Goal: Transaction & Acquisition: Obtain resource

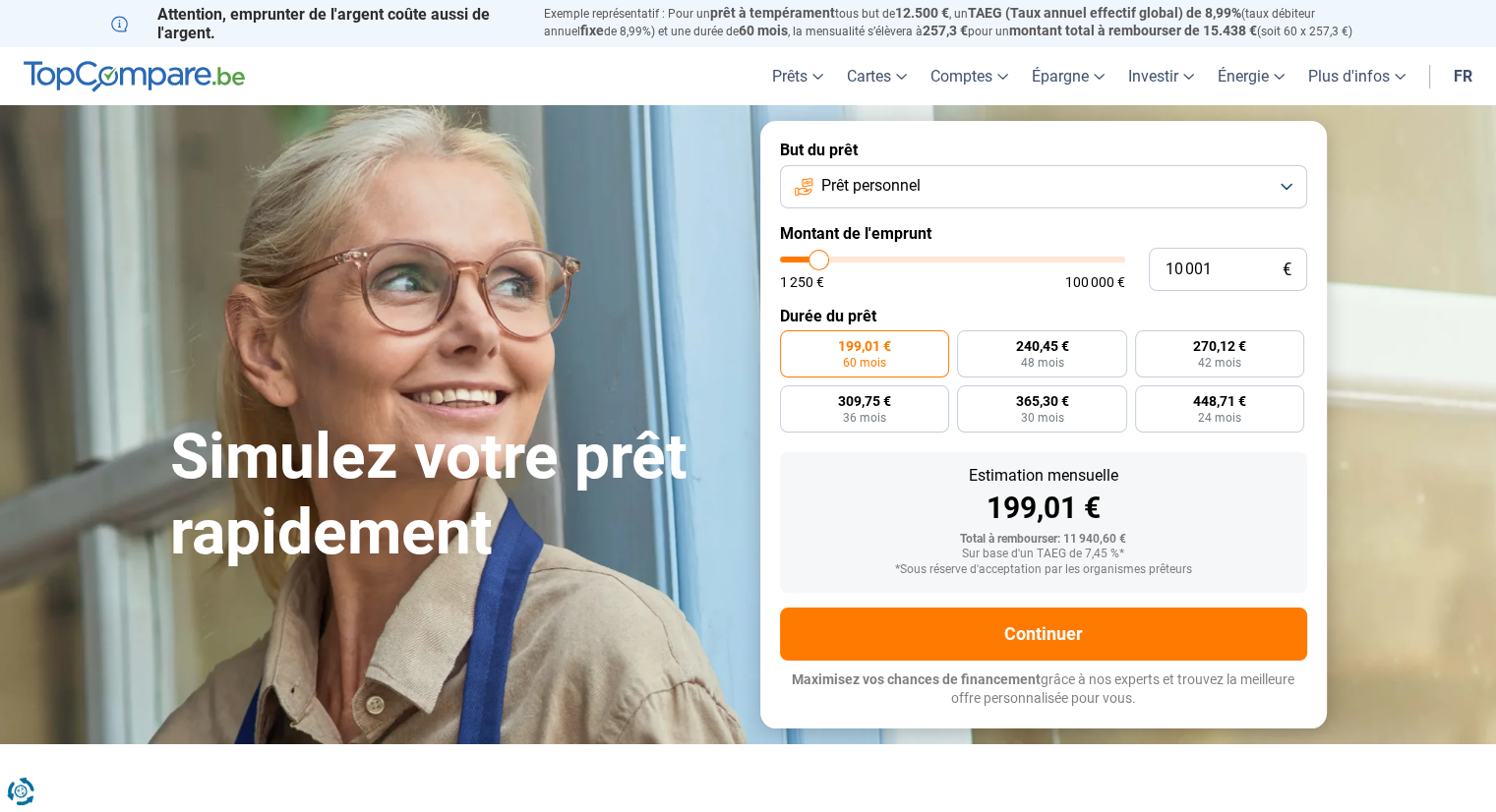
click at [860, 184] on span "Prêt personnel" at bounding box center [871, 186] width 100 height 22
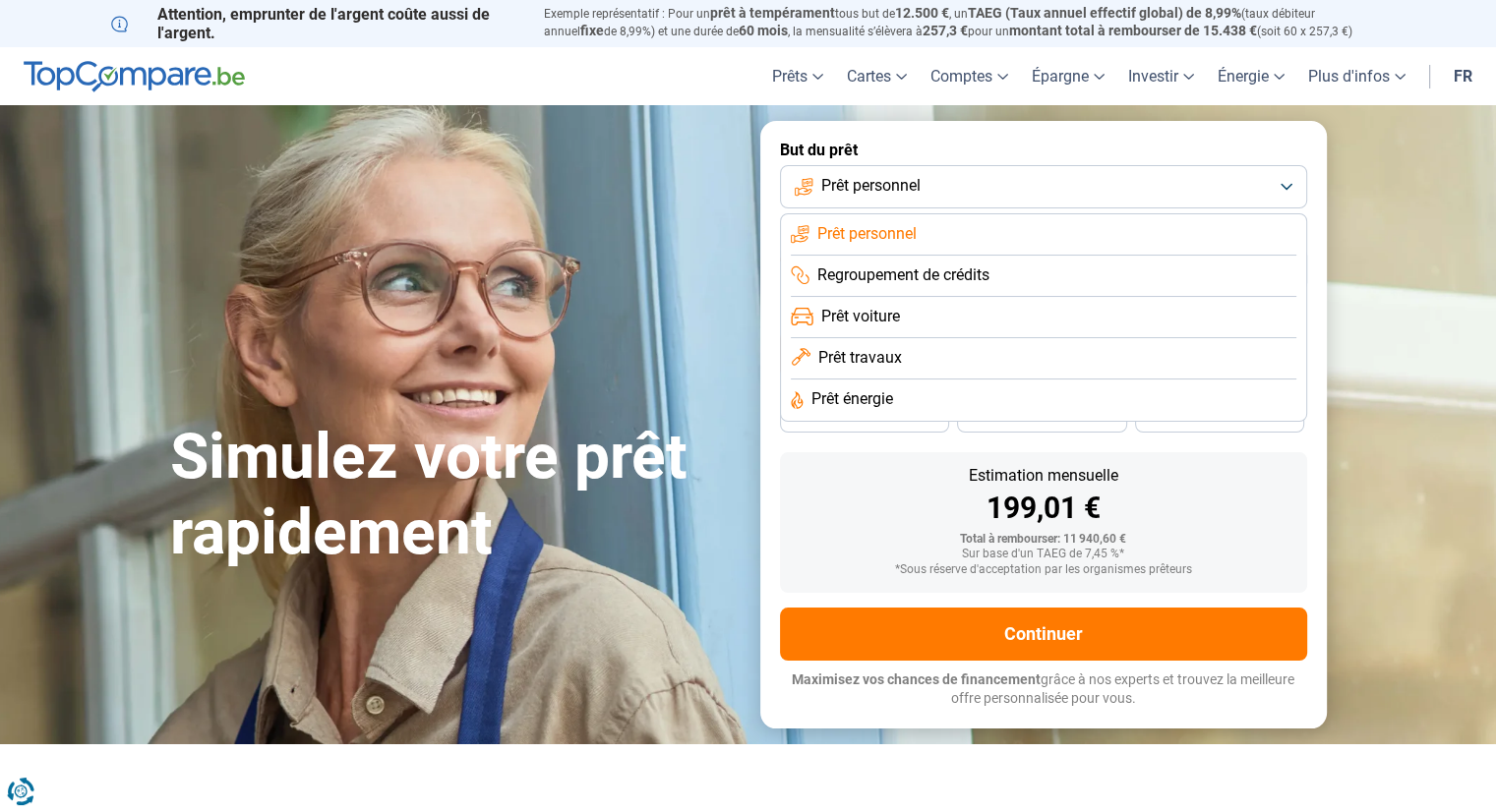
scroll to position [99, 0]
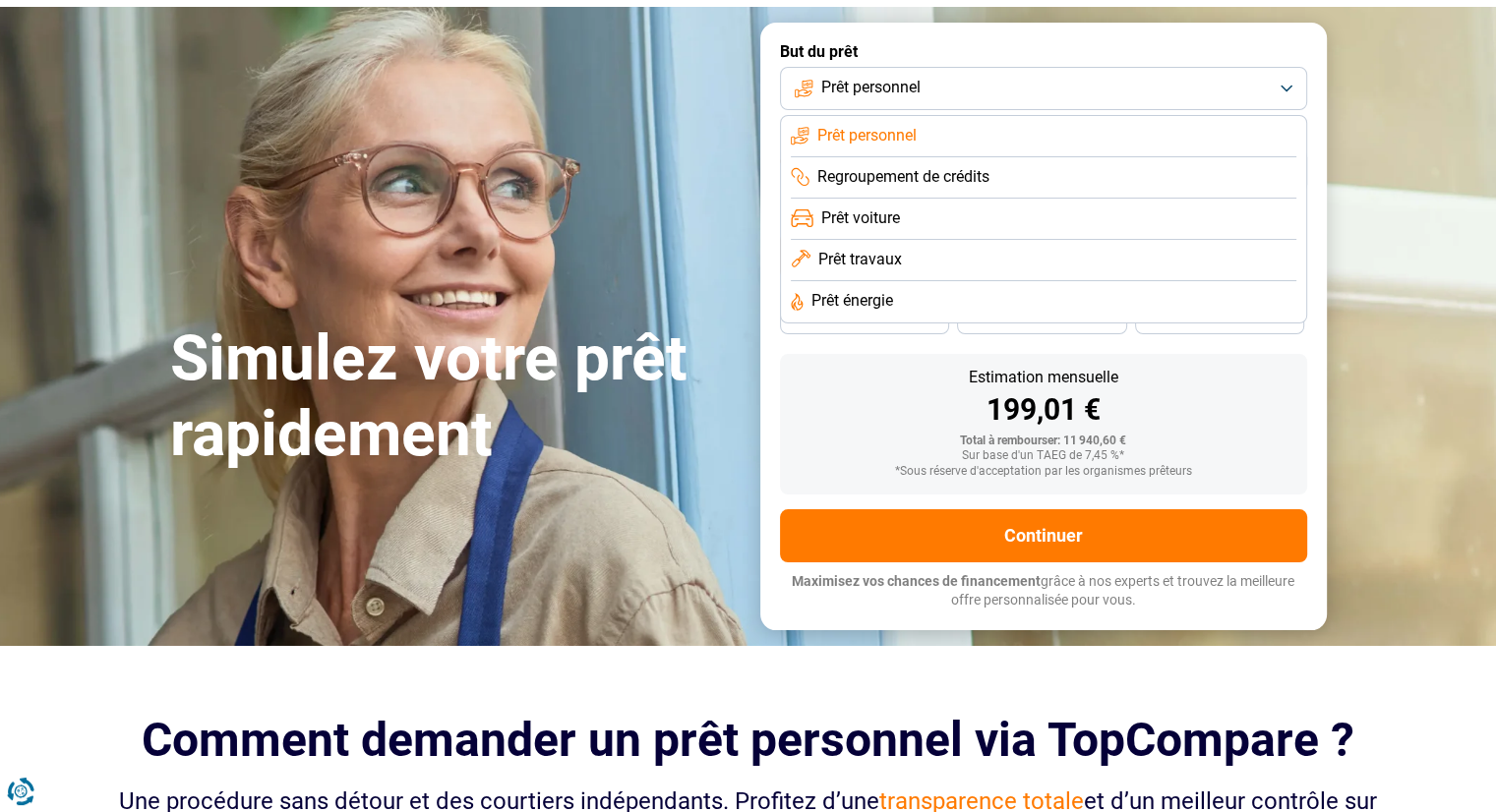
click at [879, 131] on span "Prêt personnel" at bounding box center [867, 136] width 100 height 22
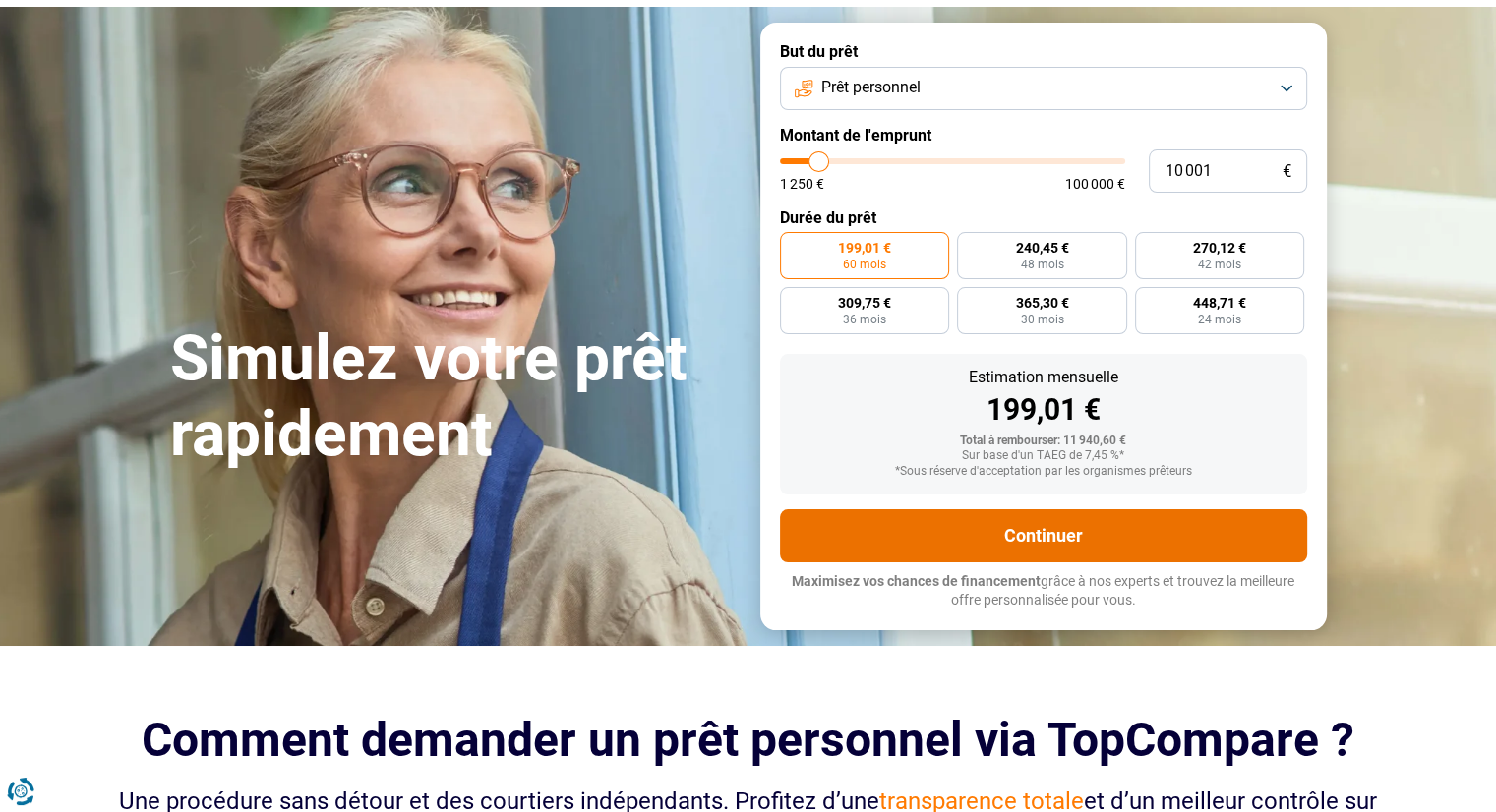
click at [1038, 550] on button "Continuer" at bounding box center [1043, 535] width 527 height 53
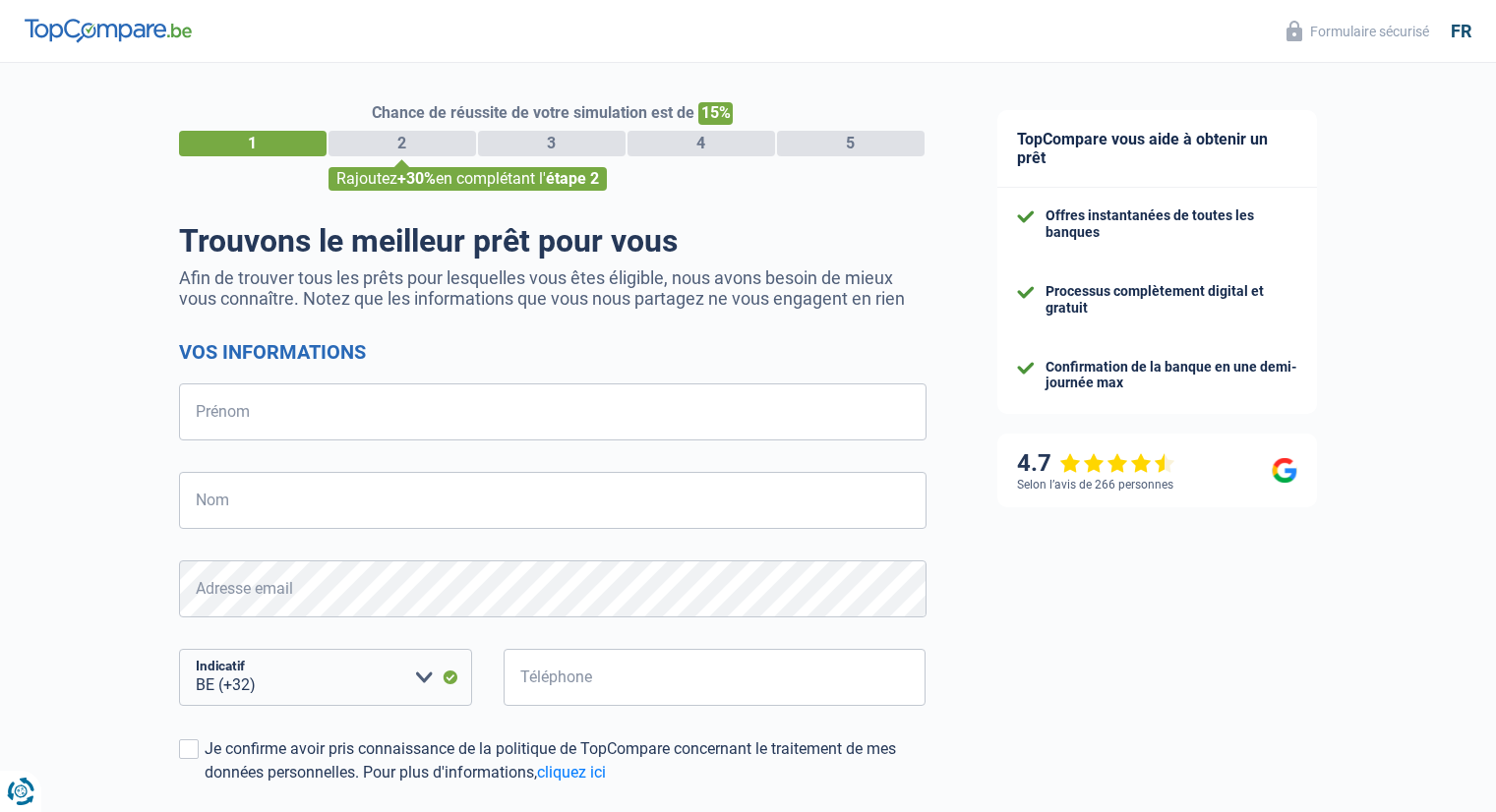
select select "32"
click at [362, 394] on input "Prénom" at bounding box center [552, 411] width 748 height 57
type input "a"
type input "[PERSON_NAME]"
click at [329, 482] on input "Nom" at bounding box center [552, 500] width 748 height 57
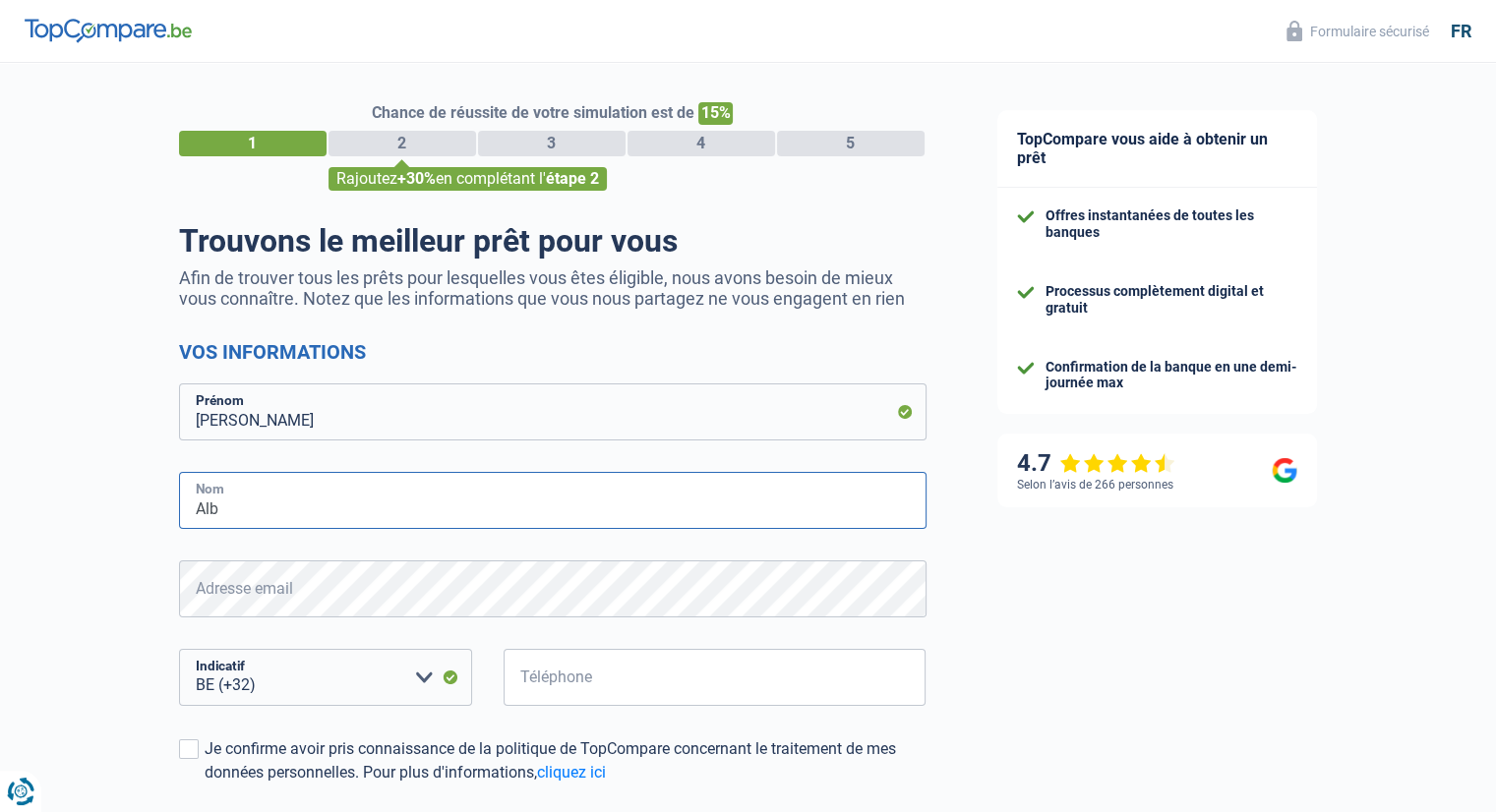
type input "Alb"
click at [595, 689] on input "Téléphone" at bounding box center [715, 676] width 423 height 57
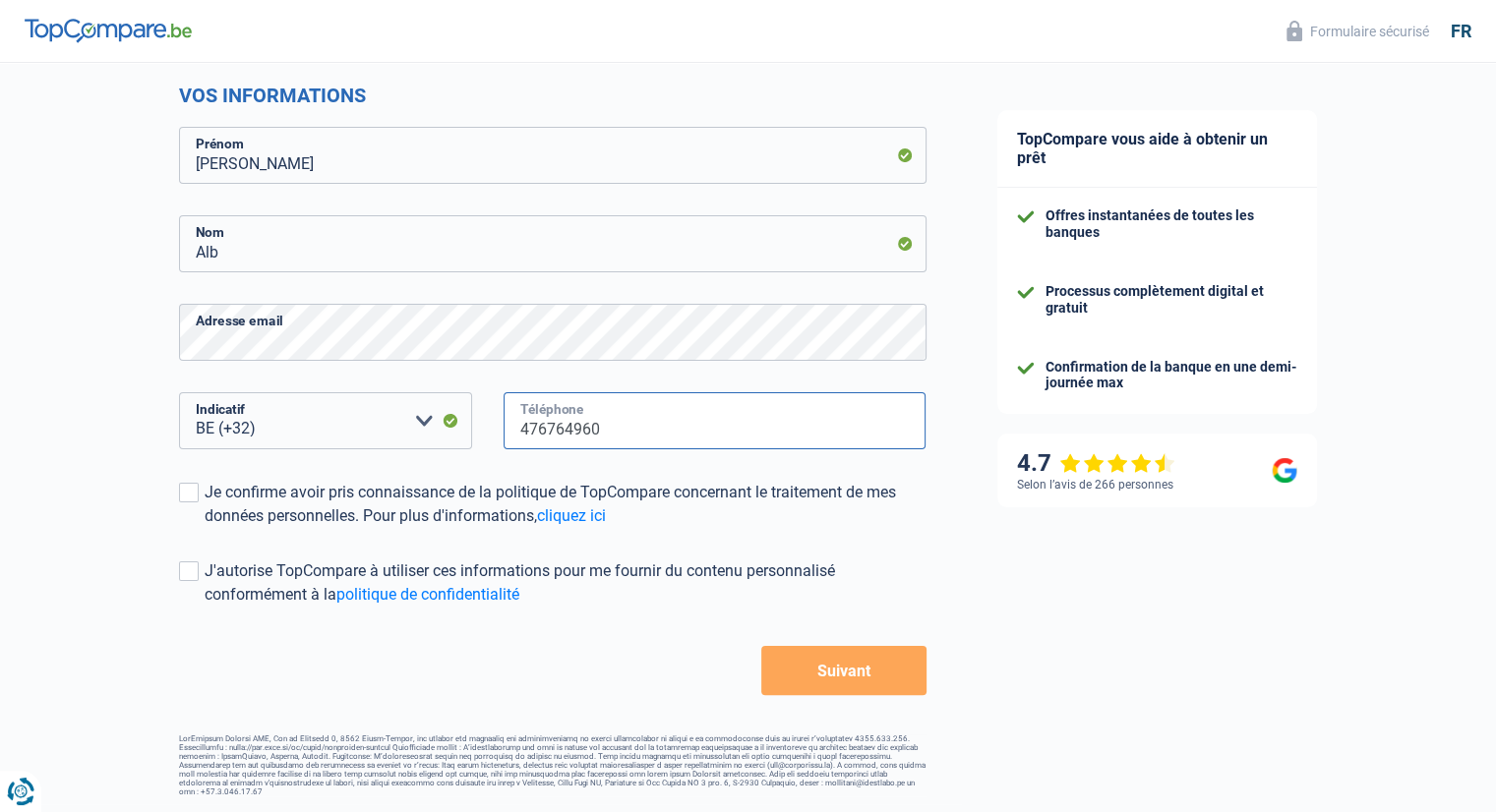
scroll to position [257, 0]
type input "476764960"
click at [189, 502] on label "Je confirme avoir pris connaissance de la politique de TopCompare concernant le…" at bounding box center [552, 504] width 748 height 47
click at [205, 528] on input "Je confirme avoir pris connaissance de la politique de TopCompare concernant le…" at bounding box center [205, 528] width 0 height 0
click at [820, 682] on button "Suivant" at bounding box center [843, 669] width 165 height 49
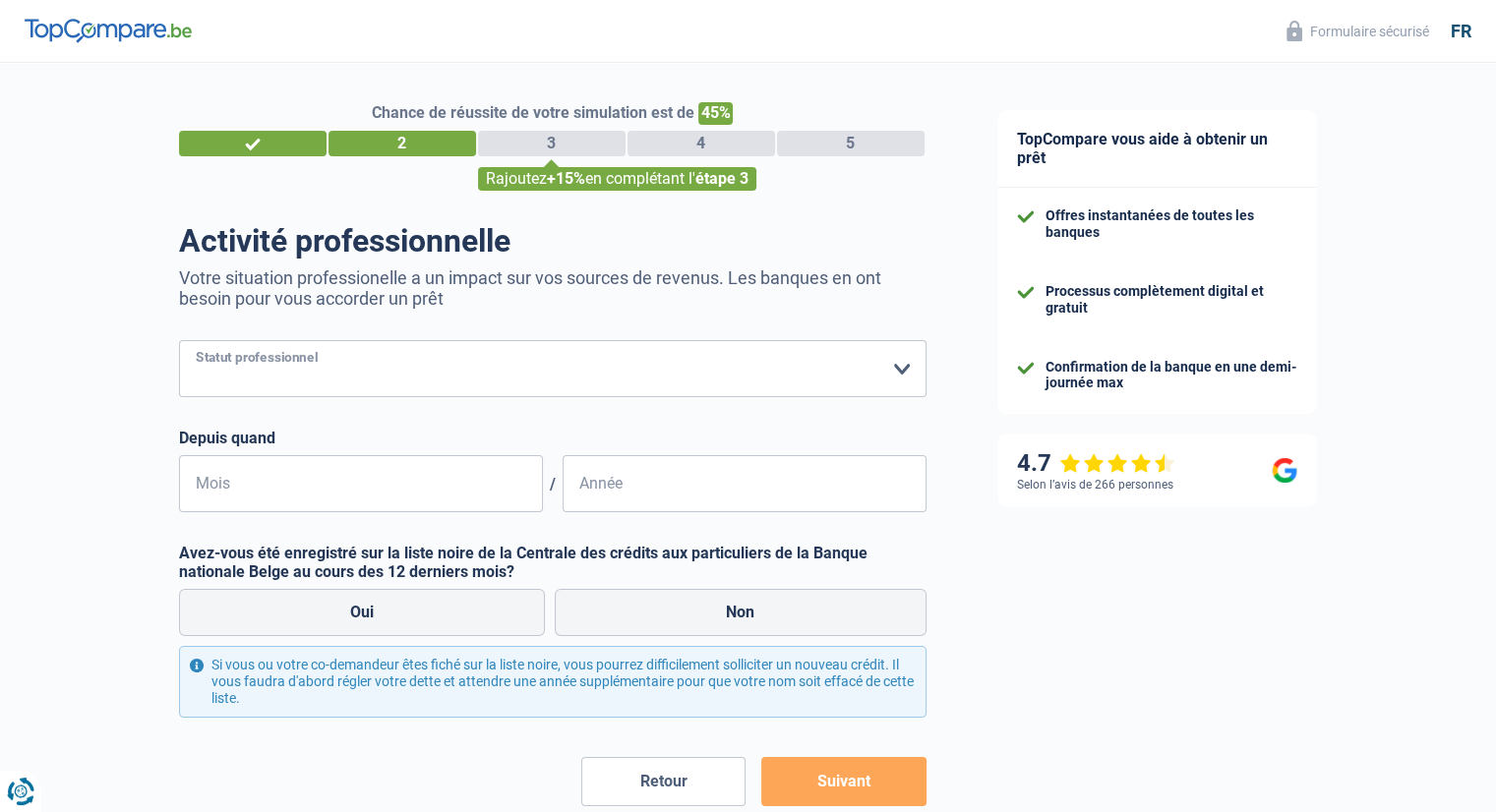
click at [342, 378] on select "Ouvrier Employé privé Employé public Invalide Indépendant Pensionné Chômeur Mut…" at bounding box center [552, 368] width 748 height 57
select select "privateEmployee"
click at [179, 341] on select "Ouvrier Employé privé Employé public Invalide Indépendant Pensionné Chômeur Mut…" at bounding box center [552, 368] width 748 height 57
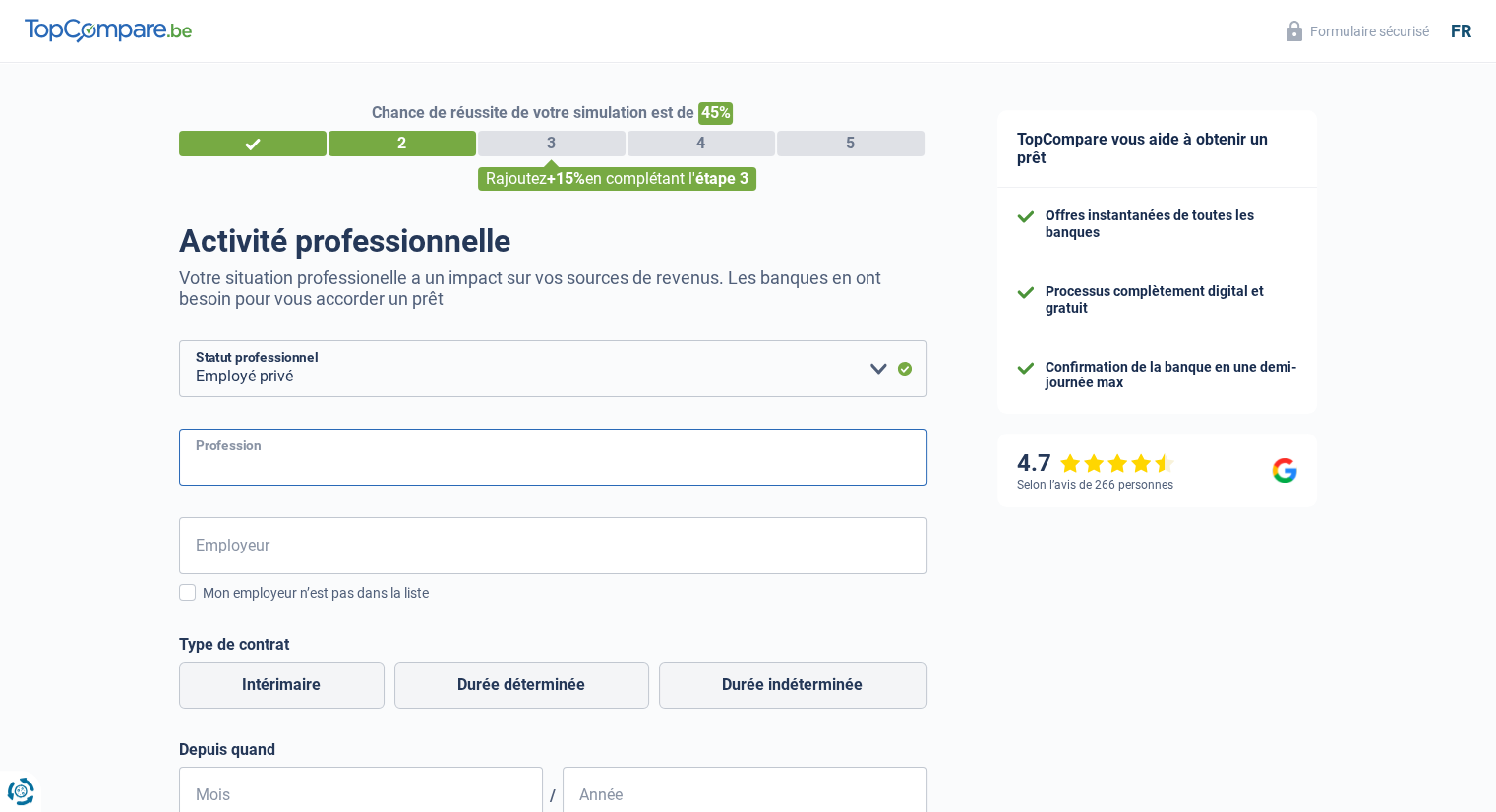
click at [317, 474] on input "Profession" at bounding box center [552, 457] width 748 height 57
click at [808, 462] on input "Profession" at bounding box center [552, 457] width 748 height 57
type input "Agent immobilier"
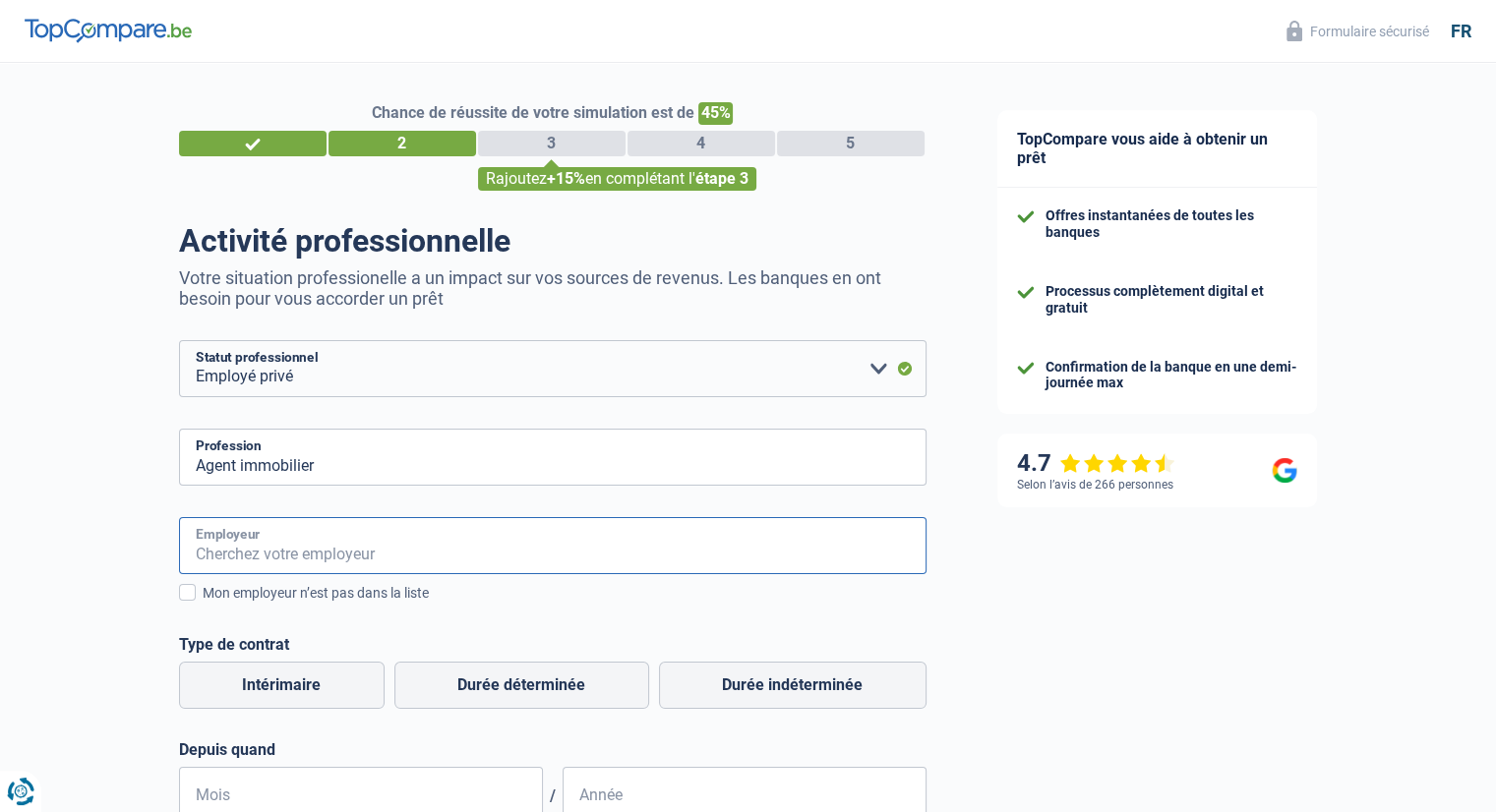
click at [249, 530] on input "Employeur" at bounding box center [552, 545] width 748 height 57
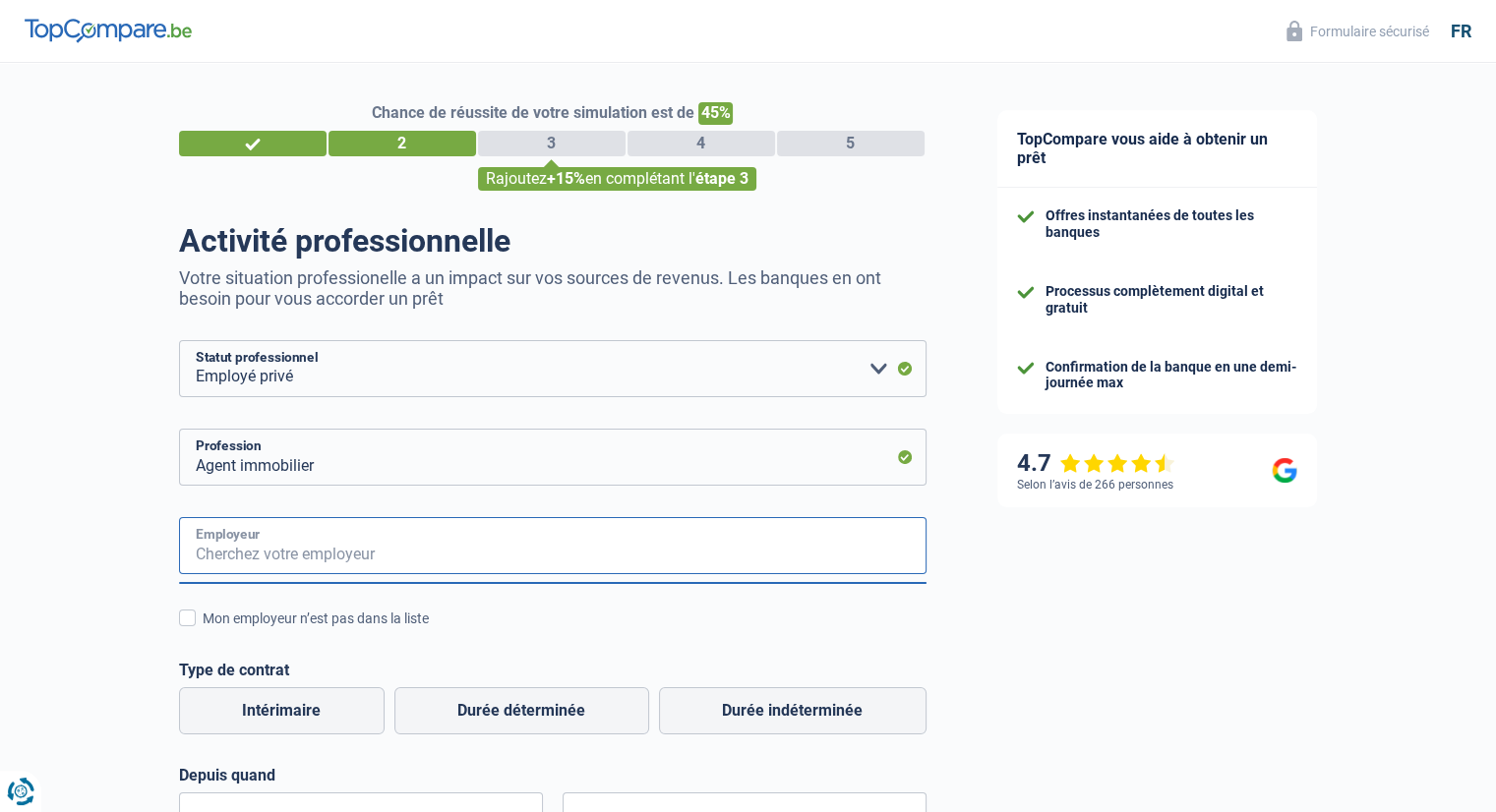
type input "s"
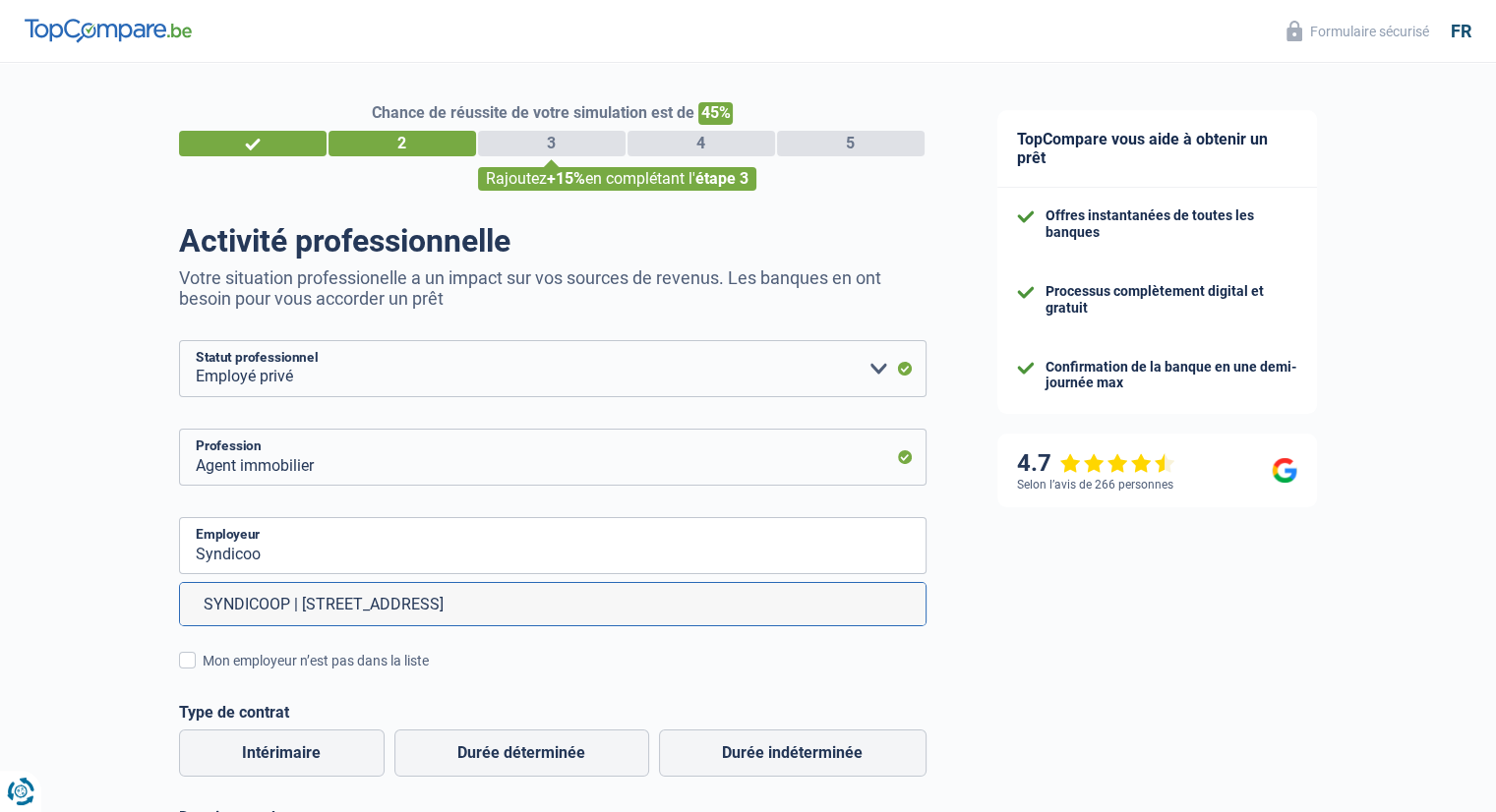
click at [255, 594] on li "SYNDICOOP | [STREET_ADDRESS]" at bounding box center [552, 604] width 746 height 42
type input "SYNDICOOP | [STREET_ADDRESS]"
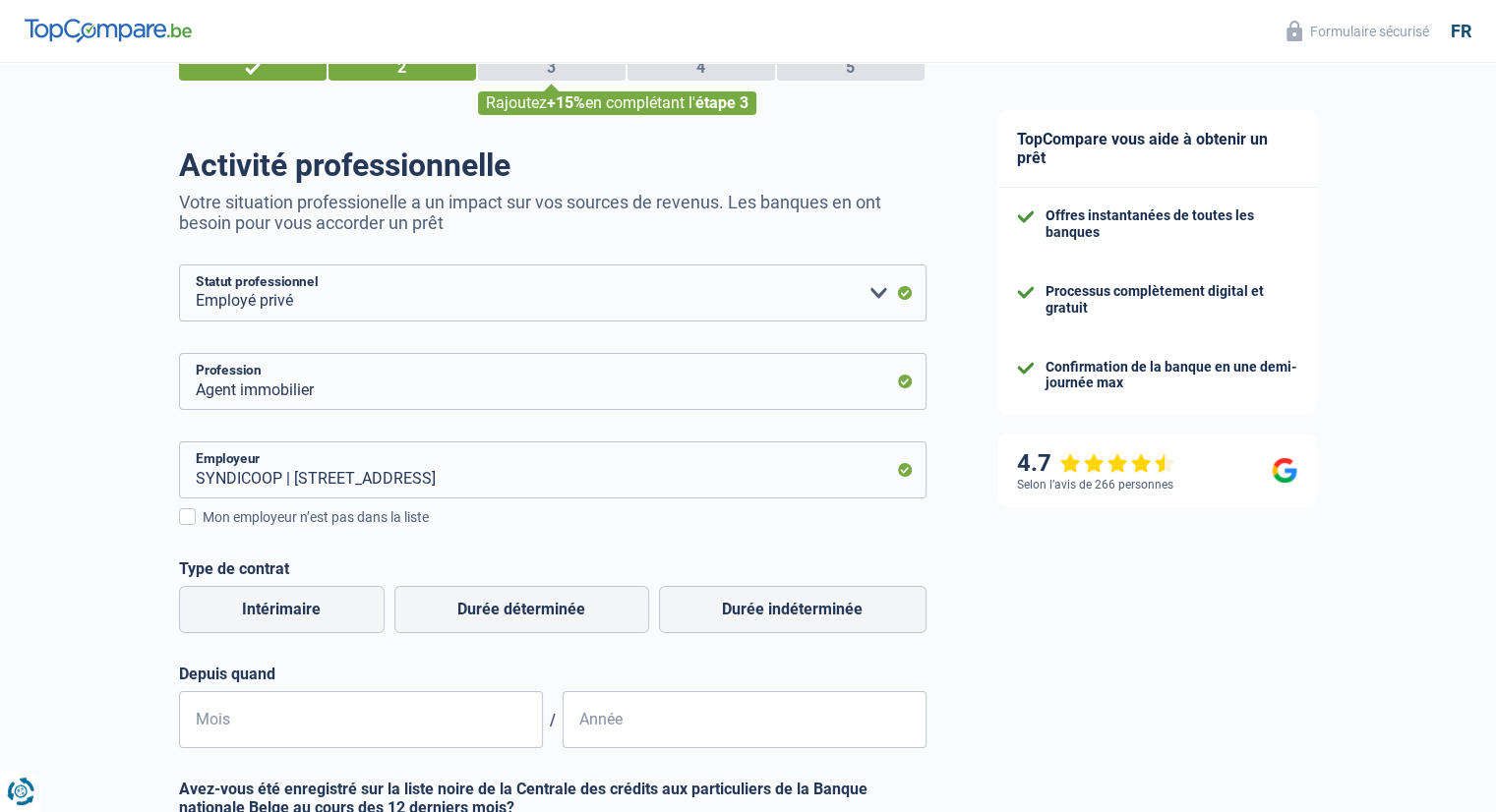
scroll to position [197, 0]
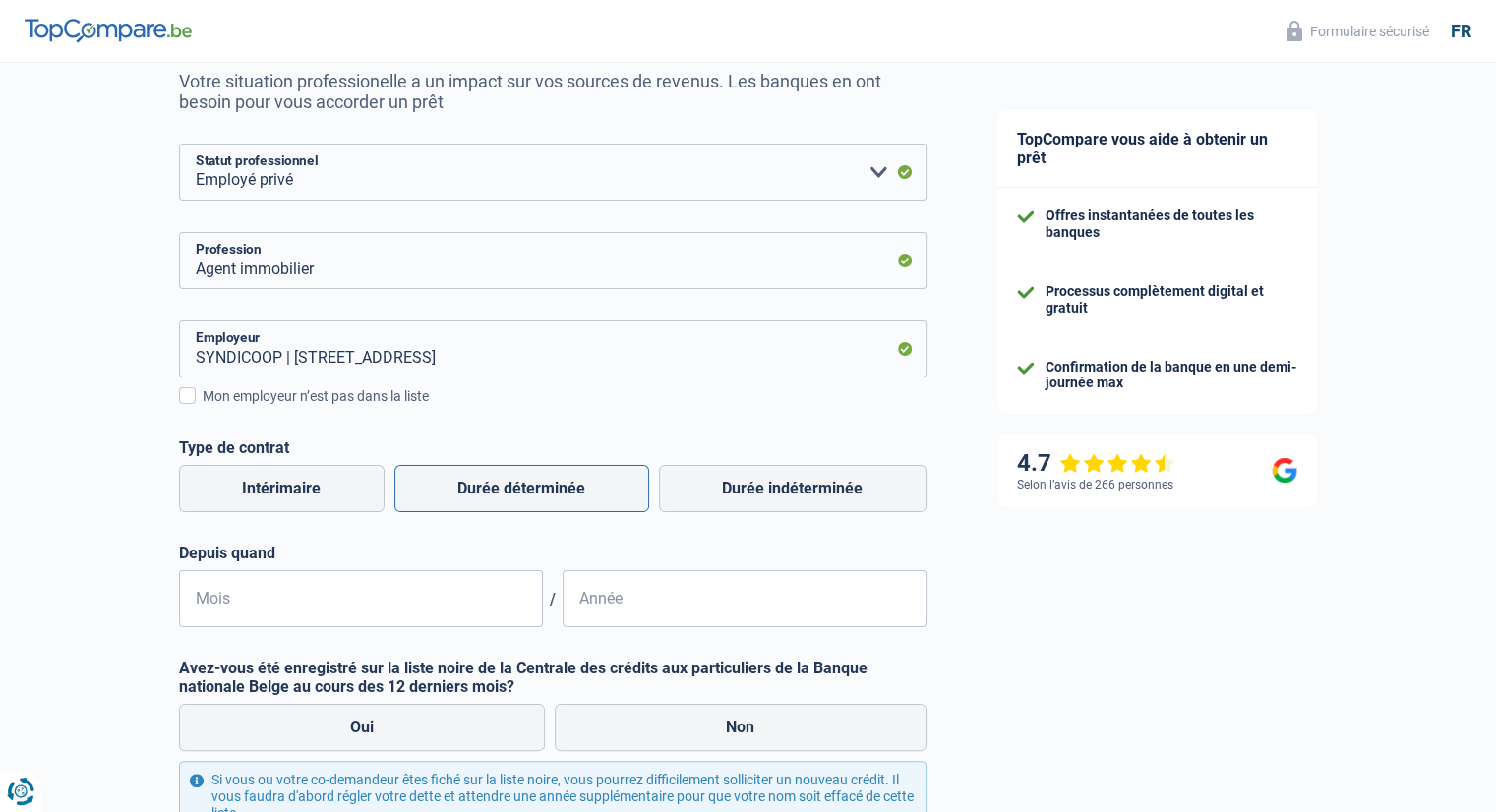
click at [581, 501] on label "Durée déterminée" at bounding box center [521, 488] width 254 height 47
click at [581, 501] on input "Durée déterminée" at bounding box center [521, 488] width 254 height 47
radio input "true"
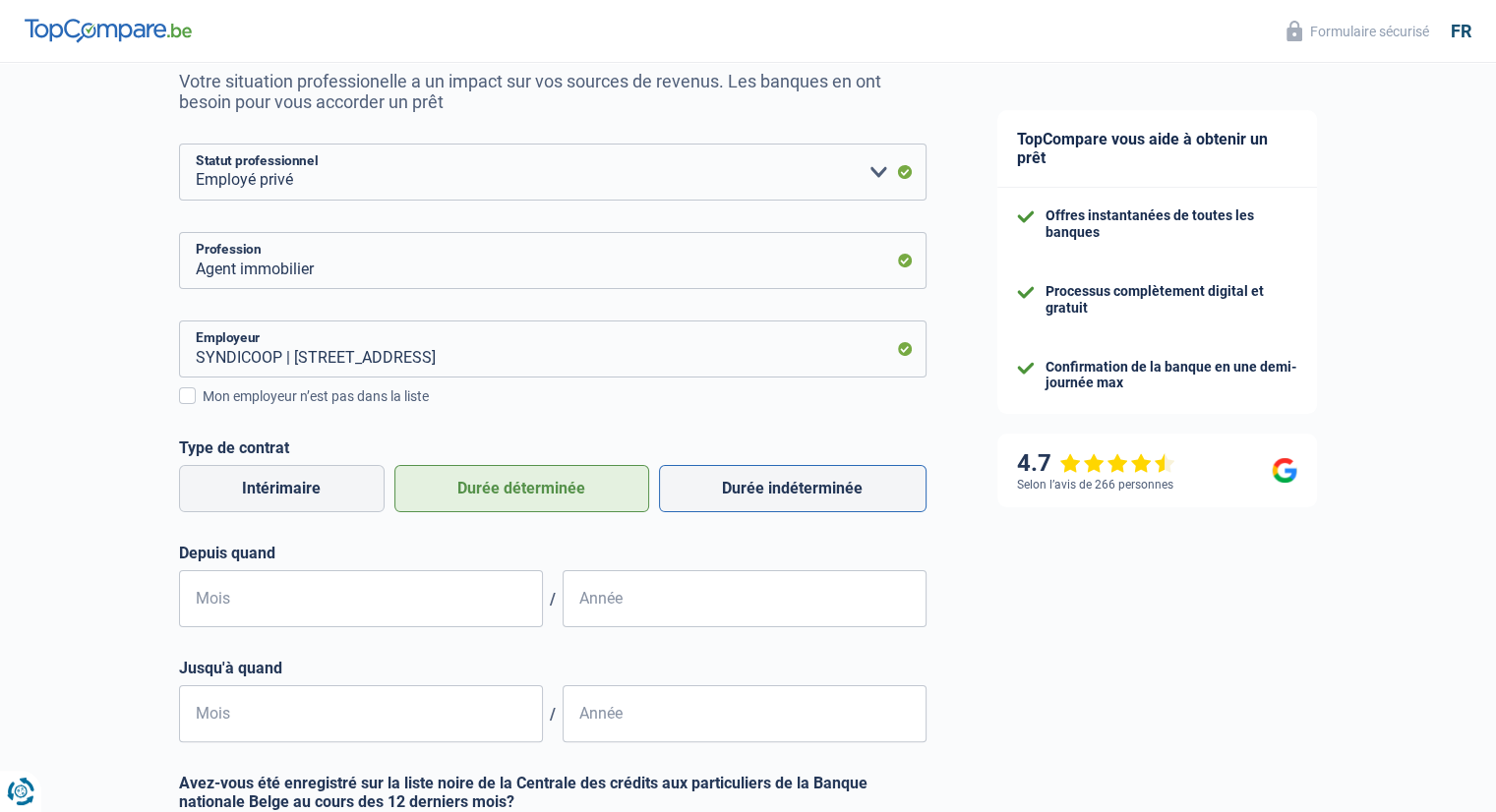
click at [734, 499] on label "Durée indéterminée" at bounding box center [792, 488] width 267 height 47
click at [734, 499] on input "Durée indéterminée" at bounding box center [792, 488] width 267 height 47
radio input "true"
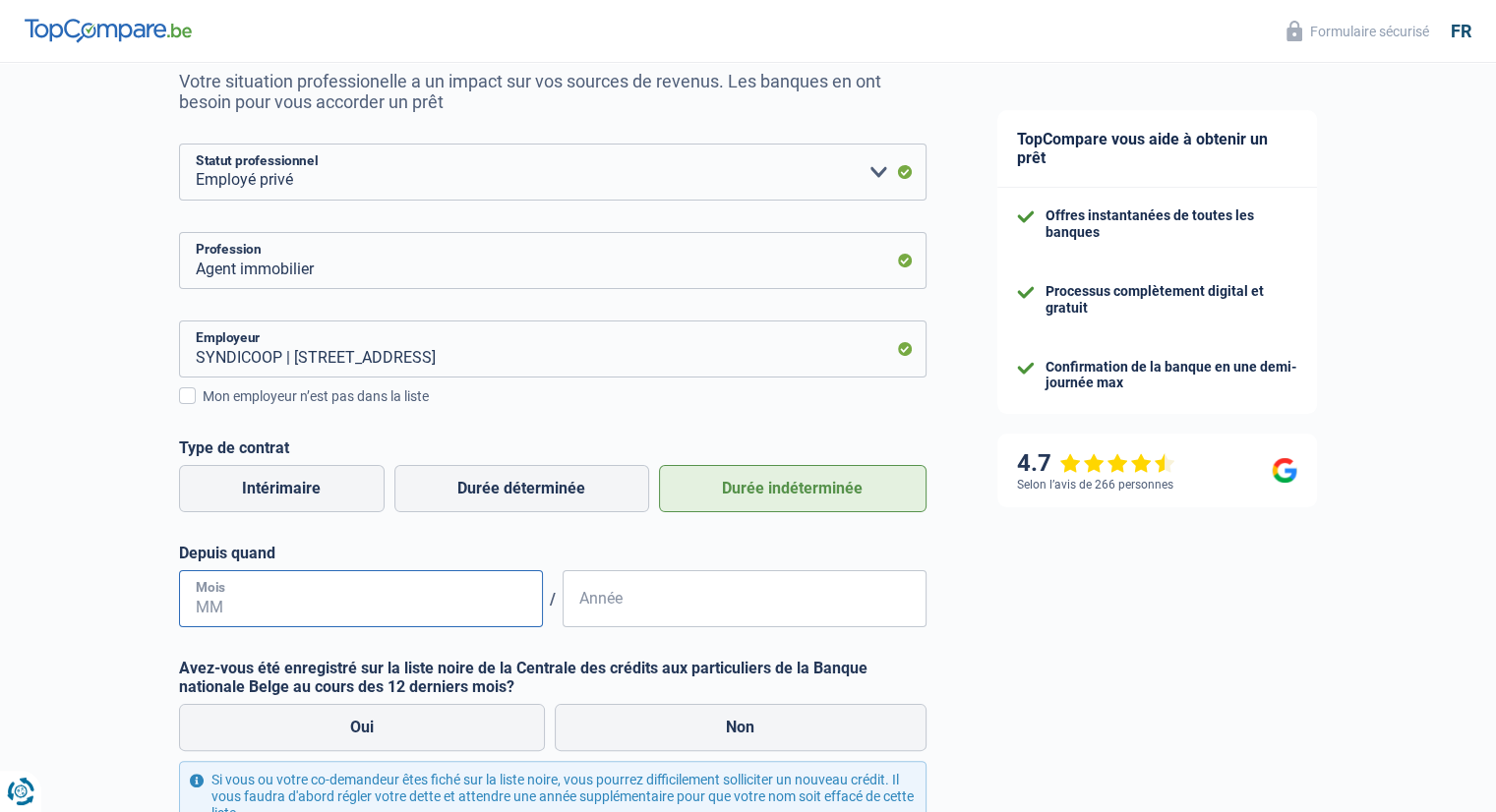
click at [317, 609] on input "Mois" at bounding box center [360, 598] width 364 height 57
type input "11"
type input "2023"
click at [681, 735] on label "Non" at bounding box center [741, 726] width 371 height 47
click at [681, 735] on input "Non" at bounding box center [741, 726] width 371 height 47
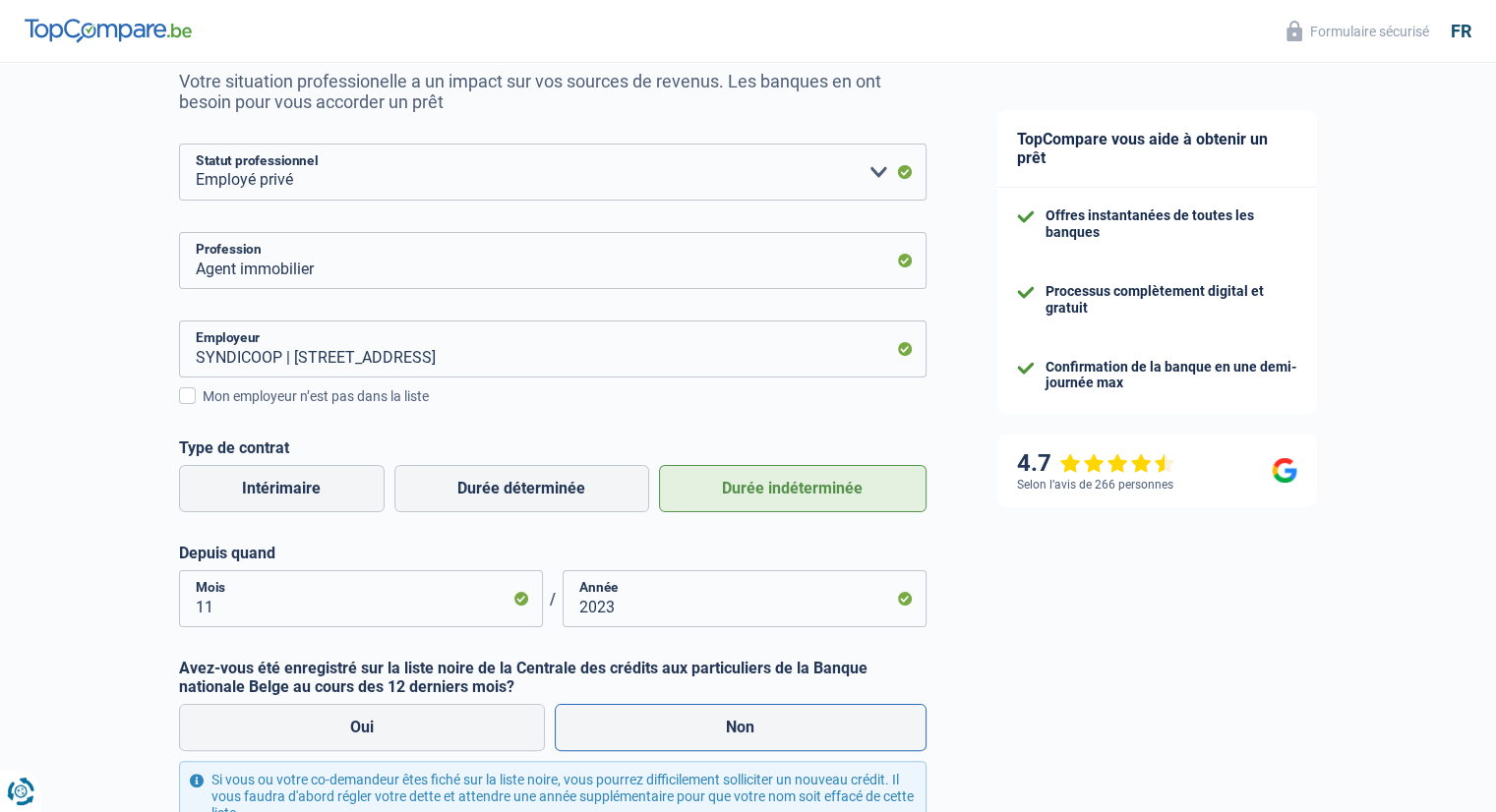
radio input "true"
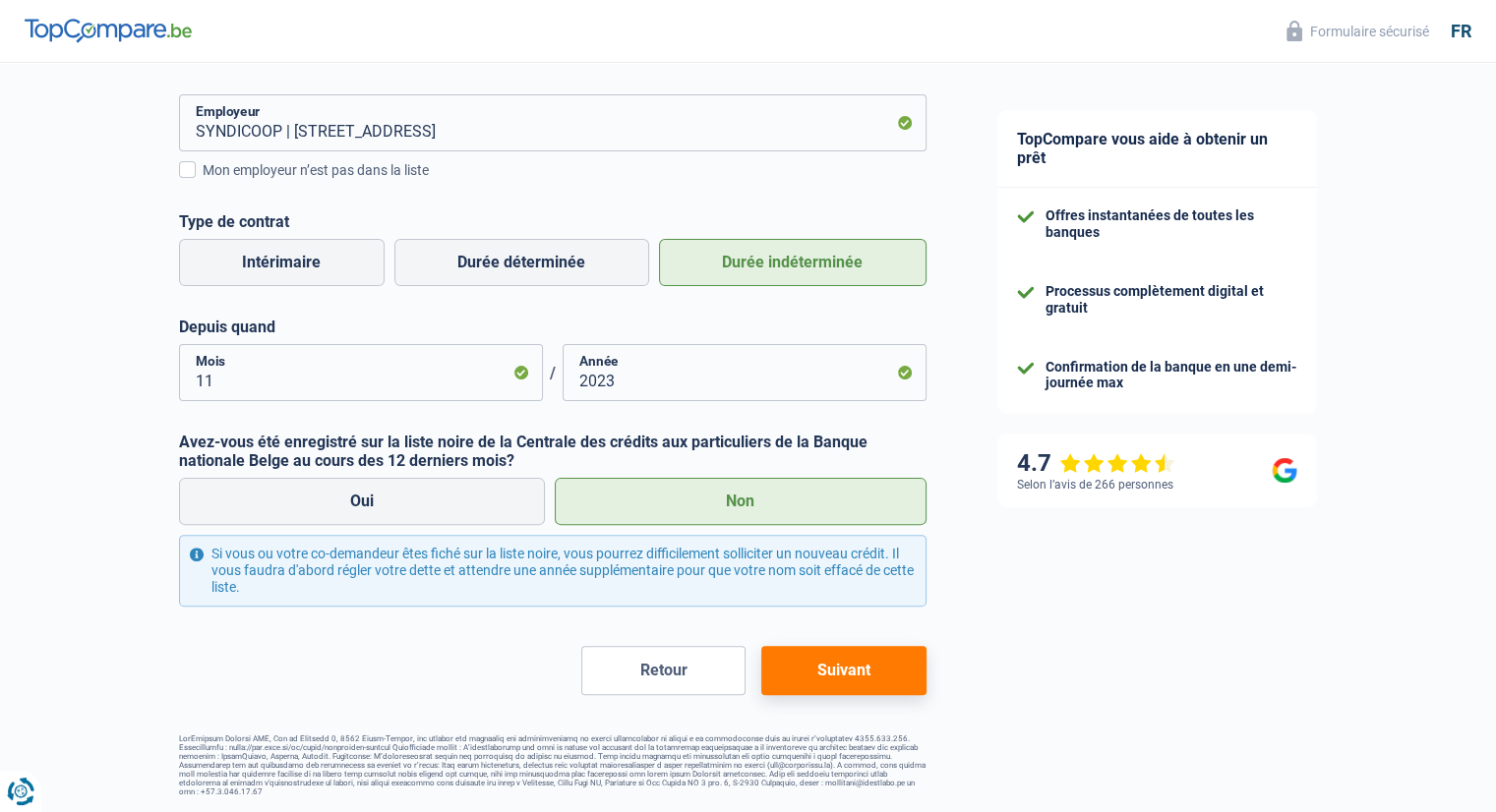
scroll to position [424, 0]
click at [837, 677] on button "Suivant" at bounding box center [843, 669] width 165 height 49
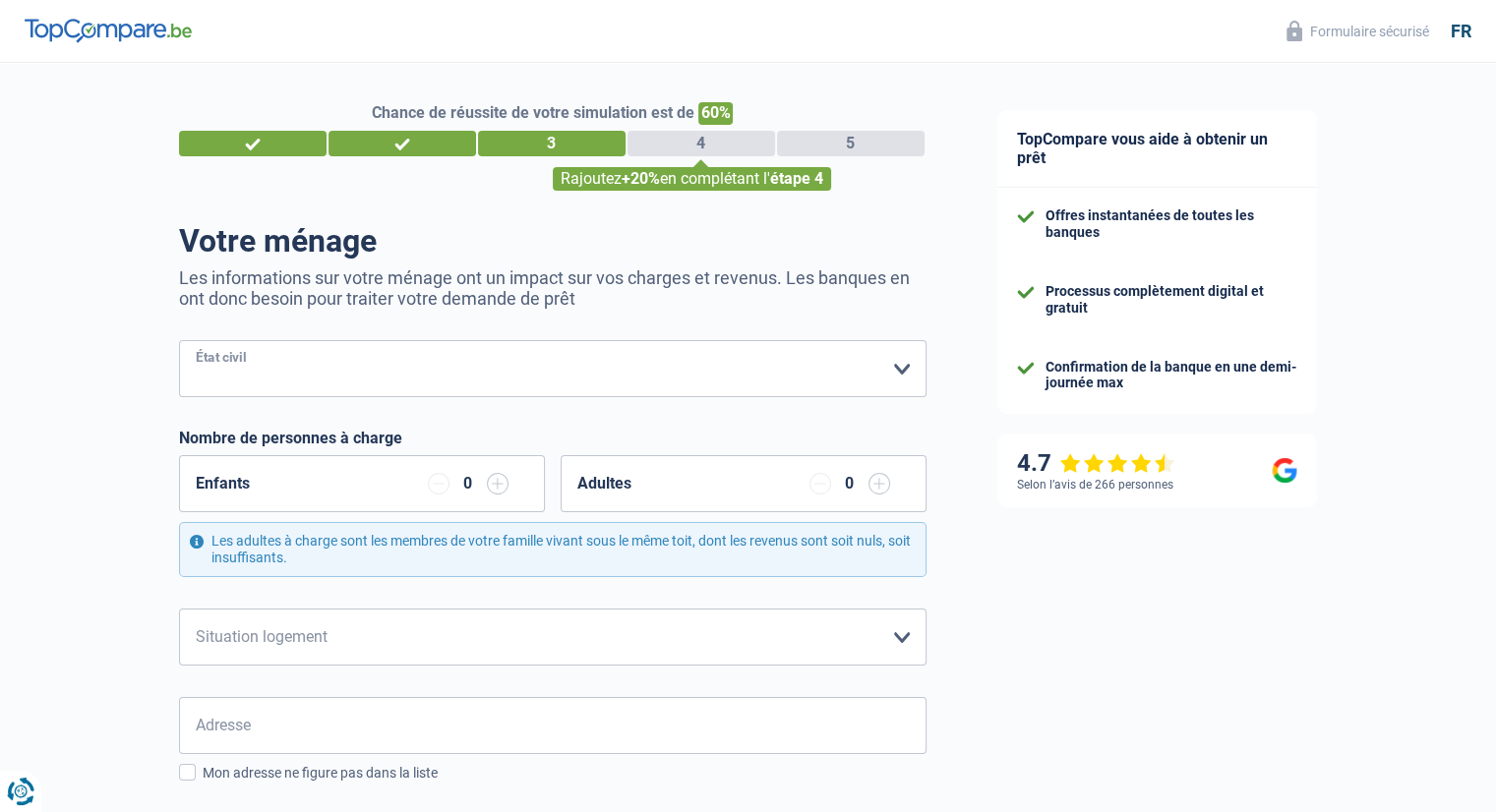
drag, startPoint x: 770, startPoint y: 363, endPoint x: 704, endPoint y: 373, distance: 66.8
click at [770, 363] on select "[PERSON_NAME](e) Cohabitant(e) légal(e) Divorcé(e) Veuf(ve) Séparé (de fait) Ve…" at bounding box center [552, 368] width 748 height 57
select select "single"
click at [179, 341] on select "[PERSON_NAME](e) Cohabitant(e) légal(e) Divorcé(e) Veuf(ve) Séparé (de fait) Ve…" at bounding box center [552, 368] width 748 height 57
click at [291, 649] on select "Locataire Propriétaire avec prêt hypothécaire Propriétaire sans prêt hypothécai…" at bounding box center [552, 636] width 748 height 57
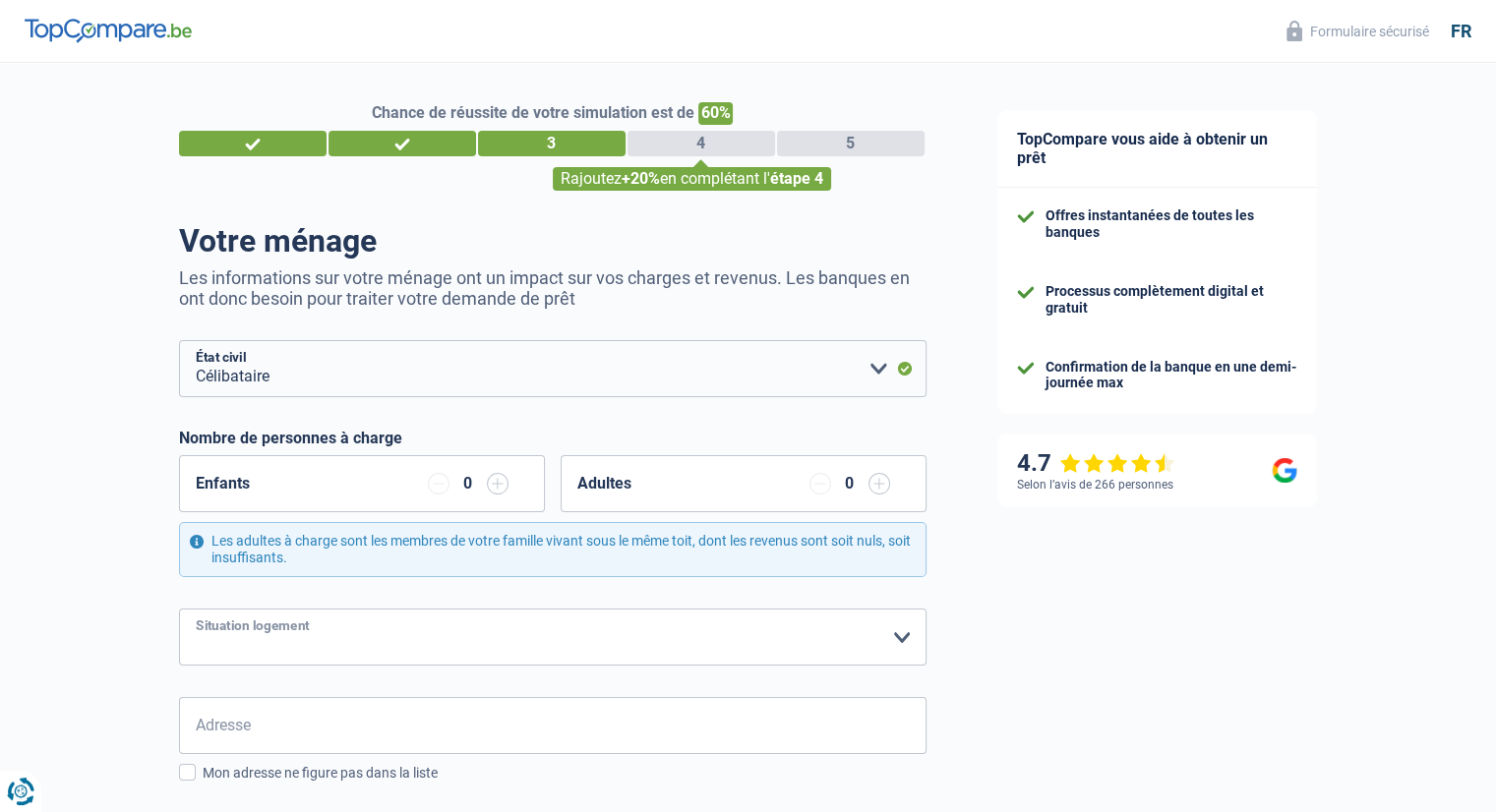
select select "liveWithParents"
click at [179, 609] on select "Locataire Propriétaire avec prêt hypothécaire Propriétaire sans prêt hypothécai…" at bounding box center [552, 636] width 748 height 57
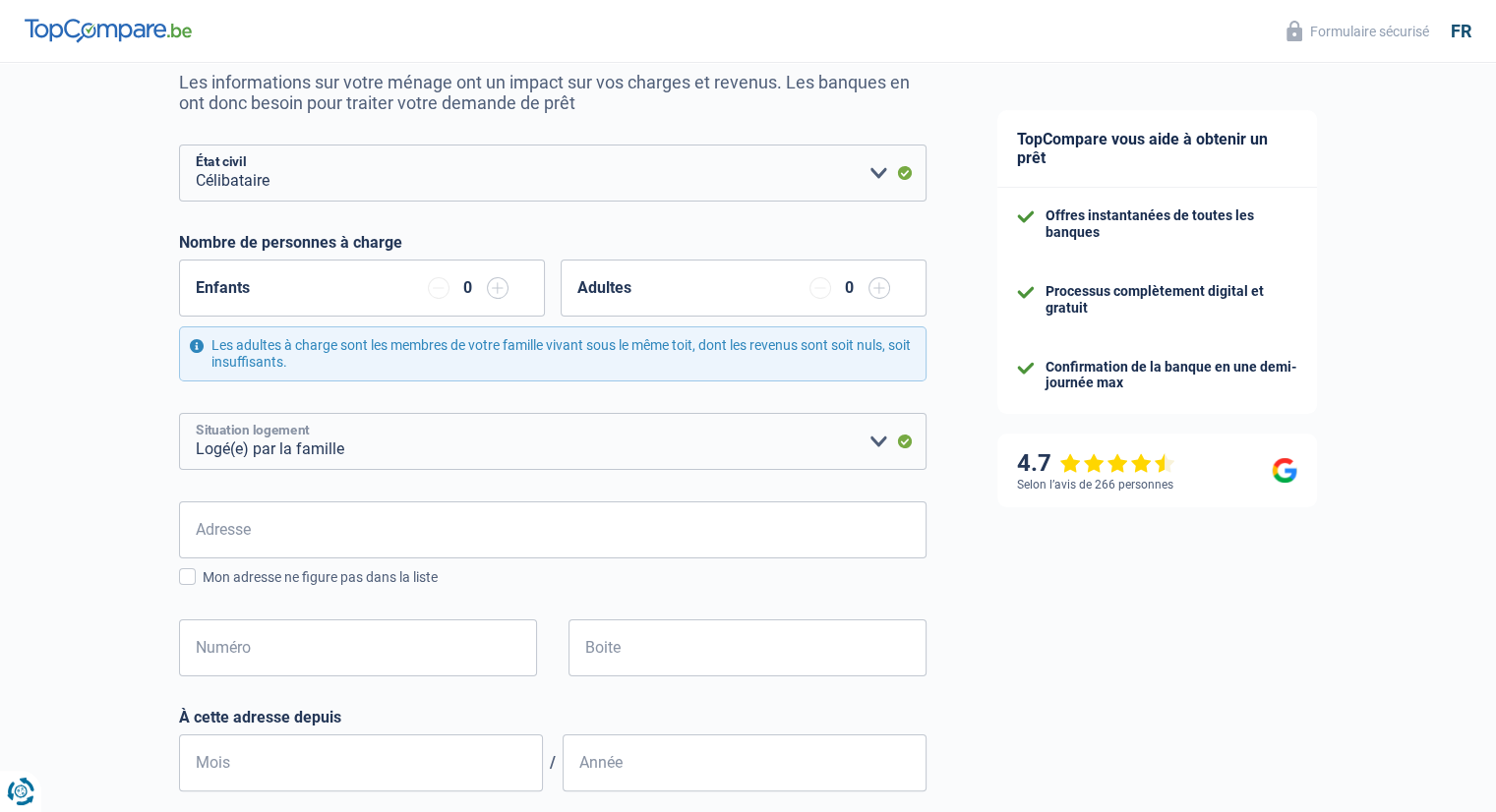
scroll to position [197, 0]
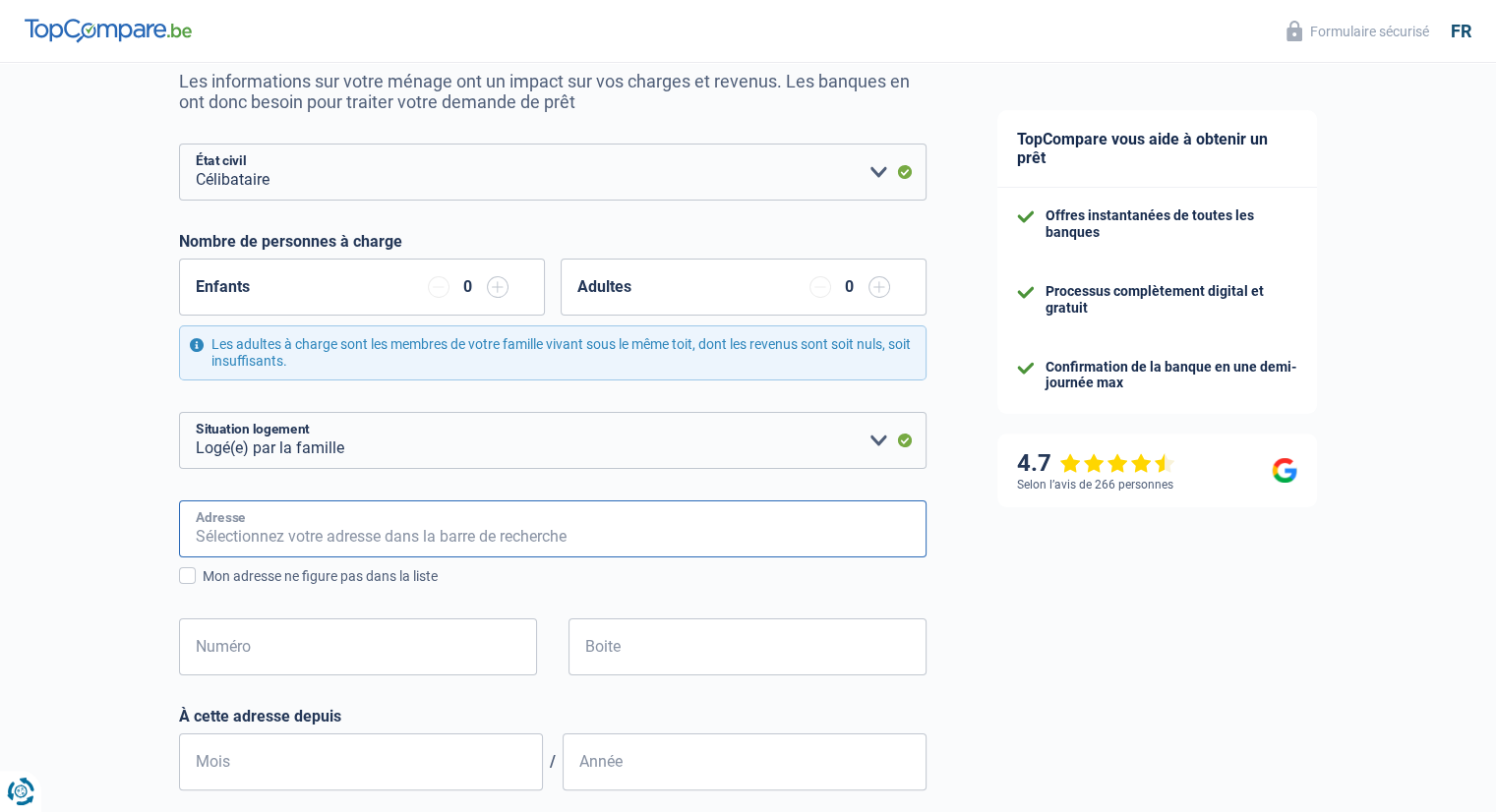
click at [263, 535] on input "Adresse" at bounding box center [552, 529] width 748 height 57
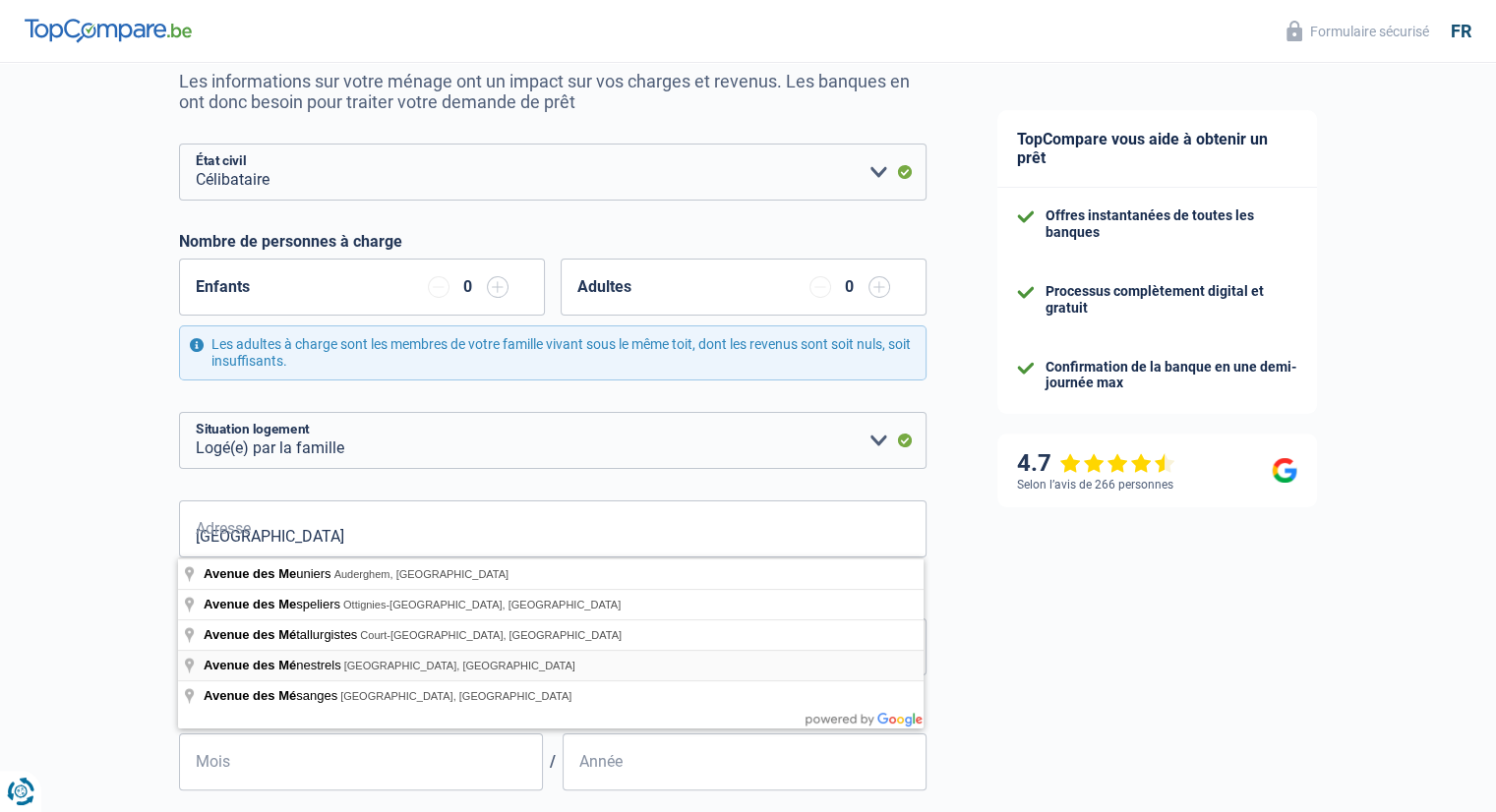
type input "Avenue des Ménestrels, [GEOGRAPHIC_DATA], [GEOGRAPHIC_DATA]"
select select "BE"
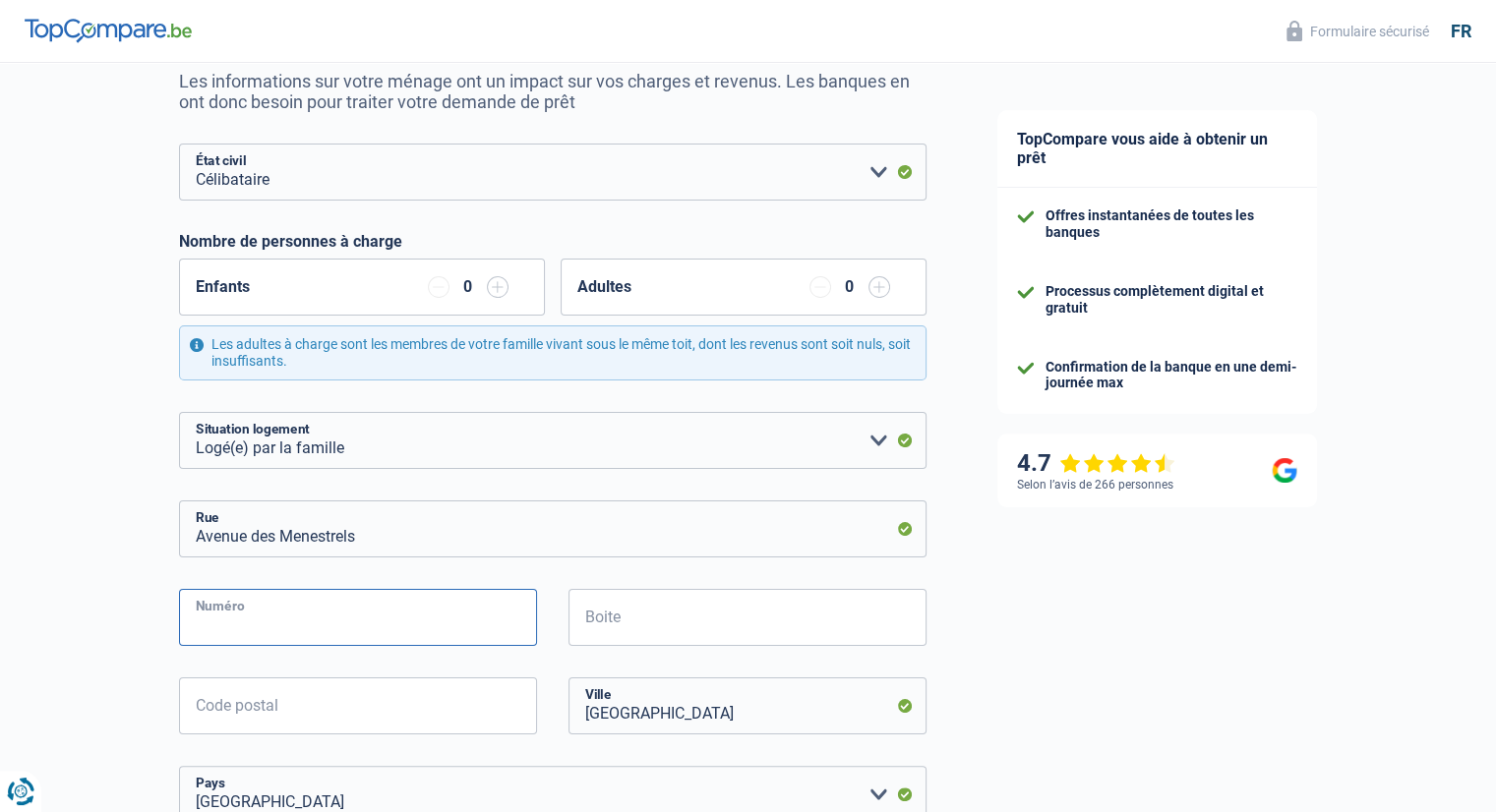
click at [367, 627] on input "Numéro" at bounding box center [357, 616] width 358 height 57
type input "28"
click at [658, 622] on input "Boite" at bounding box center [748, 616] width 358 height 57
type input "01"
click at [301, 693] on input "Code postal" at bounding box center [357, 705] width 358 height 57
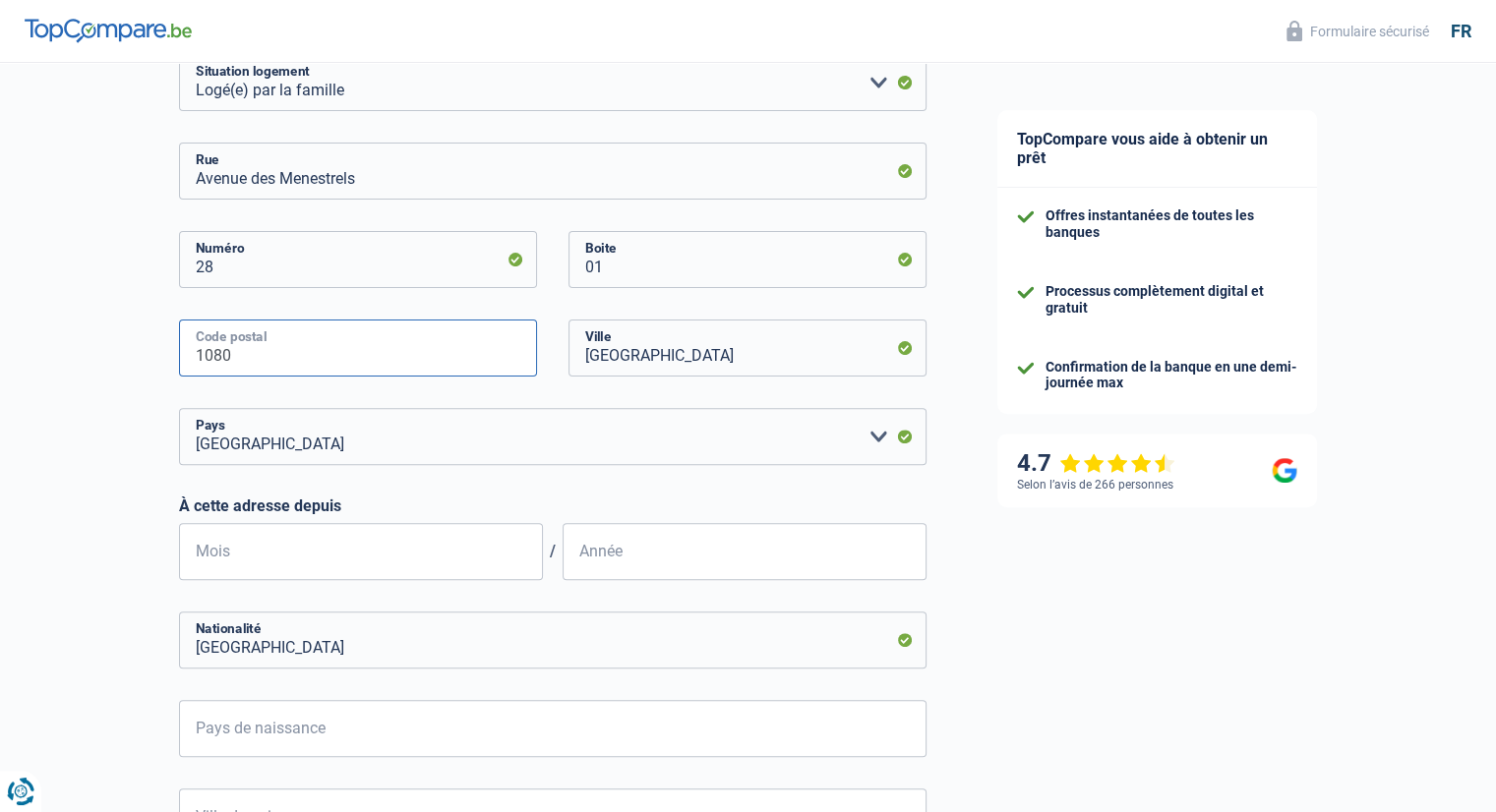
scroll to position [590, 0]
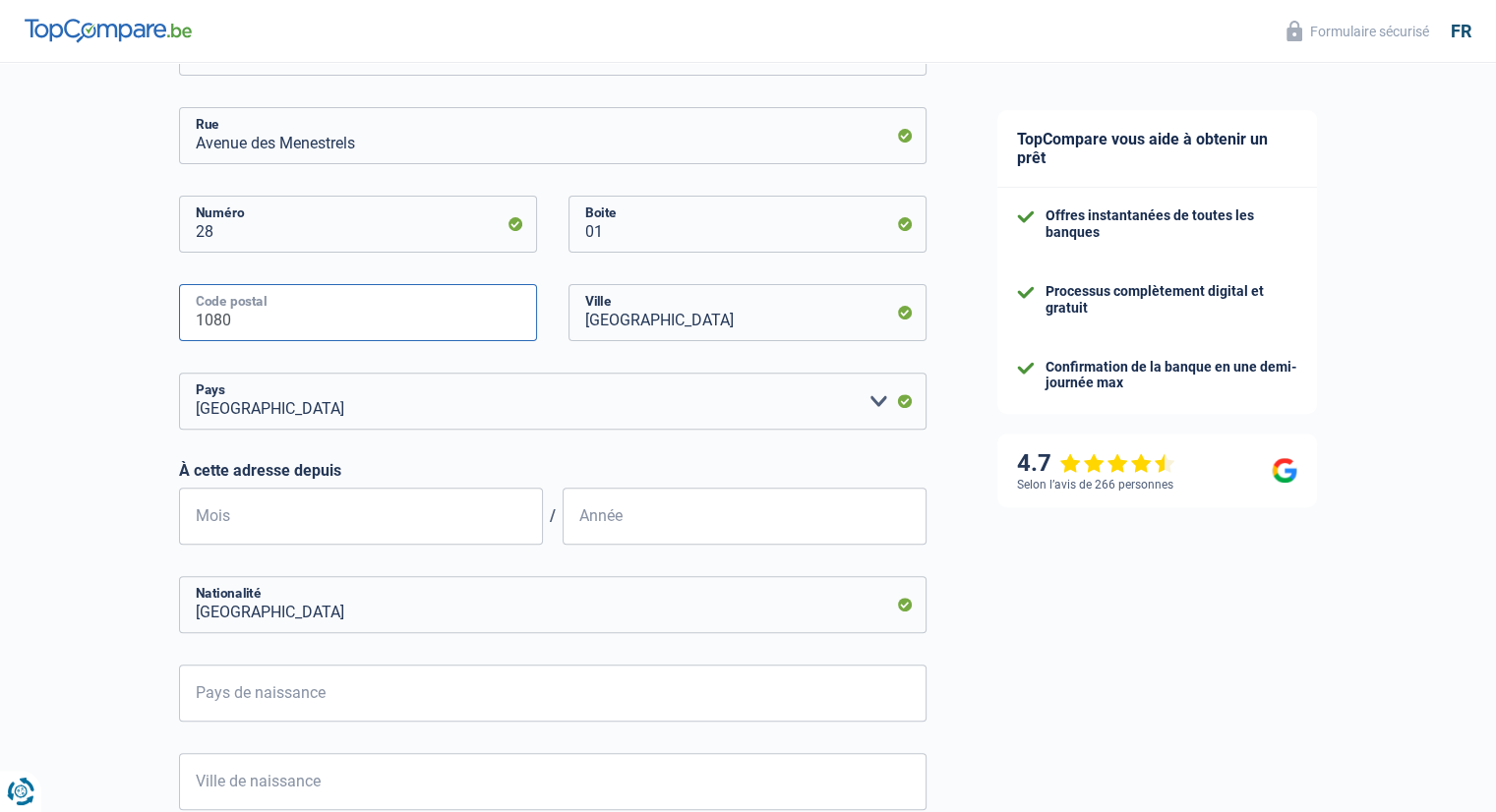
type input "1080"
click at [306, 511] on input "Mois" at bounding box center [360, 516] width 364 height 57
type input "04"
type input "2014"
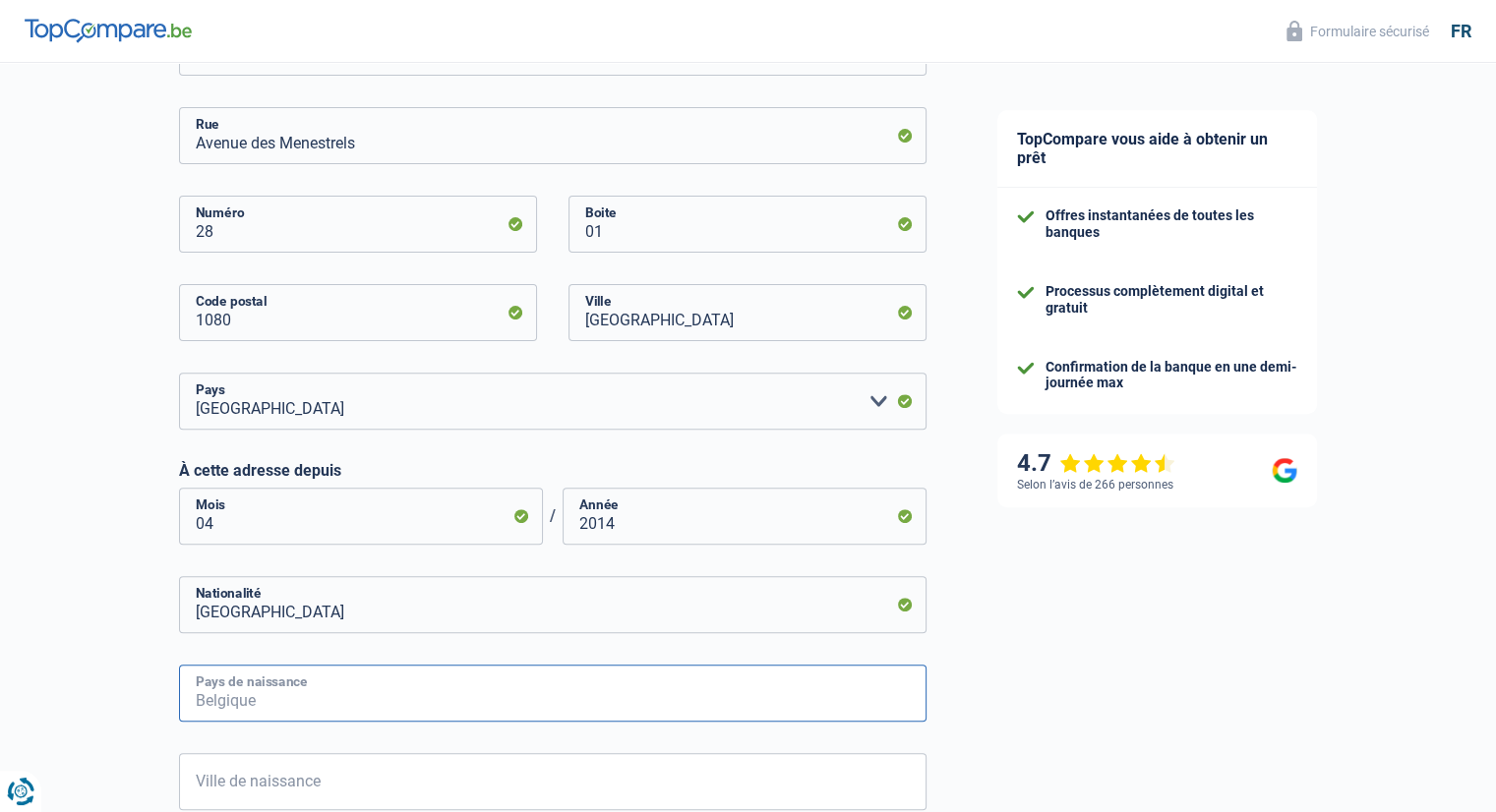
click at [307, 681] on input "Pays de naissance" at bounding box center [552, 692] width 748 height 57
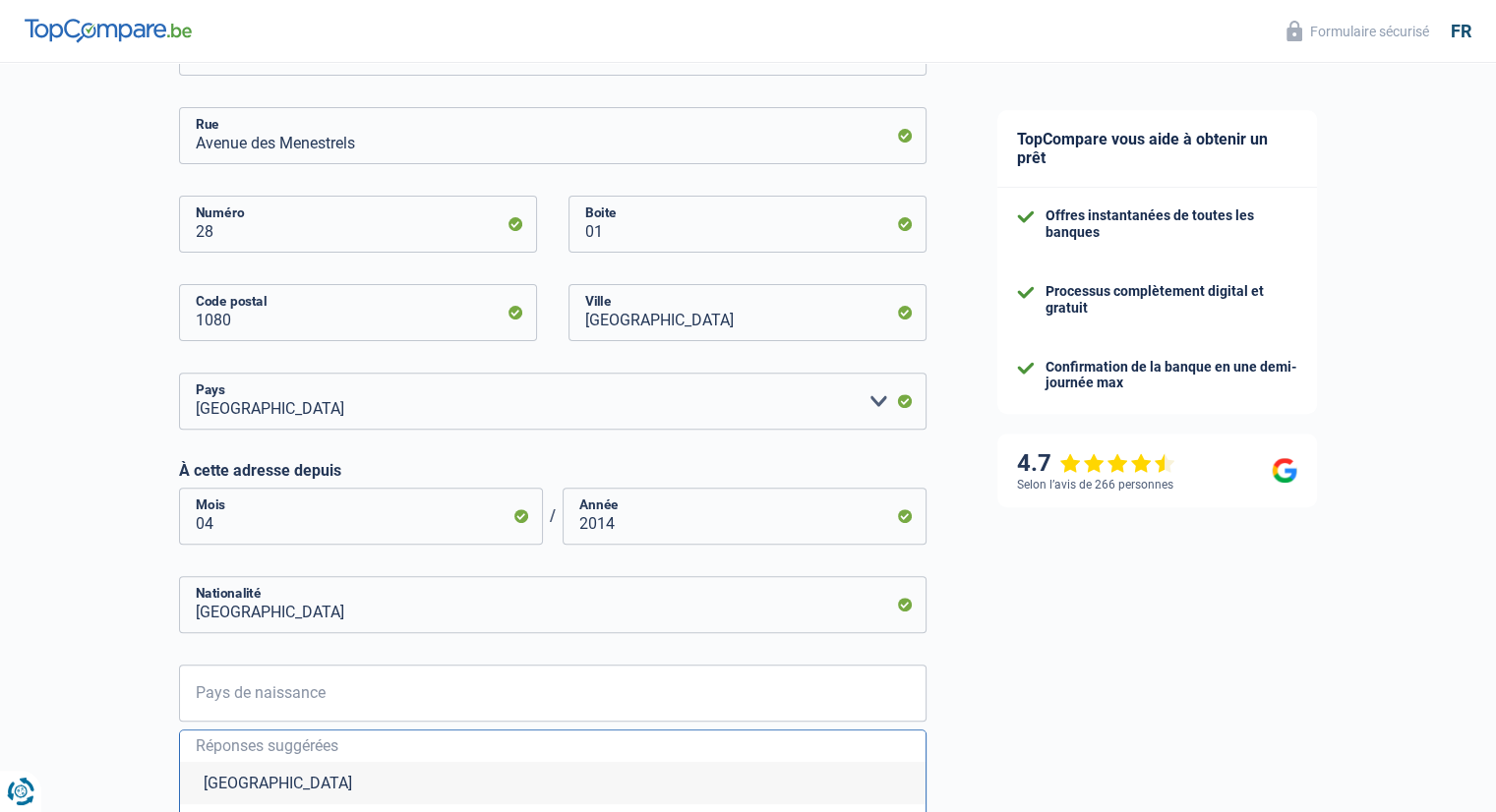
click at [232, 787] on li "[GEOGRAPHIC_DATA]" at bounding box center [552, 783] width 746 height 42
type input "[GEOGRAPHIC_DATA]"
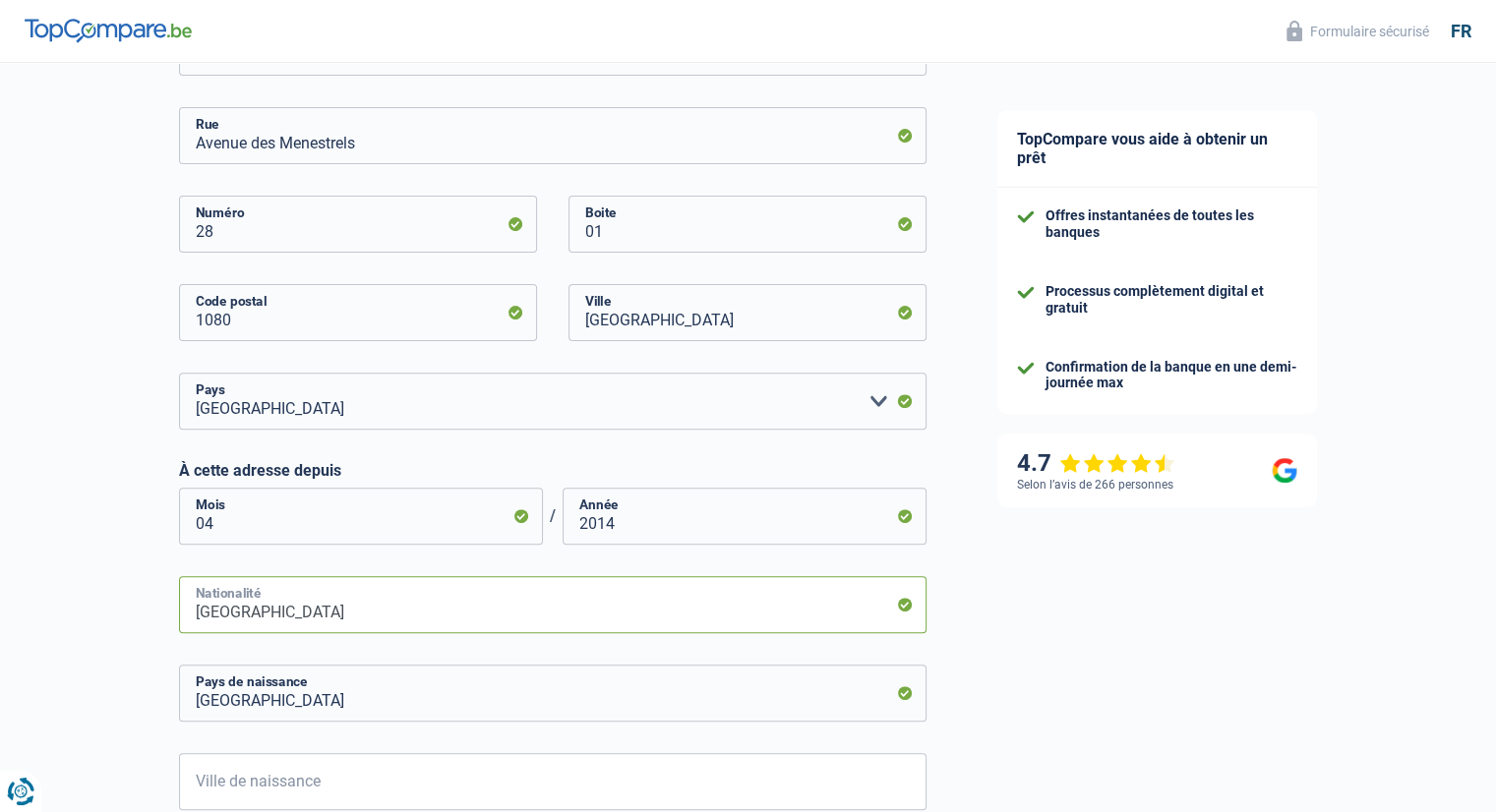
click at [280, 615] on input "[GEOGRAPHIC_DATA]" at bounding box center [552, 604] width 748 height 57
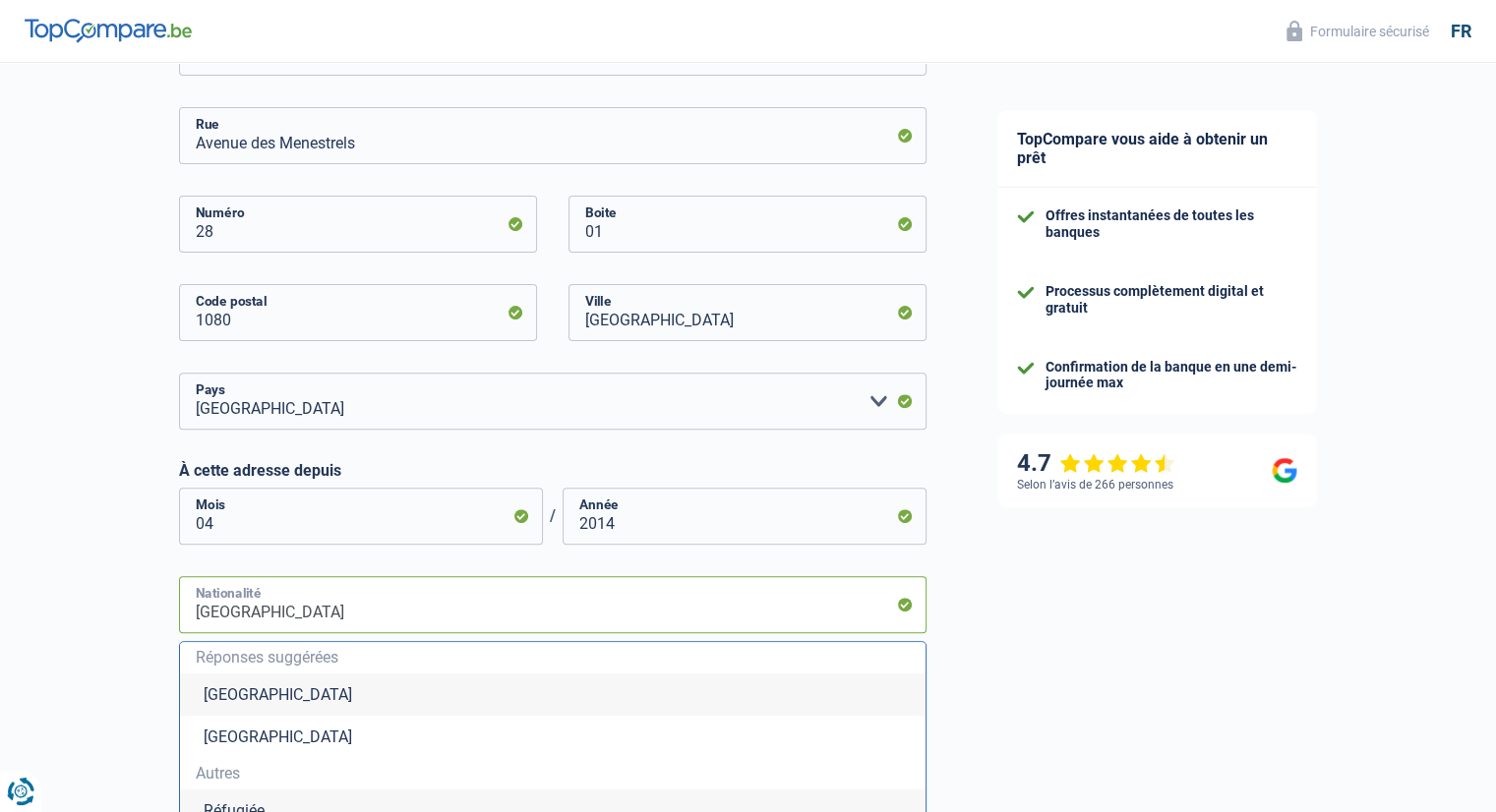
type input "Belgiquer"
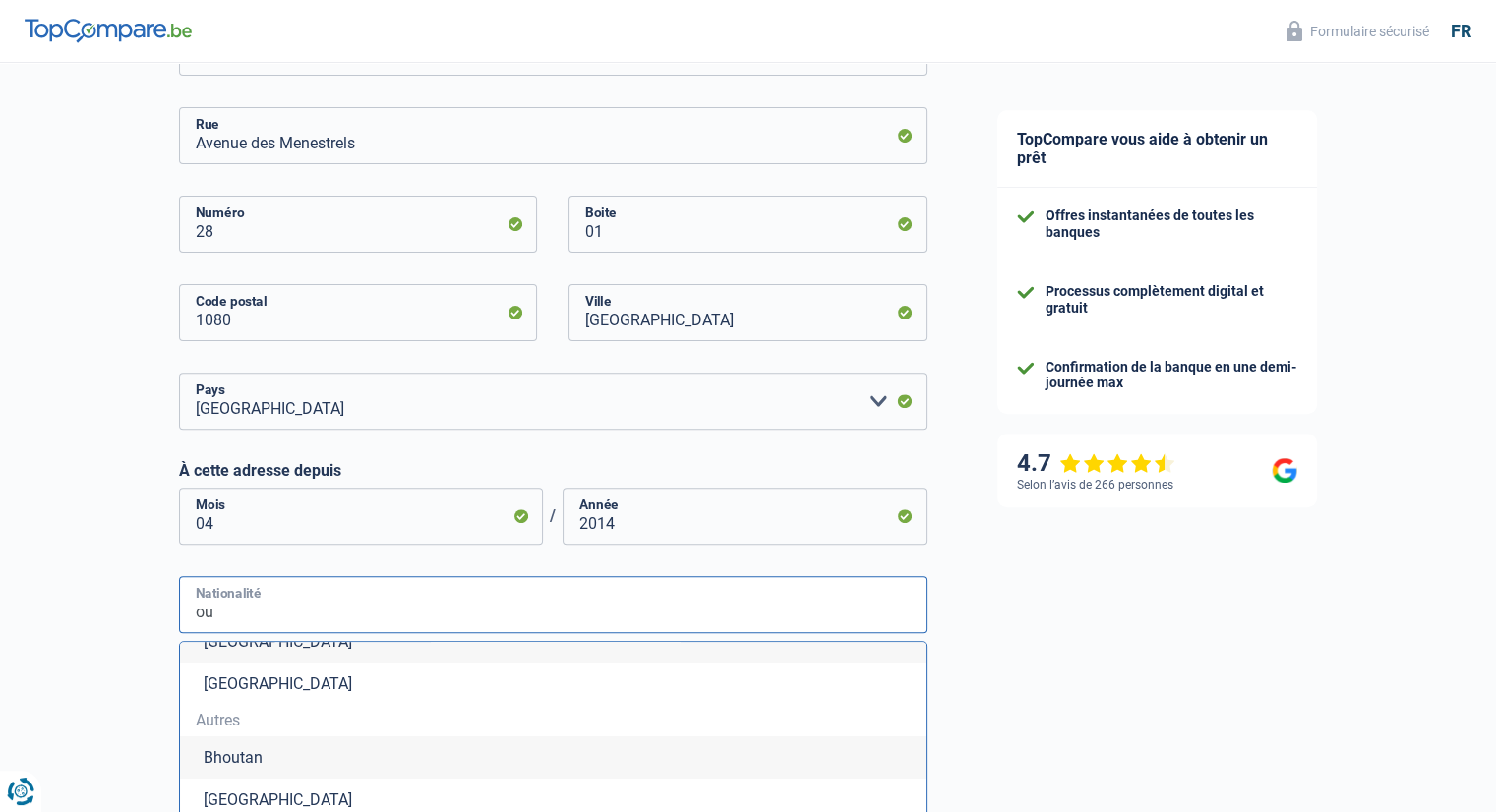
scroll to position [99, 0]
click at [241, 622] on input "ou" at bounding box center [552, 604] width 748 height 57
type input "o"
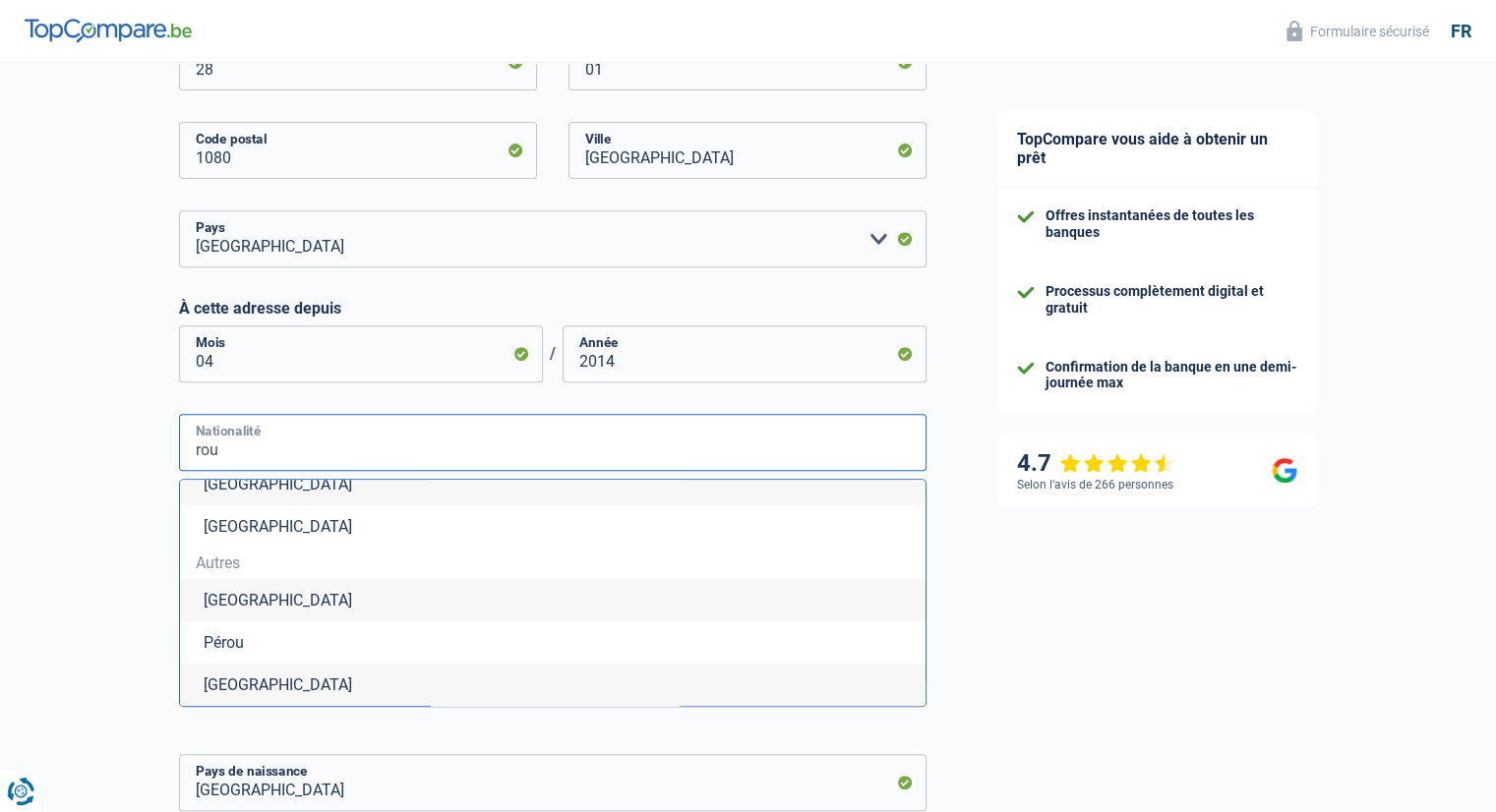
scroll to position [983, 0]
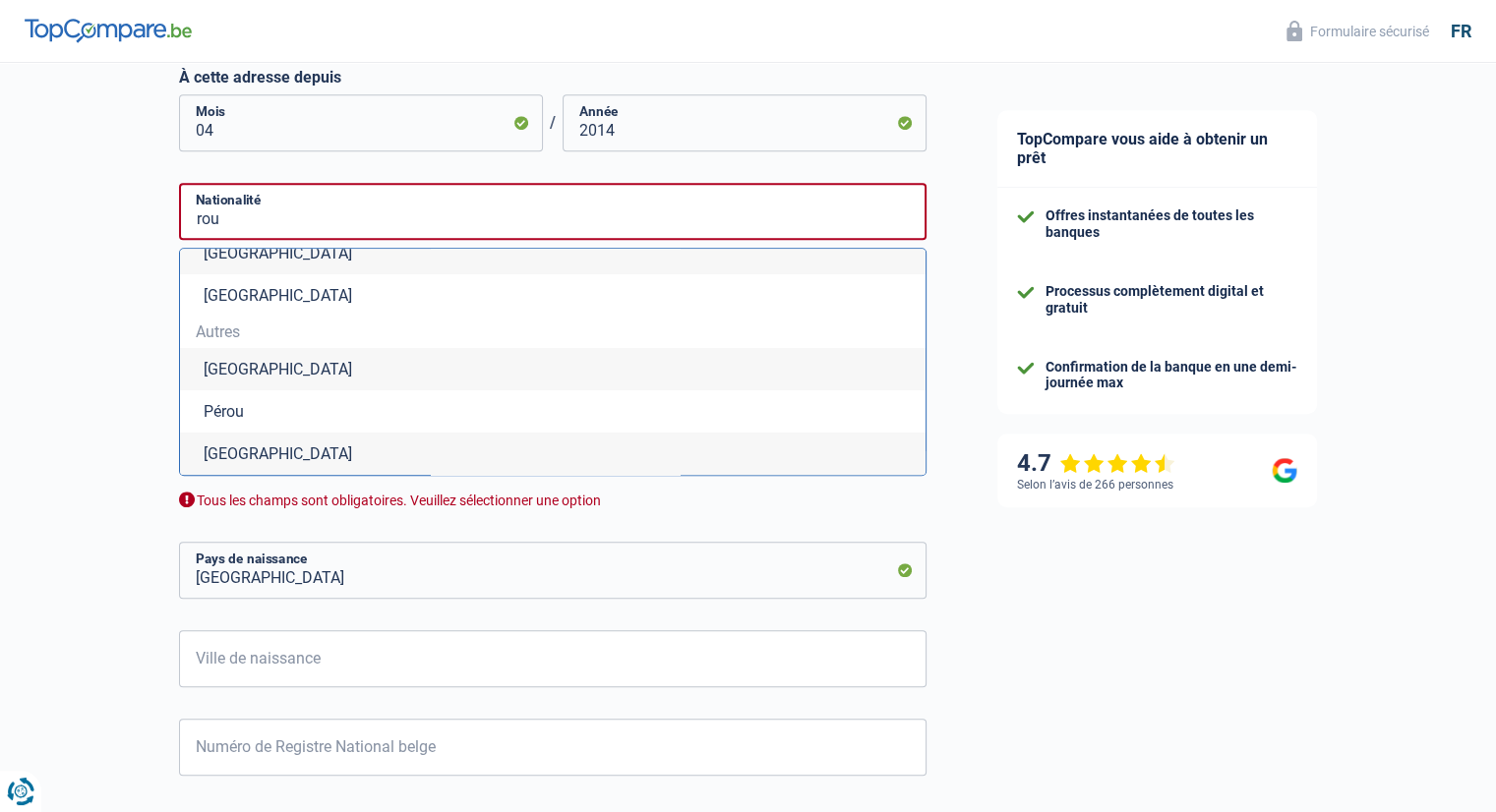
click at [251, 453] on li "[GEOGRAPHIC_DATA]" at bounding box center [552, 454] width 746 height 42
type input "[GEOGRAPHIC_DATA]"
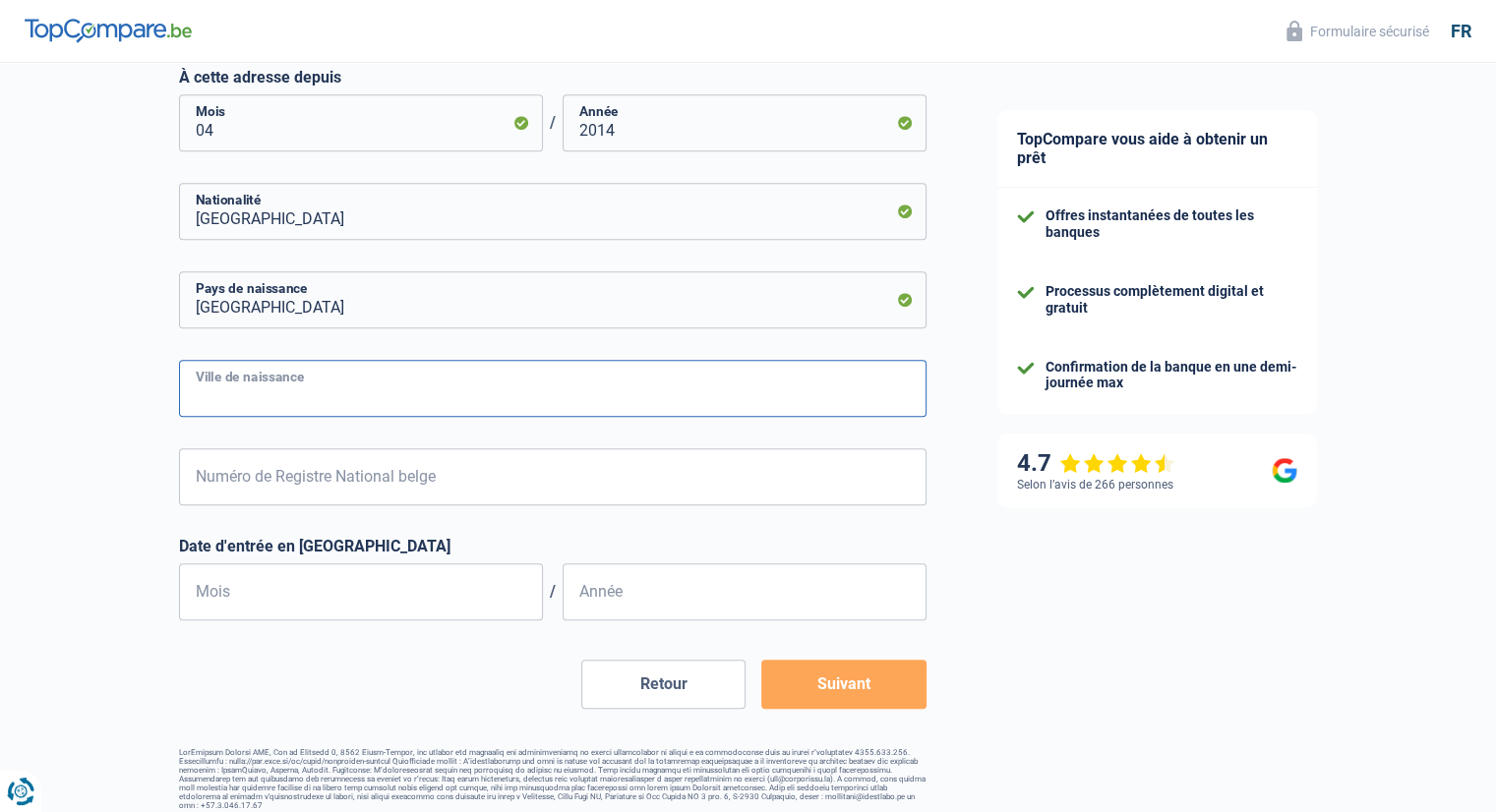
click at [264, 396] on input "Ville de naissance" at bounding box center [552, 388] width 748 height 57
type input "[GEOGRAPHIC_DATA]"
click at [307, 492] on input "Numéro de Registre National belge" at bounding box center [552, 476] width 748 height 57
type input "03.08.26-440.92"
click at [285, 593] on input "Mois" at bounding box center [360, 592] width 364 height 57
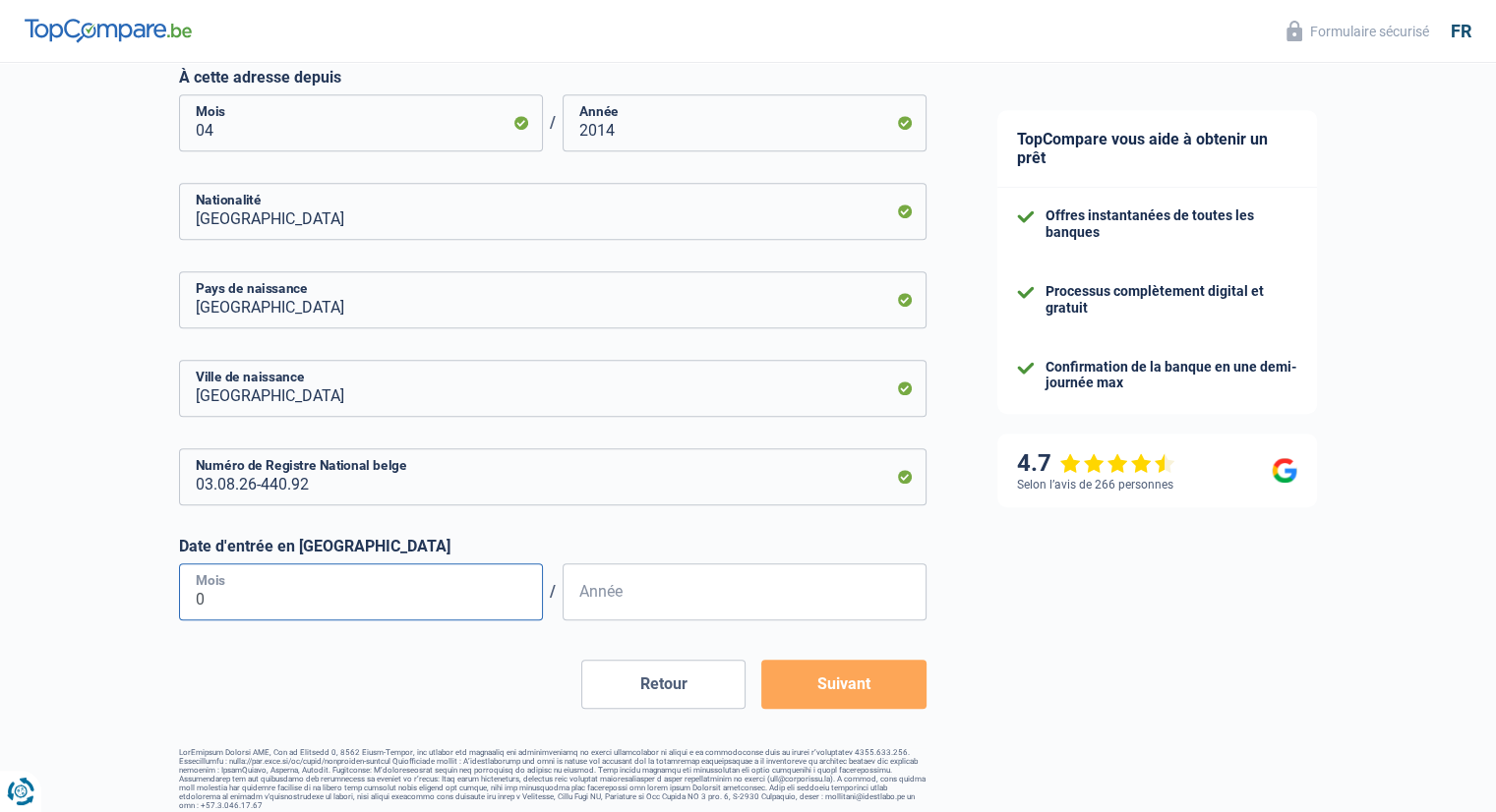
type input "08"
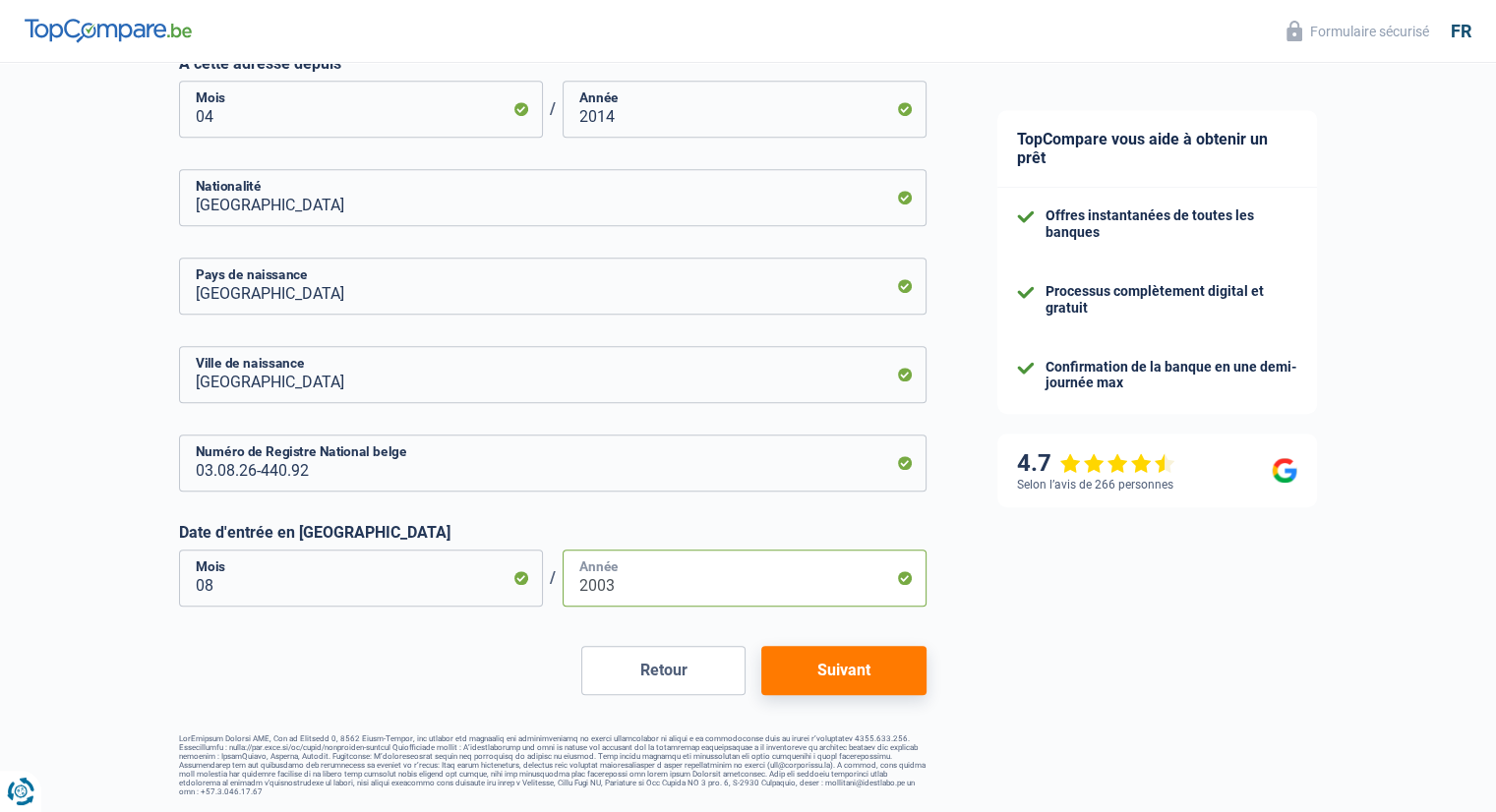
type input "2003"
click at [827, 684] on button "Suivant" at bounding box center [843, 669] width 165 height 49
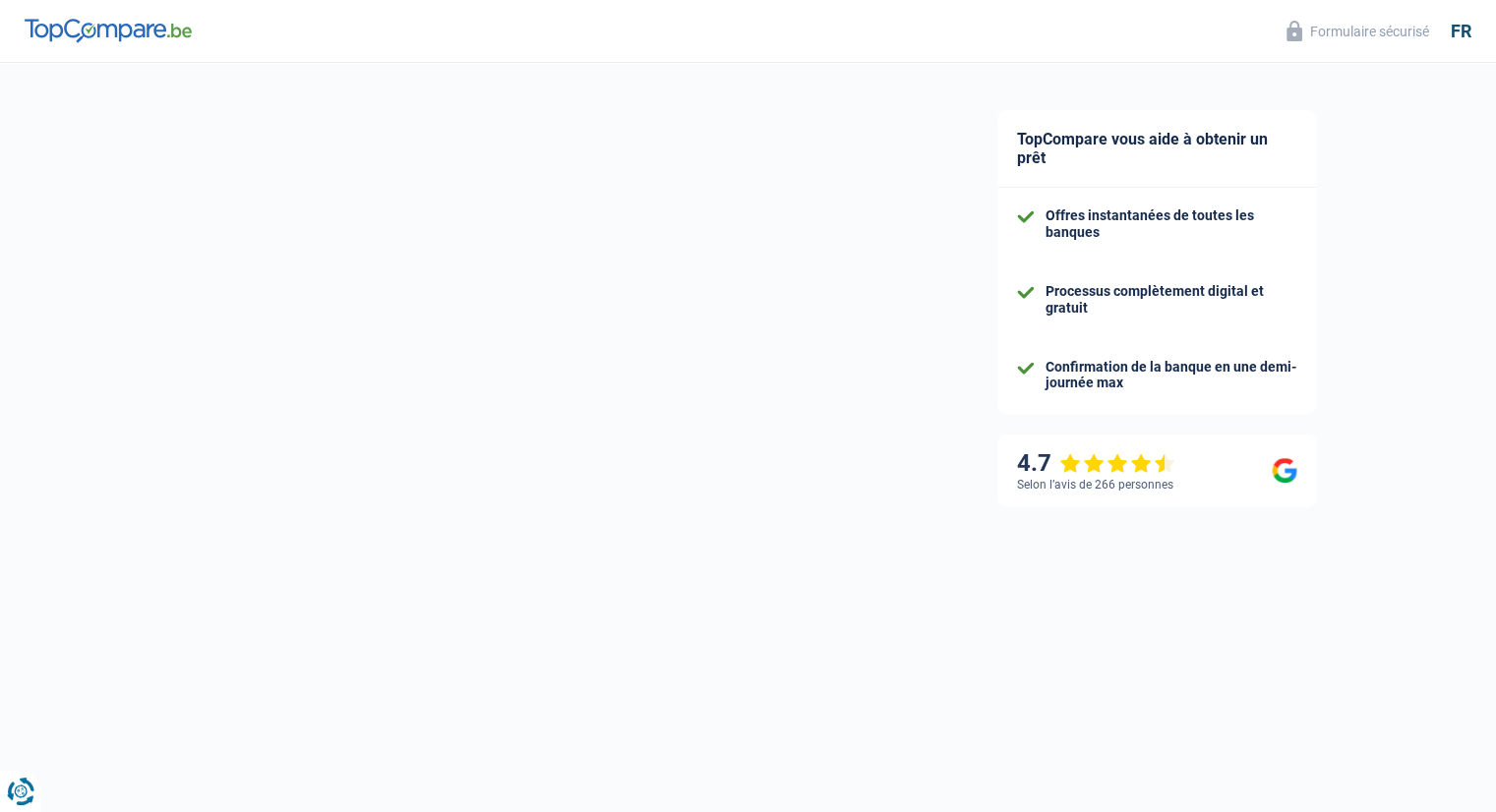
select select "netSalary"
select select "mealVouchers"
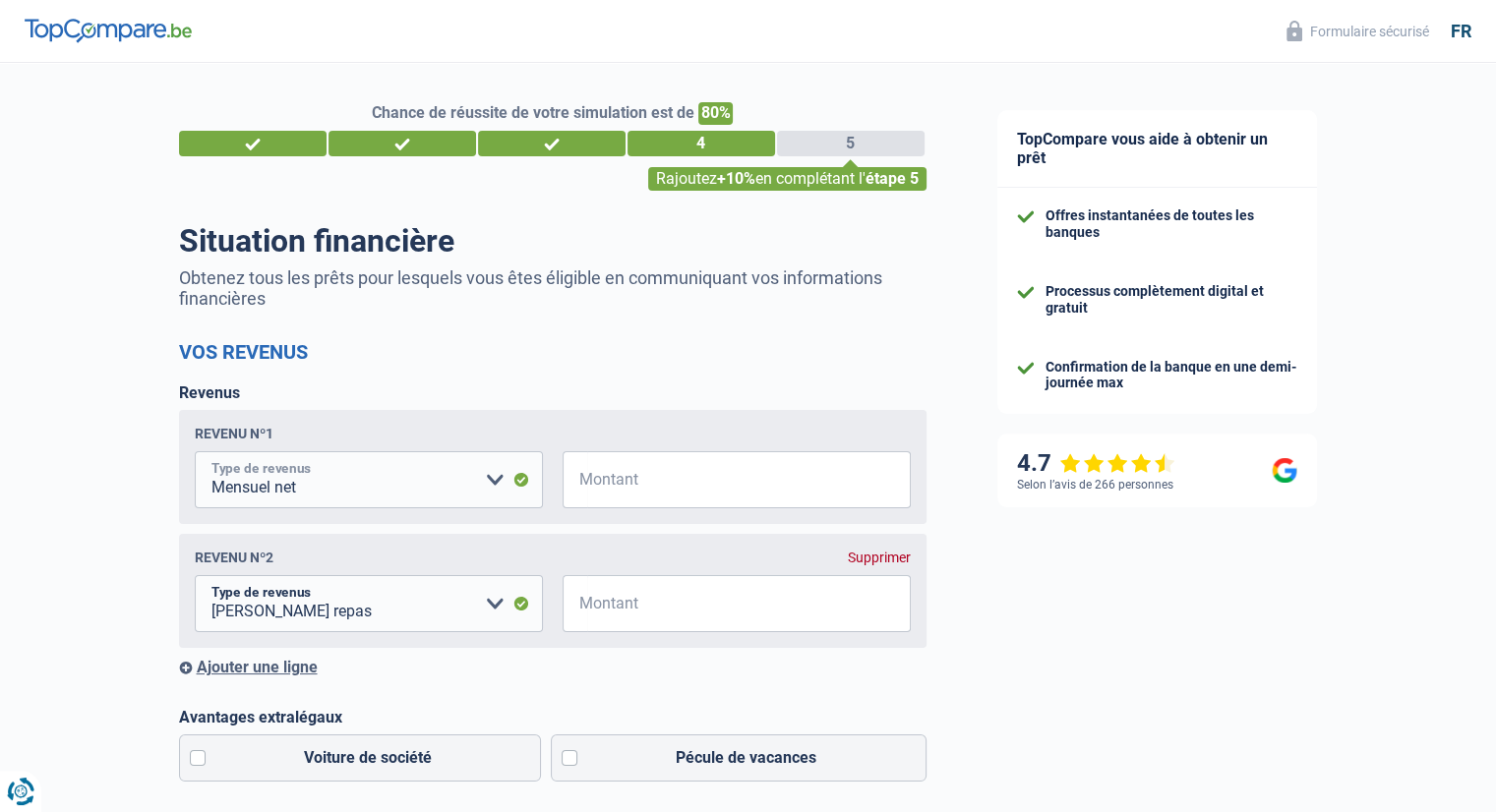
click at [373, 481] on select "Allocation d'handicap Allocations chômage Allocations familiales Chèques repas …" at bounding box center [368, 479] width 348 height 57
click at [734, 502] on input "Montant" at bounding box center [748, 479] width 323 height 57
type input "1.124"
click at [1069, 614] on div "TopCompare vous aide à obtenir un prêt Offres instantanées de toutes les banque…" at bounding box center [1230, 810] width 535 height 1495
click at [881, 566] on div "Supprimer" at bounding box center [878, 558] width 63 height 16
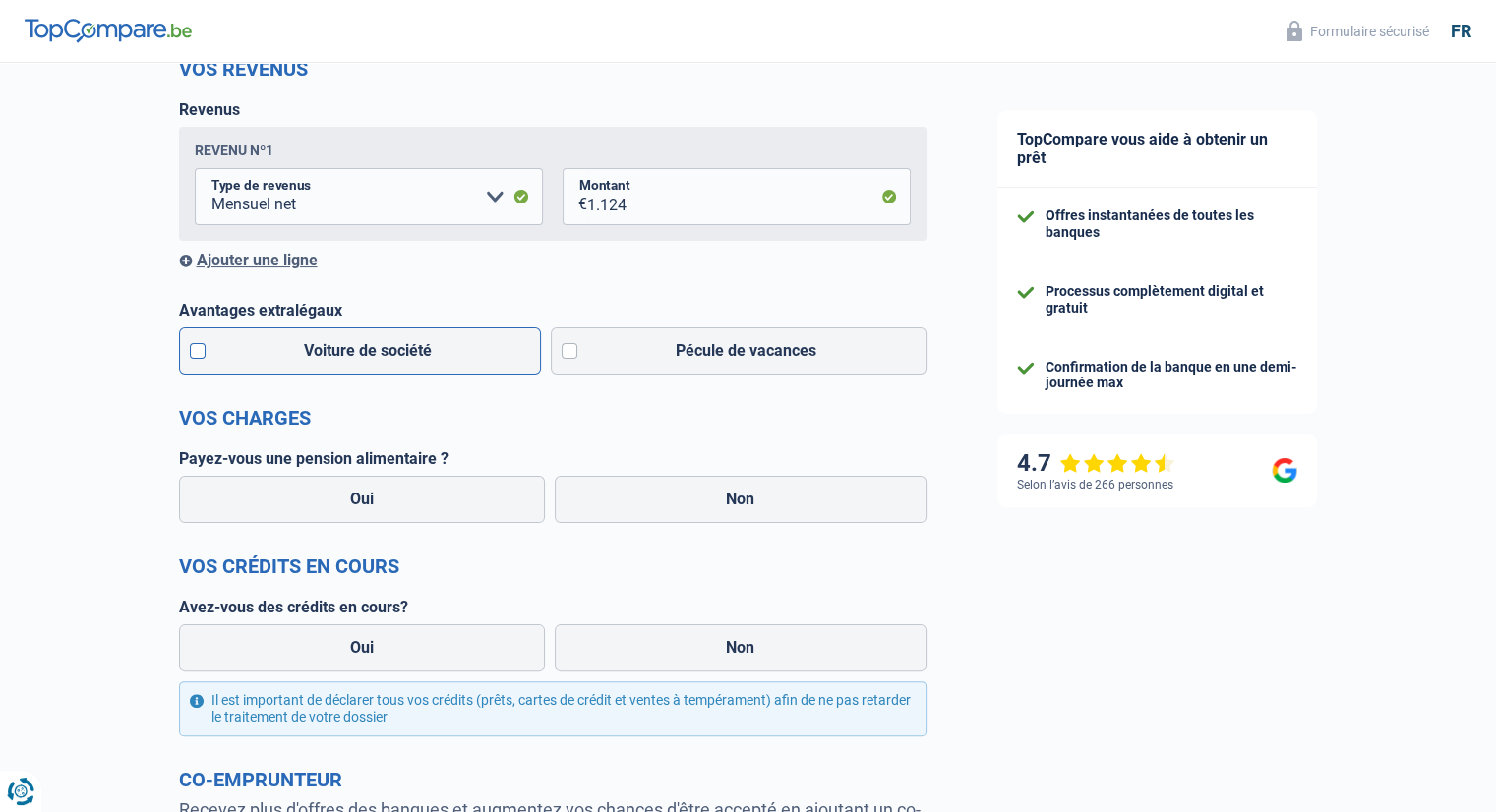
scroll to position [295, 0]
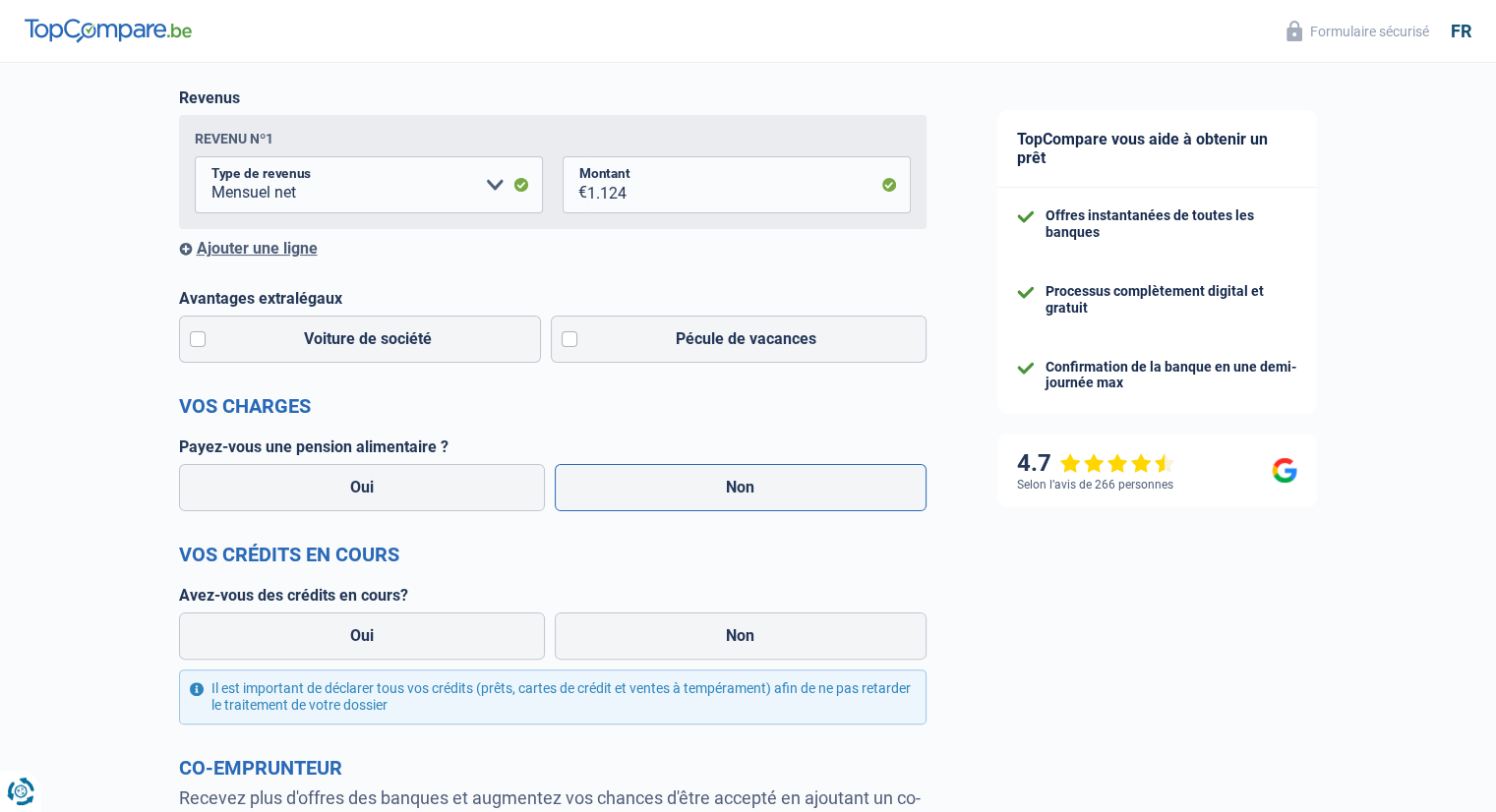
click at [742, 511] on label "Non" at bounding box center [741, 487] width 371 height 47
click at [742, 511] on input "Non" at bounding box center [741, 487] width 371 height 47
radio input "true"
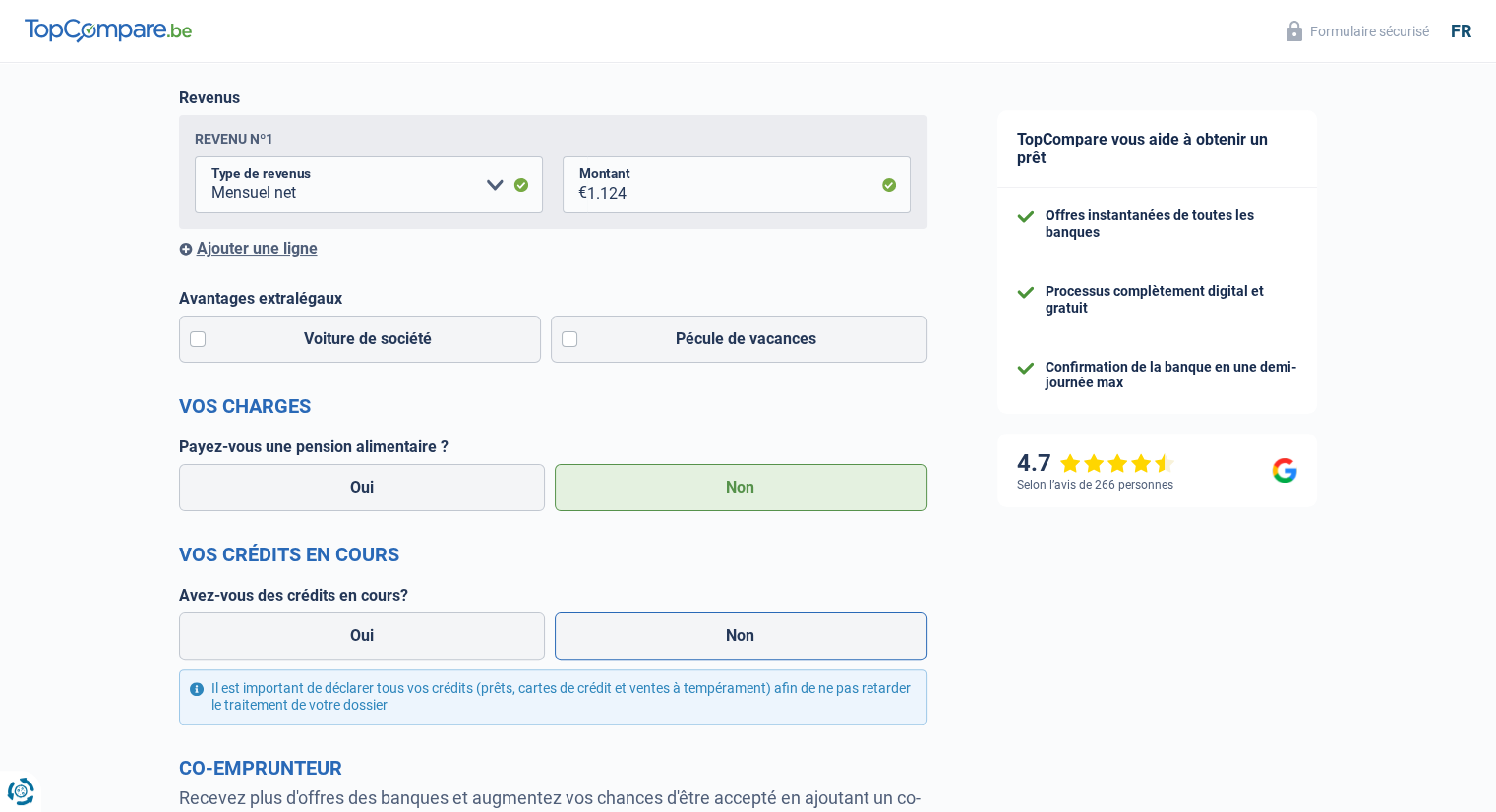
click at [634, 655] on label "Non" at bounding box center [741, 635] width 371 height 47
click at [634, 655] on input "Non" at bounding box center [741, 635] width 371 height 47
radio input "true"
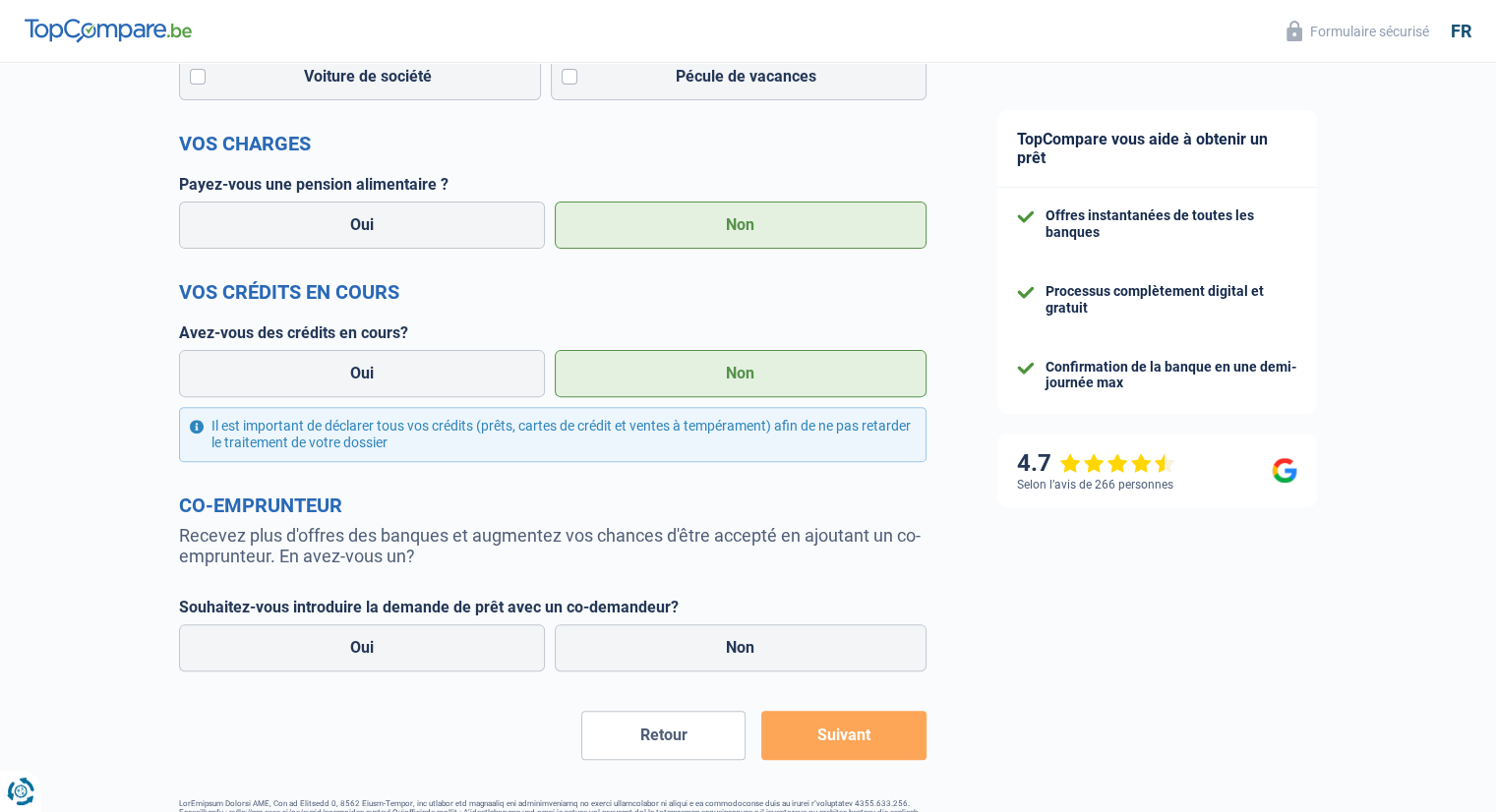
scroll to position [625, 0]
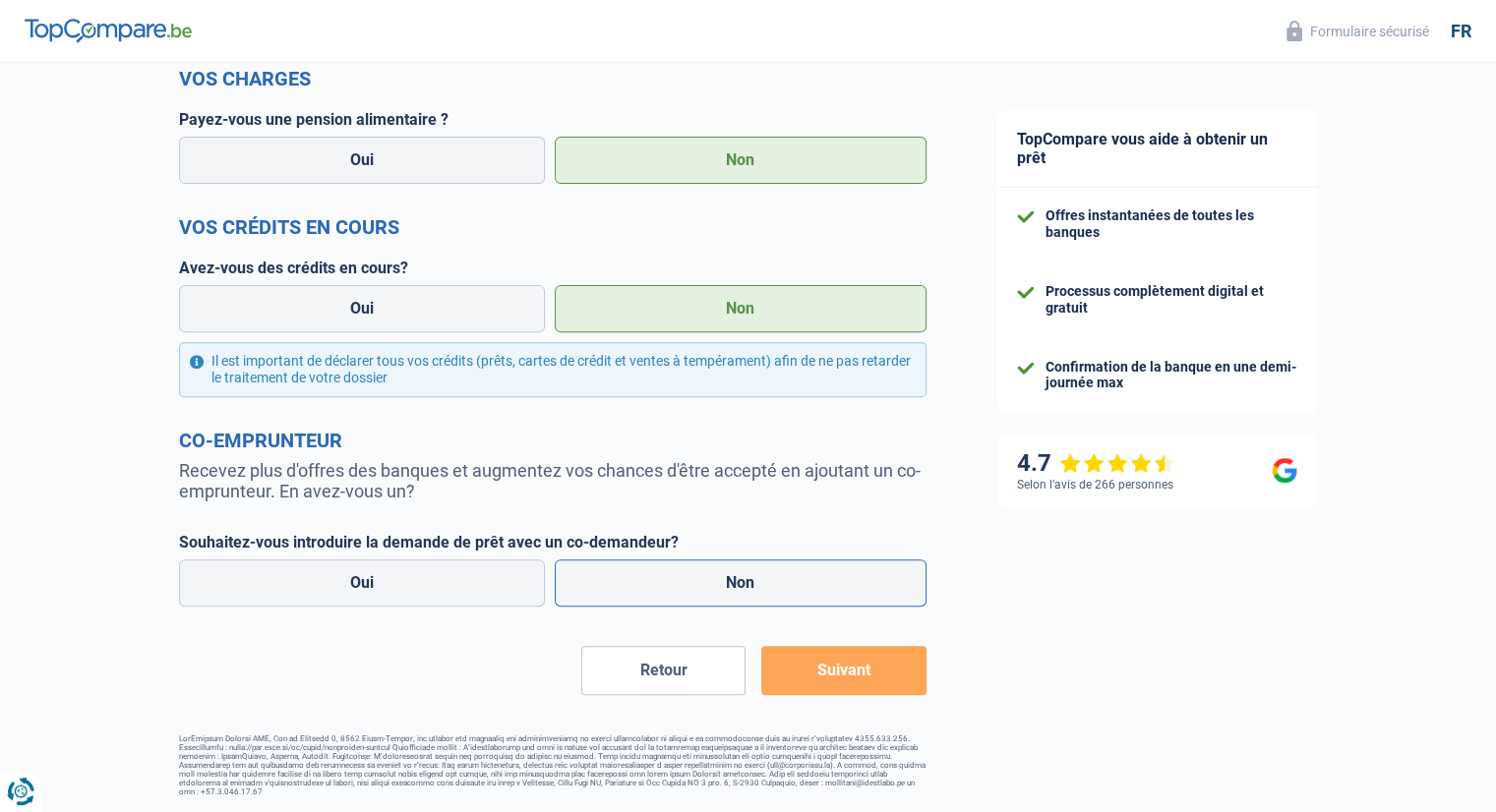
click at [736, 588] on label "Non" at bounding box center [741, 583] width 371 height 47
click at [736, 588] on input "Non" at bounding box center [741, 583] width 371 height 47
radio input "true"
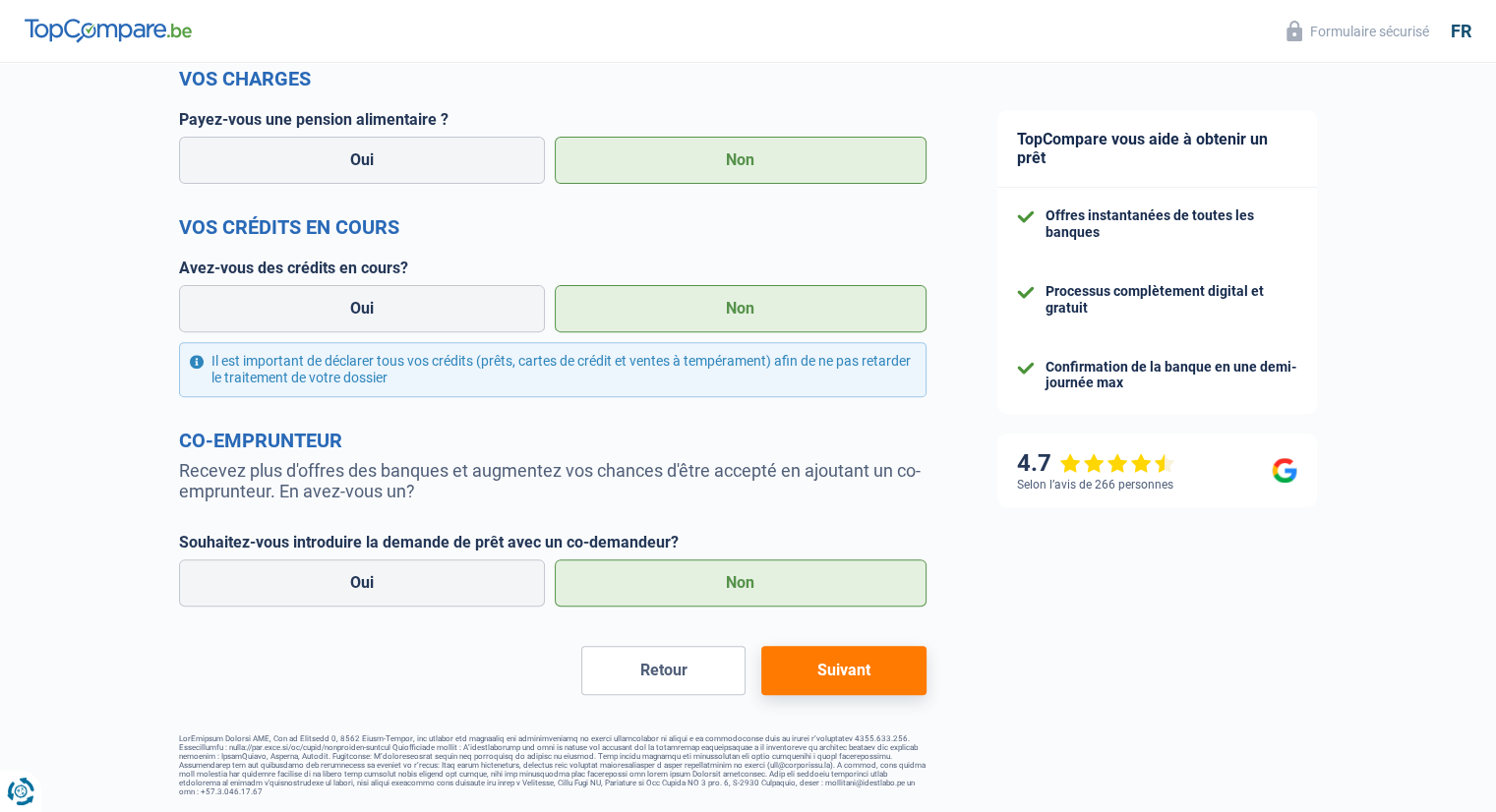
click at [832, 674] on button "Suivant" at bounding box center [843, 669] width 165 height 49
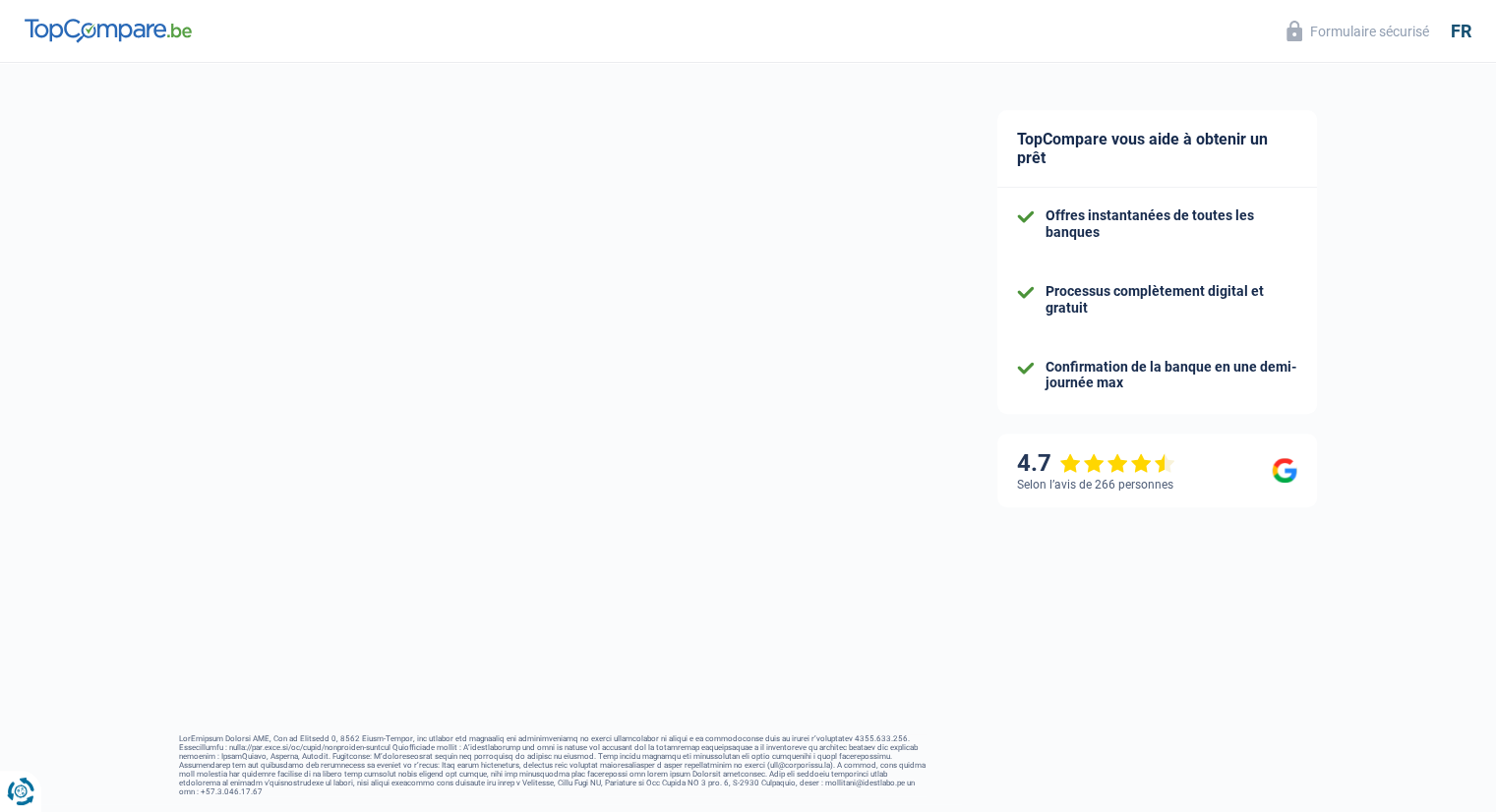
scroll to position [142, 0]
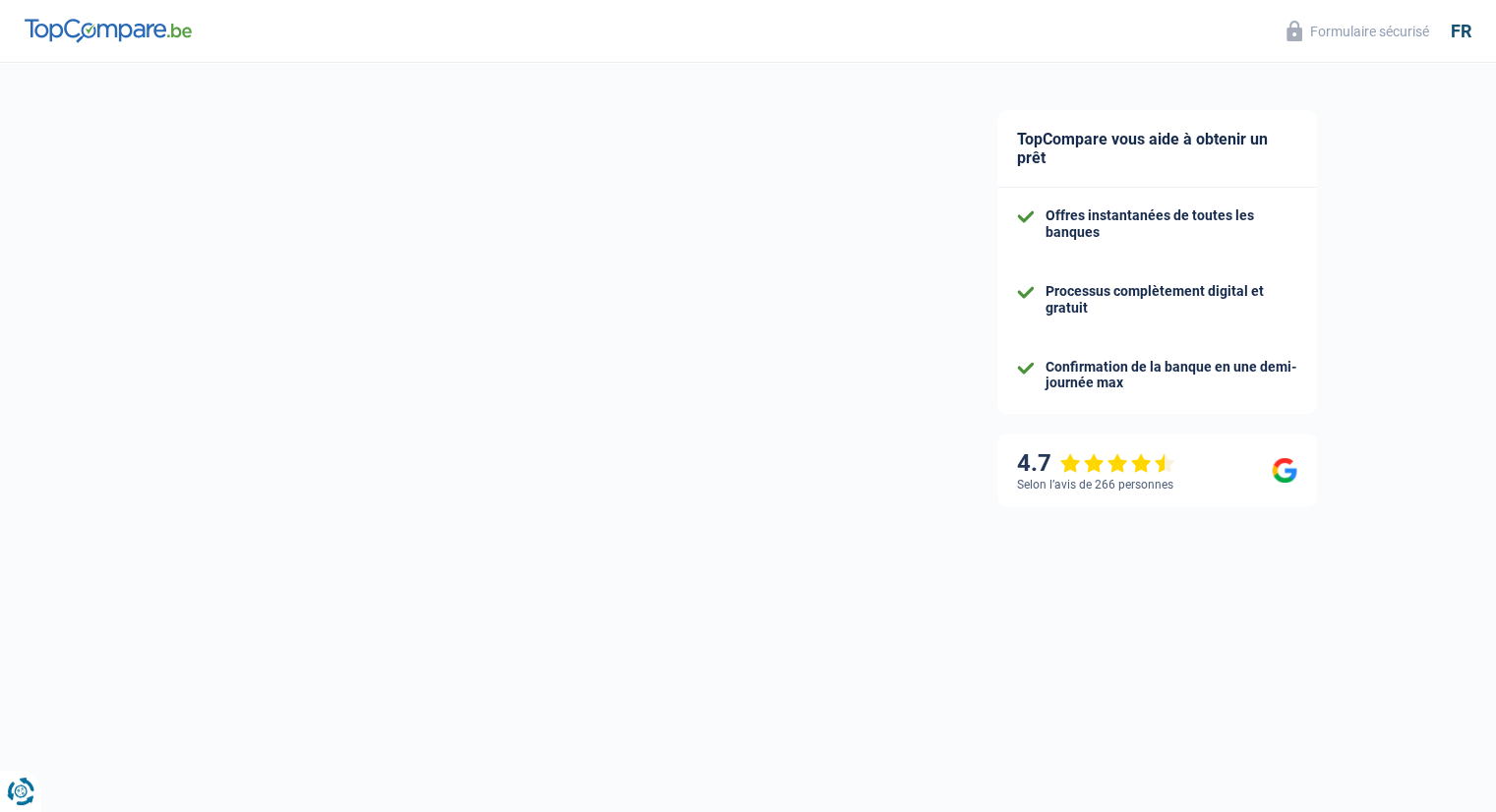
select select "60"
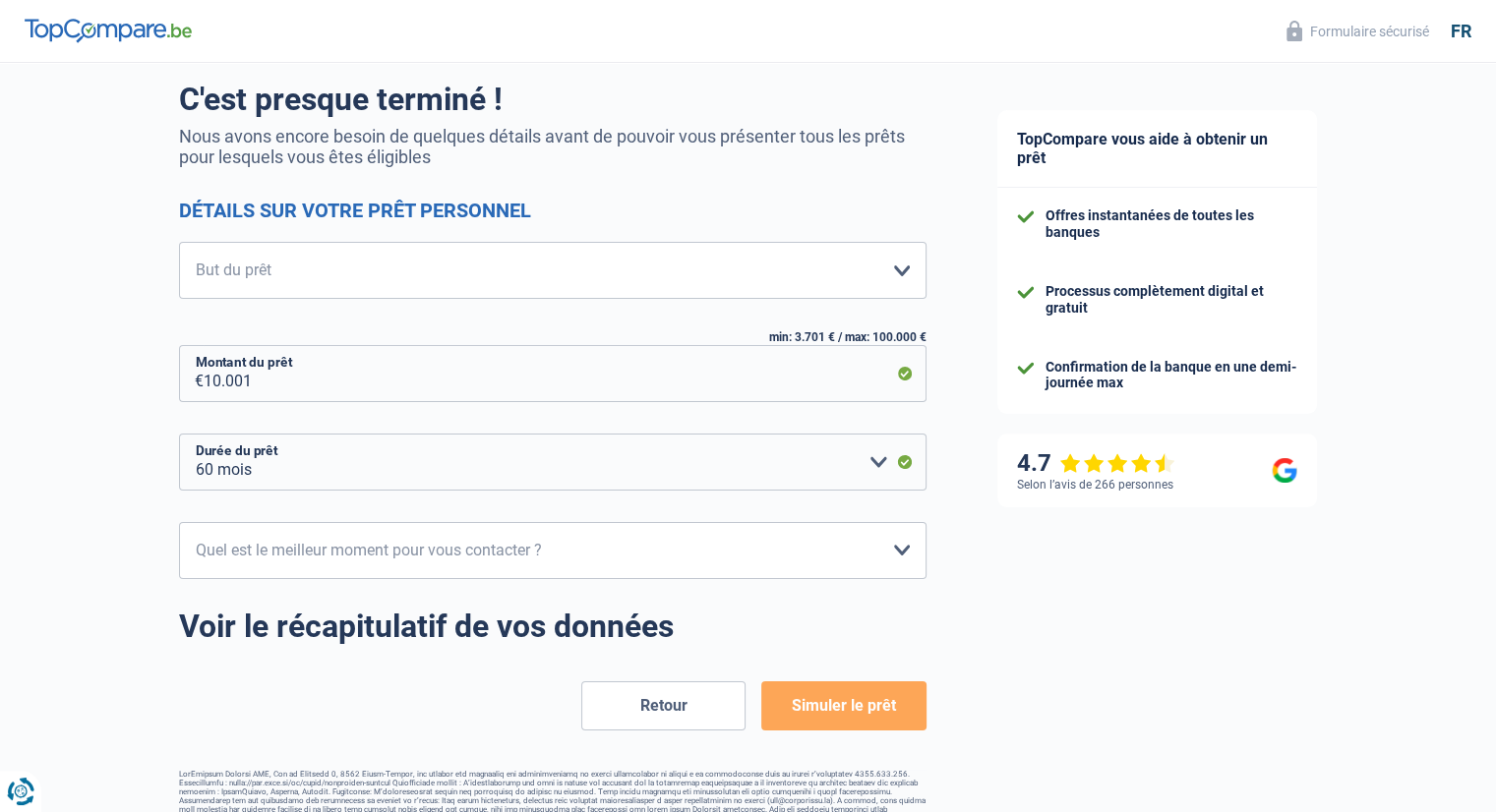
scroll to position [0, 0]
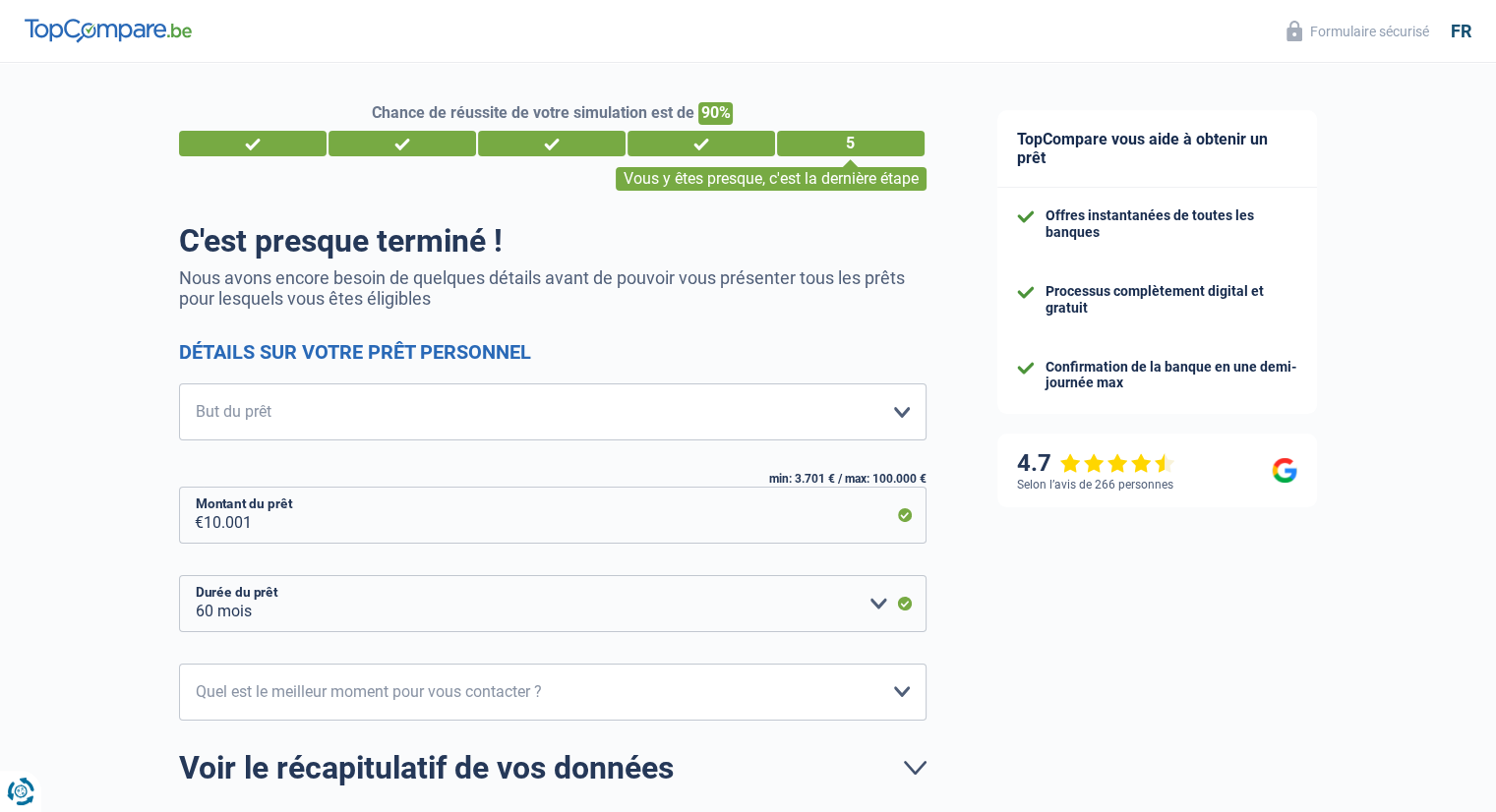
click at [722, 442] on div "Confort maison: meubles, textile, peinture, électroménager, outillage non-profe…" at bounding box center [552, 507] width 748 height 247
drag, startPoint x: 871, startPoint y: 421, endPoint x: 889, endPoint y: 418, distance: 18.2
click at [873, 420] on select "Confort maison: meubles, textile, peinture, électroménager, outillage non-profe…" at bounding box center [552, 411] width 748 height 57
select select "other"
click at [179, 384] on select "Confort maison: meubles, textile, peinture, électroménager, outillage non-profe…" at bounding box center [552, 411] width 748 height 57
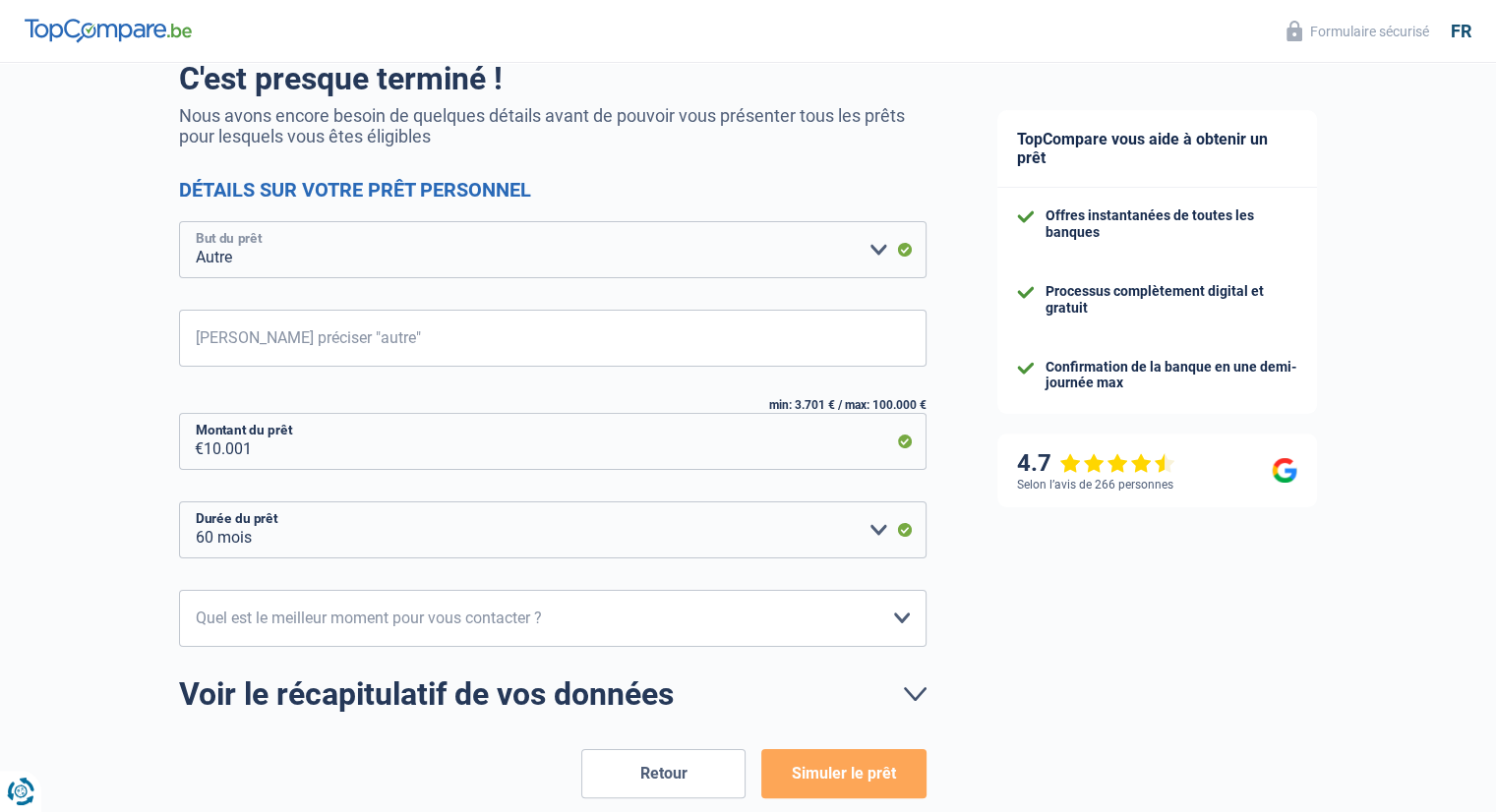
scroll to position [197, 0]
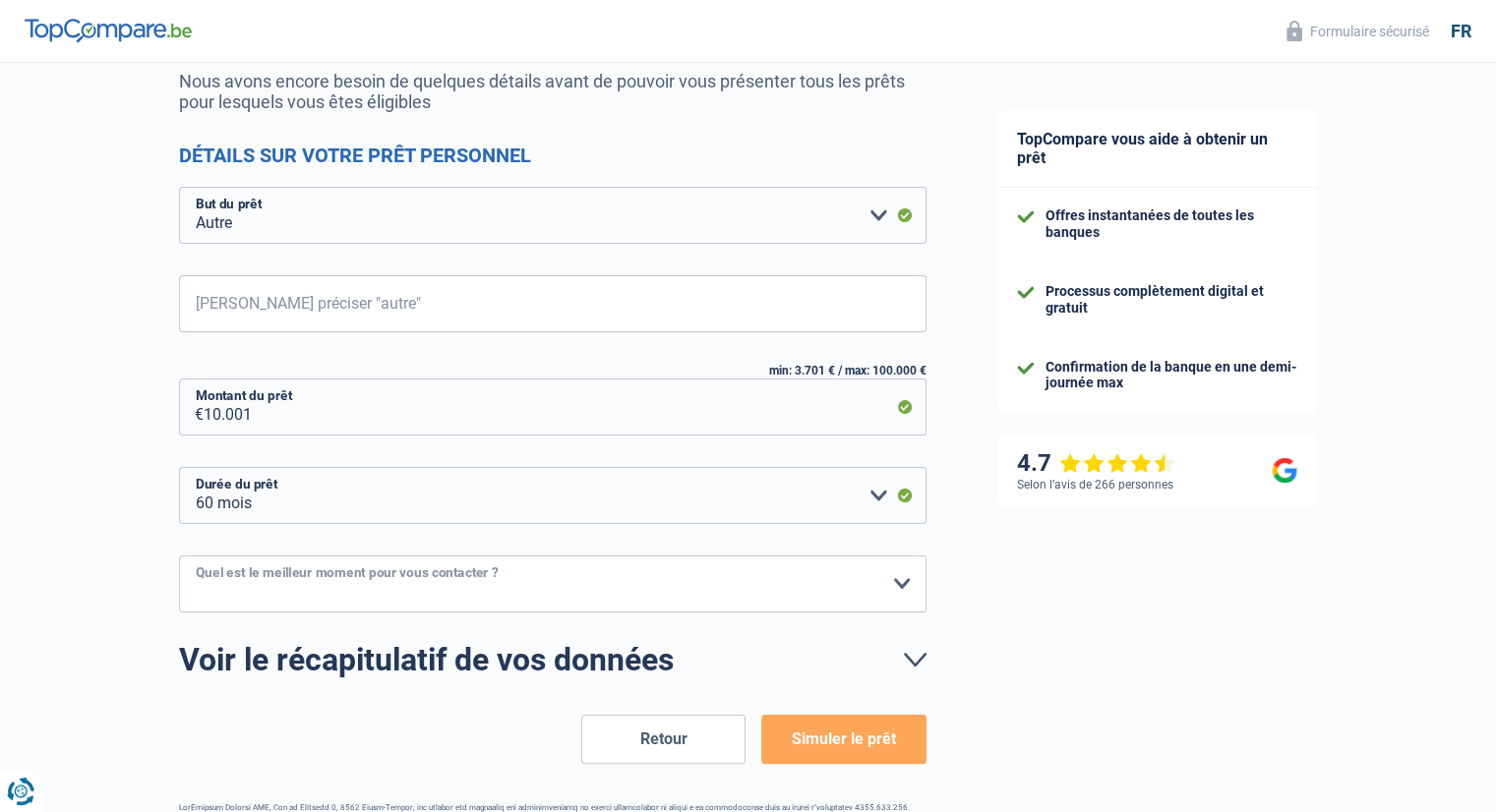
click at [893, 594] on select "10h-12h 12h-14h 14h-16h 16h-18h Veuillez sélectionner une option" at bounding box center [552, 584] width 748 height 57
select select "16-18"
click at [179, 556] on select "10h-12h 12h-14h 14h-16h 16h-18h Veuillez sélectionner une option" at bounding box center [552, 584] width 748 height 57
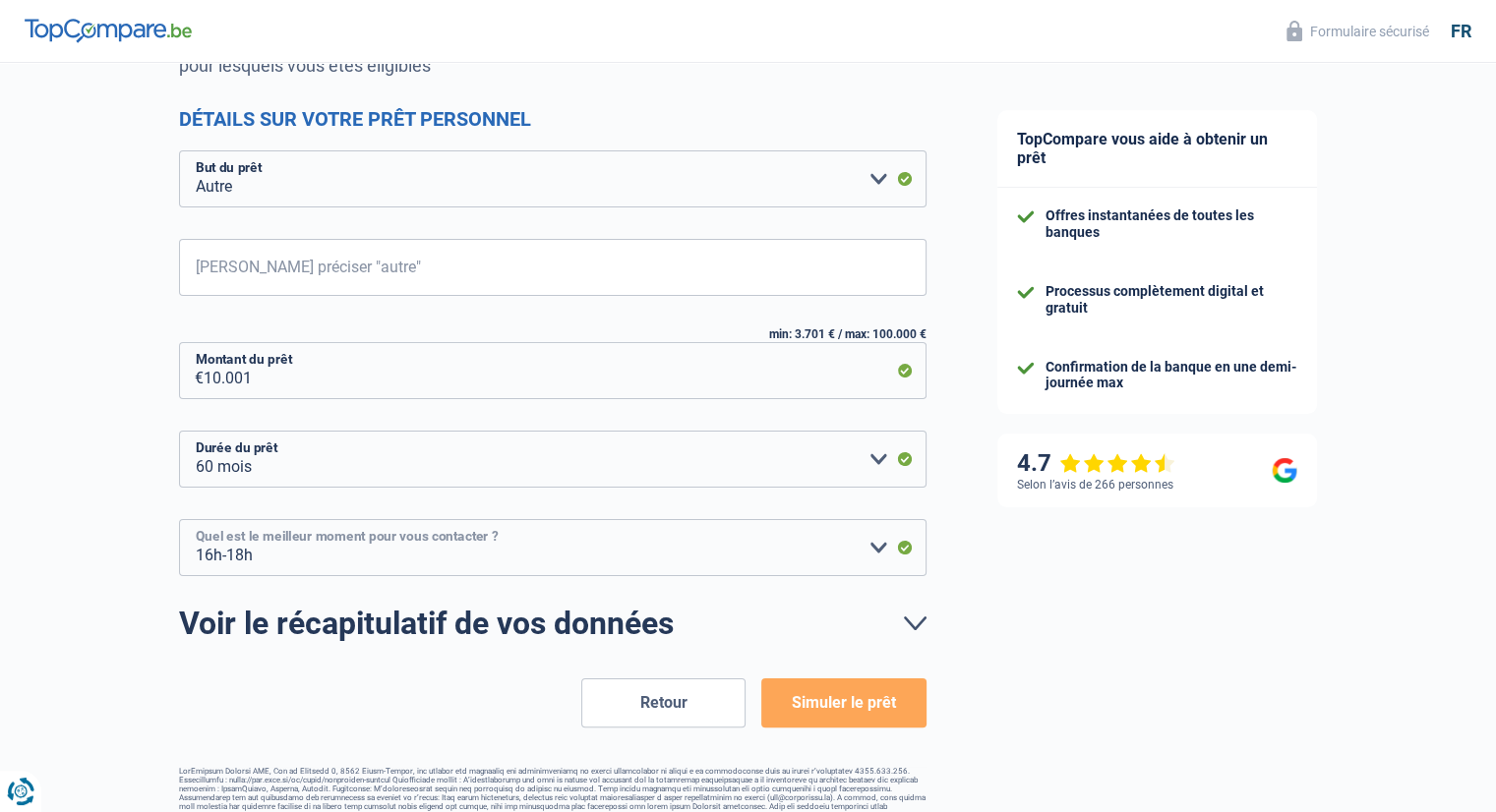
scroll to position [265, 0]
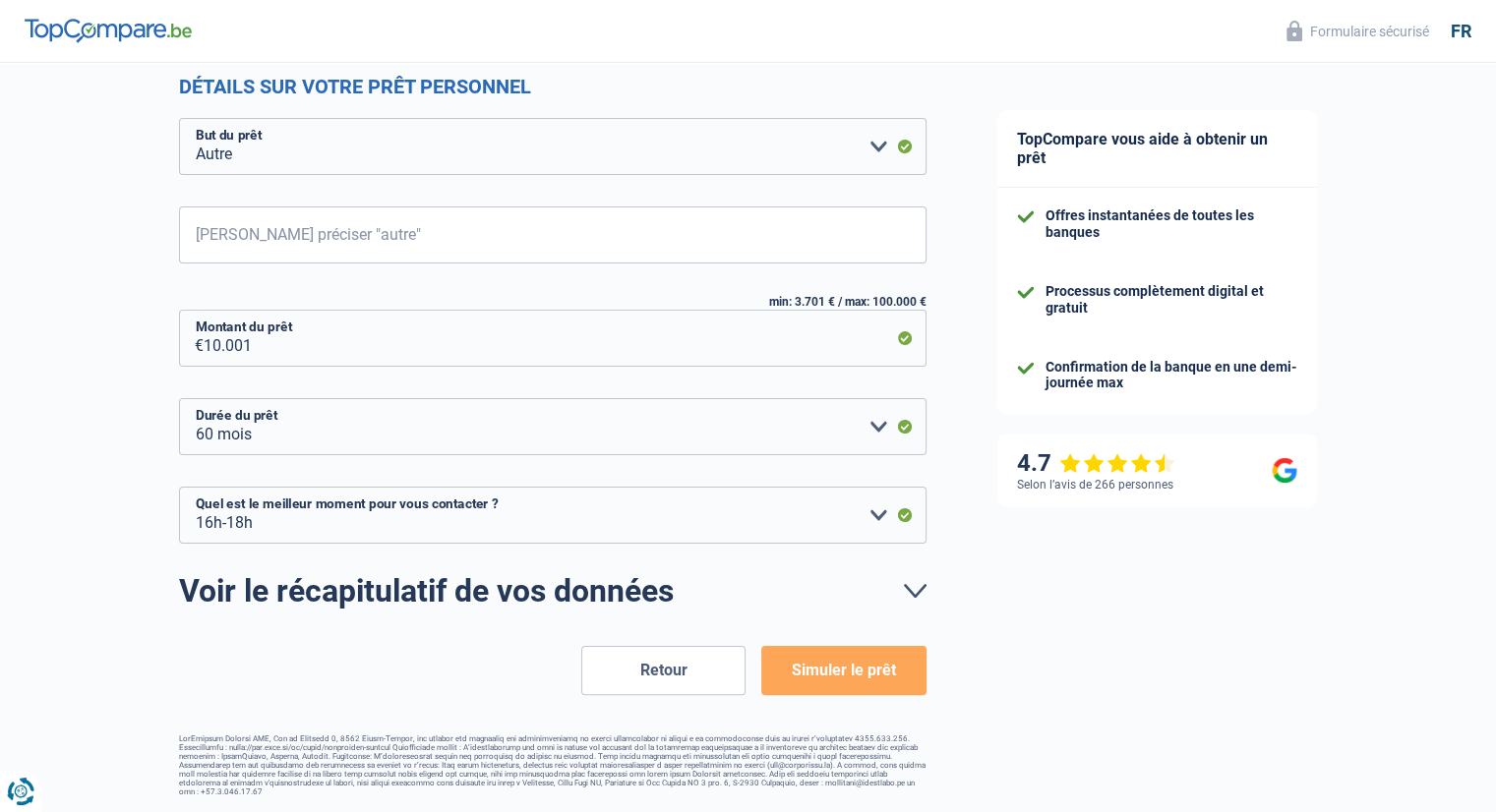
click at [868, 678] on button "Simuler le prêt" at bounding box center [843, 669] width 165 height 49
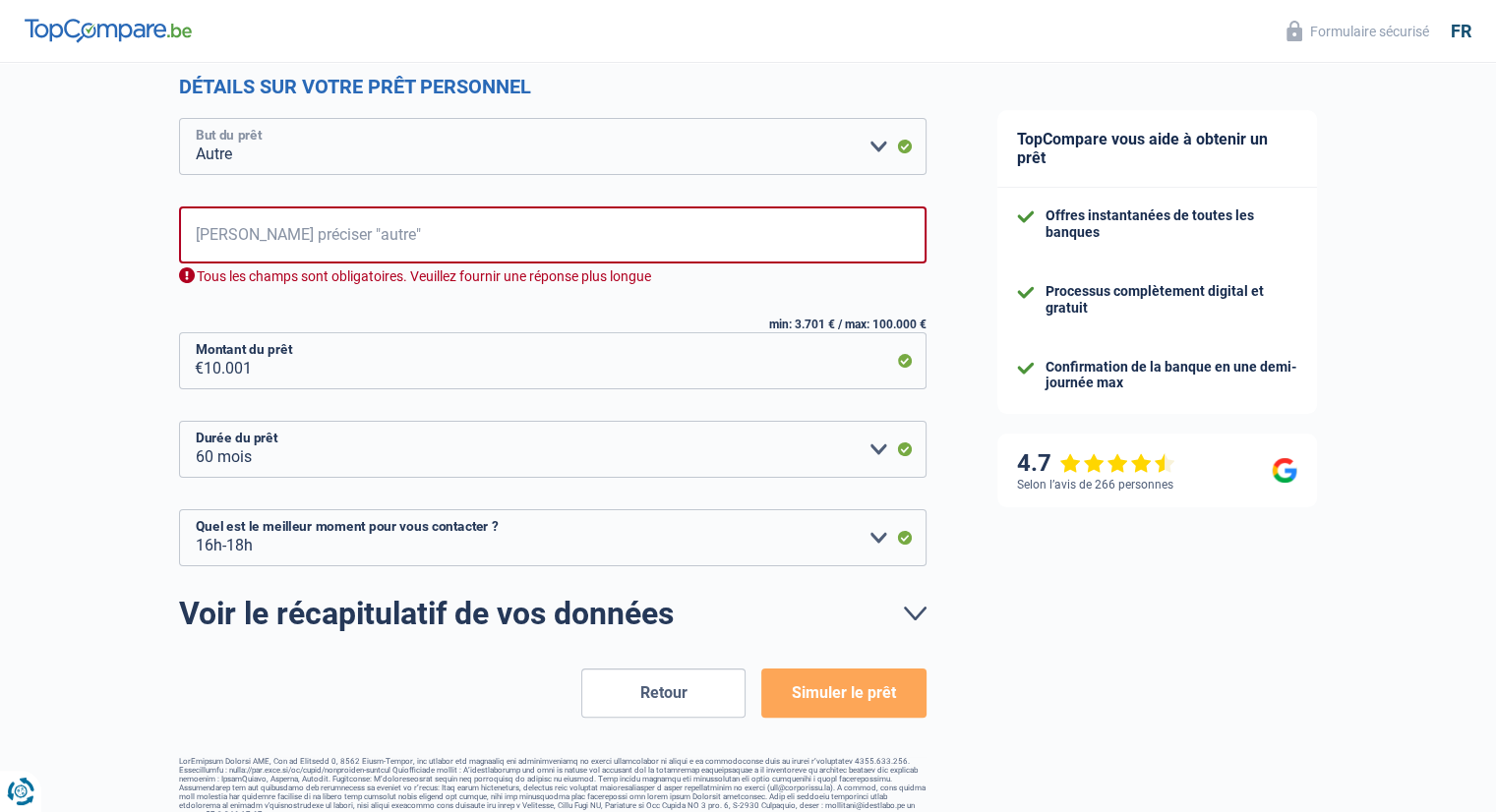
click at [526, 155] on select "Confort maison: meubles, textile, peinture, électroménager, outillage non-profe…" at bounding box center [552, 146] width 748 height 57
click at [163, 250] on div "Chance de réussite de votre simulation est de 90% 1 2 3 4 5 Vous y êtes presque…" at bounding box center [481, 308] width 962 height 1037
click at [264, 246] on input "[PERSON_NAME] préciser "autre"" at bounding box center [552, 234] width 748 height 57
click at [291, 139] on select "Confort maison: meubles, textile, peinture, électroménager, outillage non-profe…" at bounding box center [552, 146] width 748 height 57
select select "hobbies"
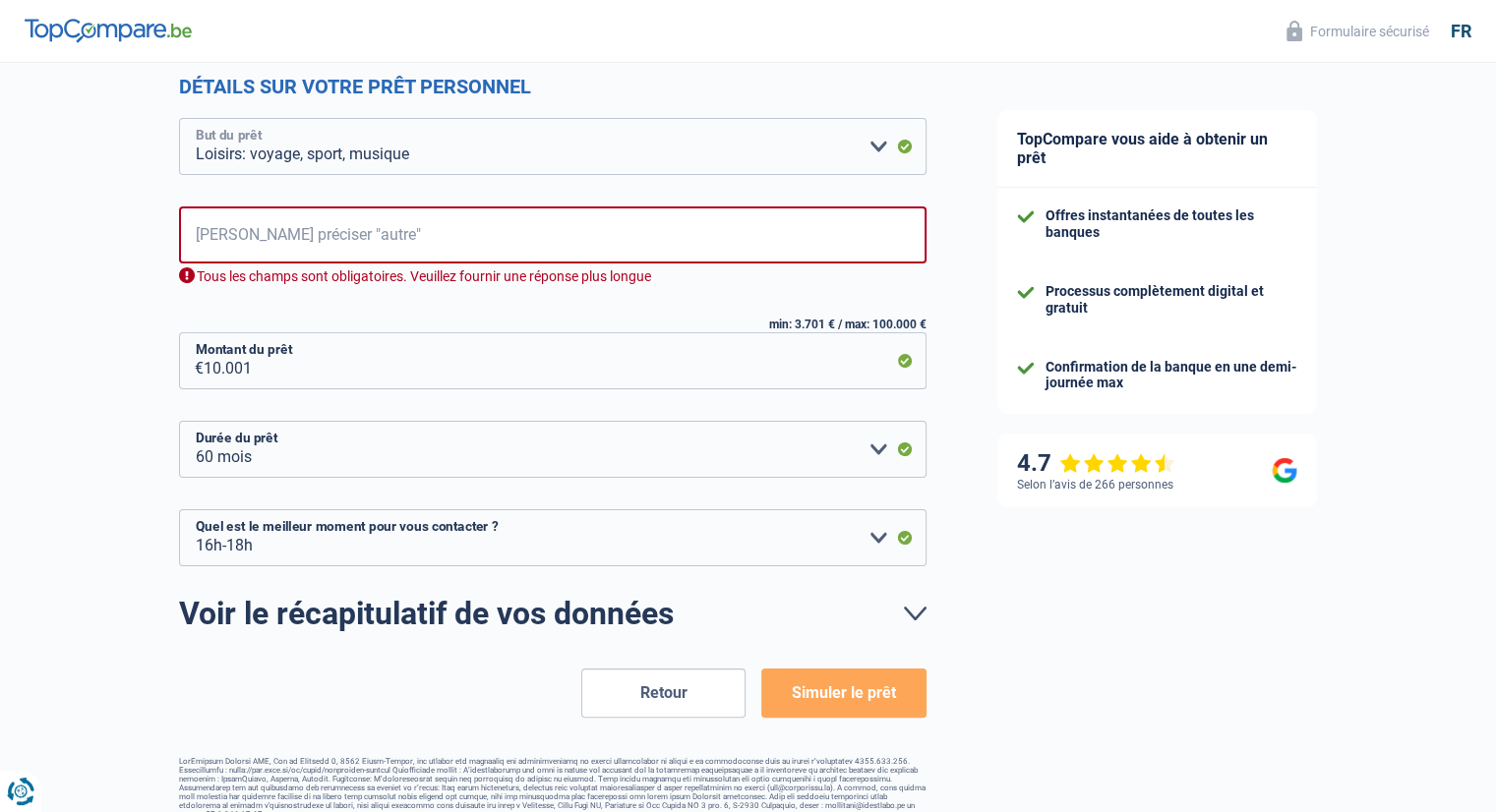
click at [179, 119] on select "Confort maison: meubles, textile, peinture, électroménager, outillage non-profe…" at bounding box center [552, 146] width 748 height 57
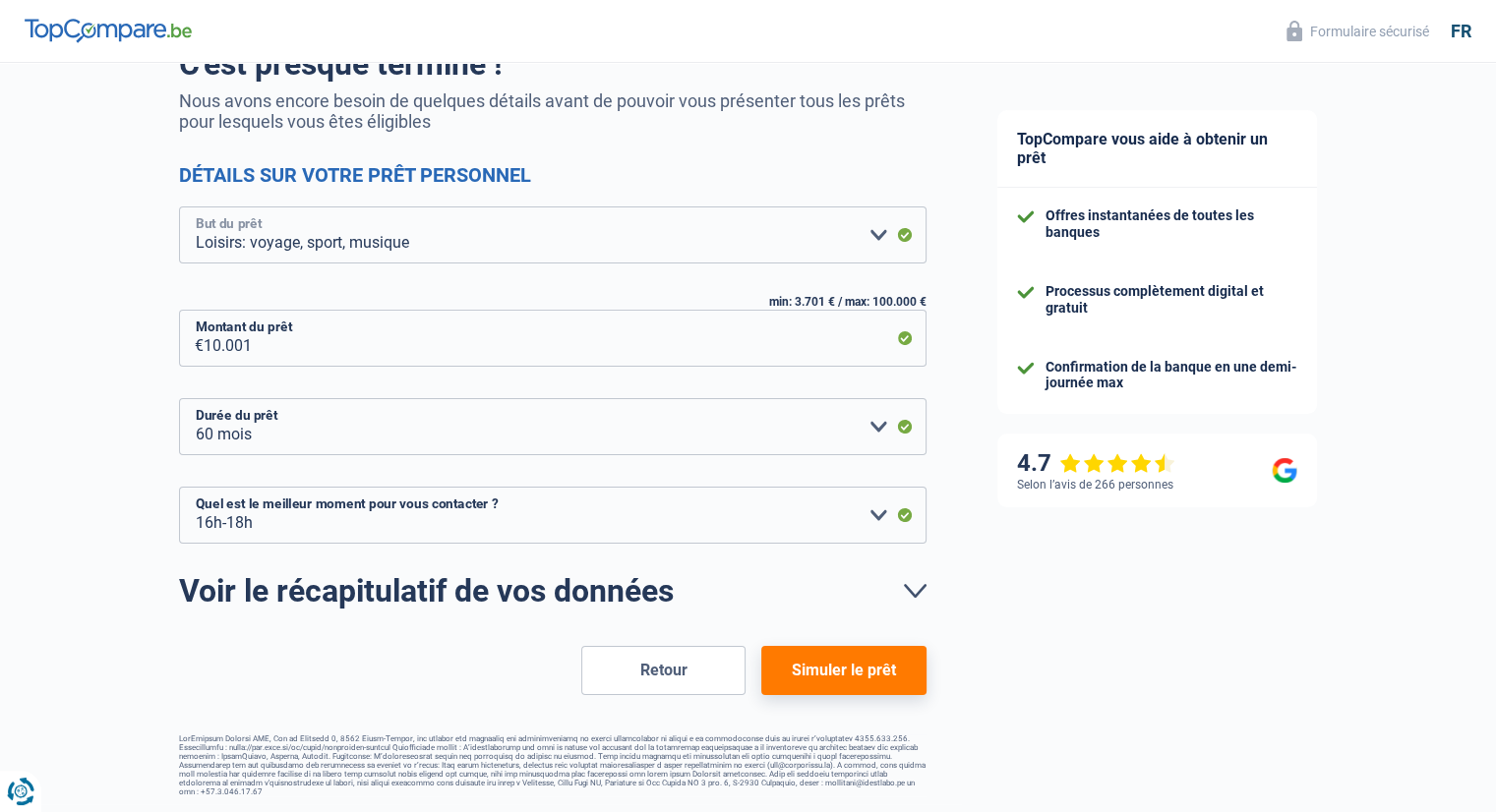
scroll to position [177, 0]
click at [790, 249] on select "Confort maison: meubles, textile, peinture, électroménager, outillage non-profe…" at bounding box center [552, 234] width 748 height 57
click at [179, 206] on select "Confort maison: meubles, textile, peinture, électroménager, outillage non-profe…" at bounding box center [552, 234] width 748 height 57
click at [865, 686] on button "Simuler le prêt" at bounding box center [843, 669] width 165 height 49
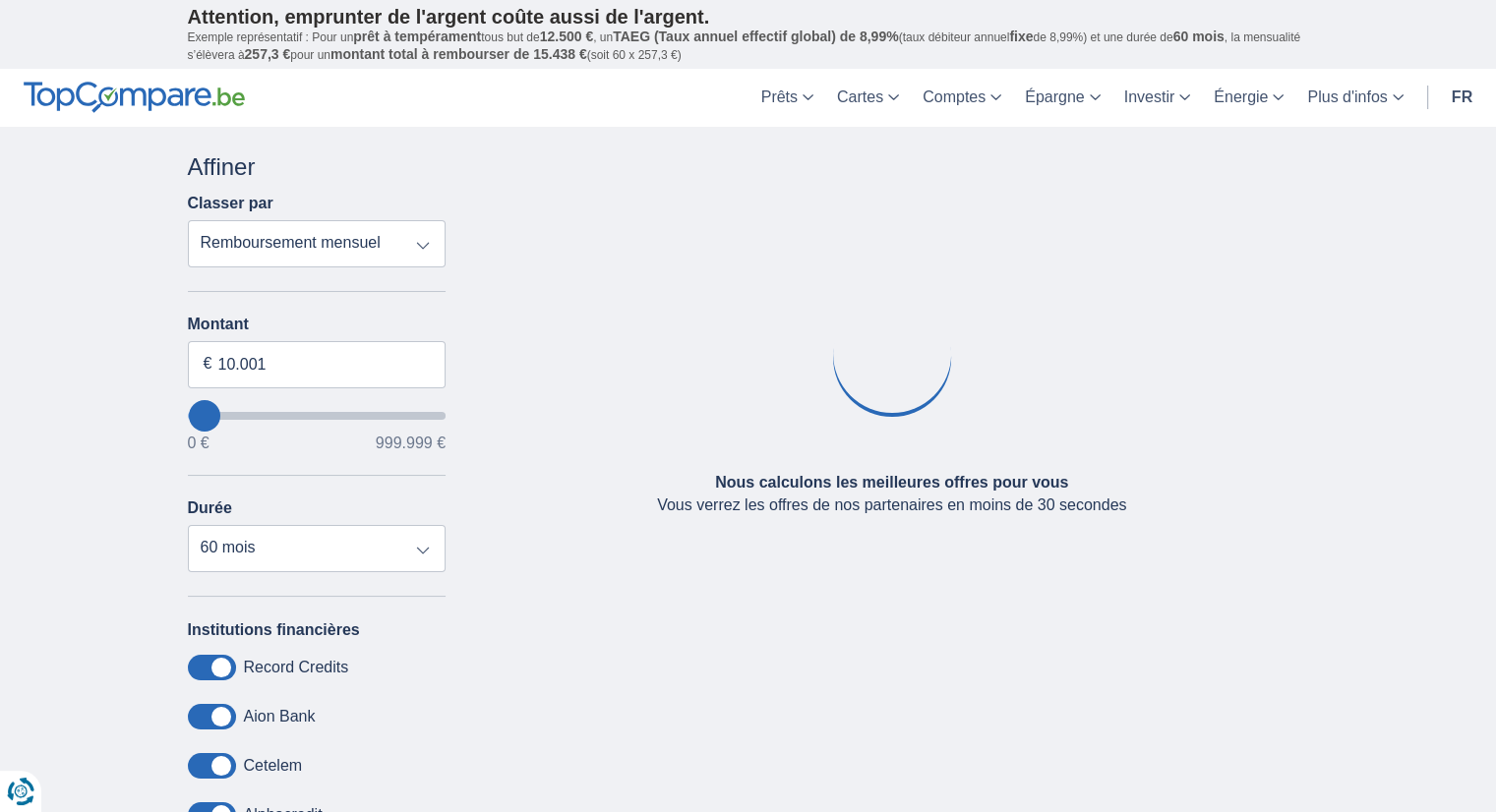
type input "5.000"
select select "36"
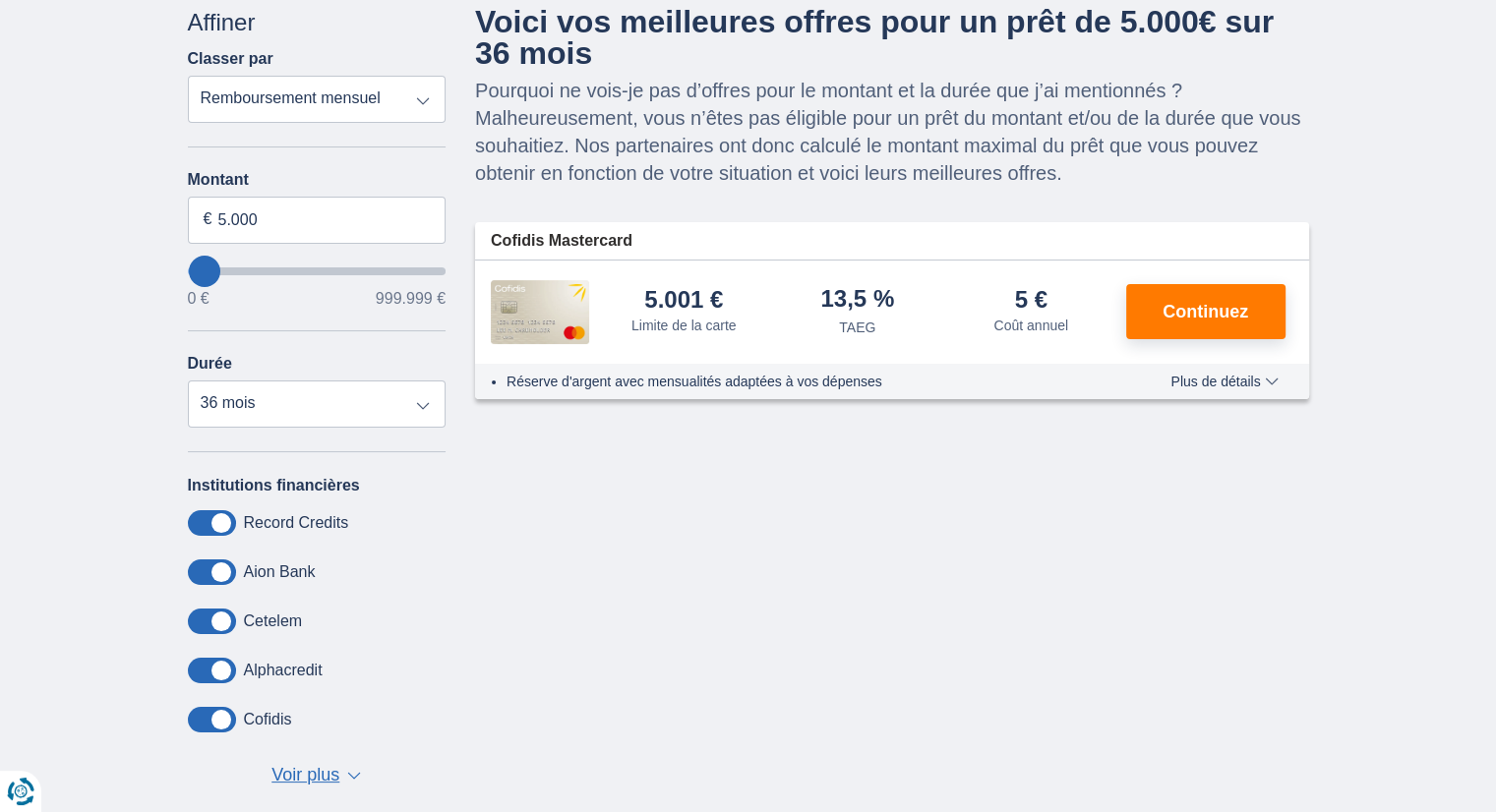
scroll to position [99, 0]
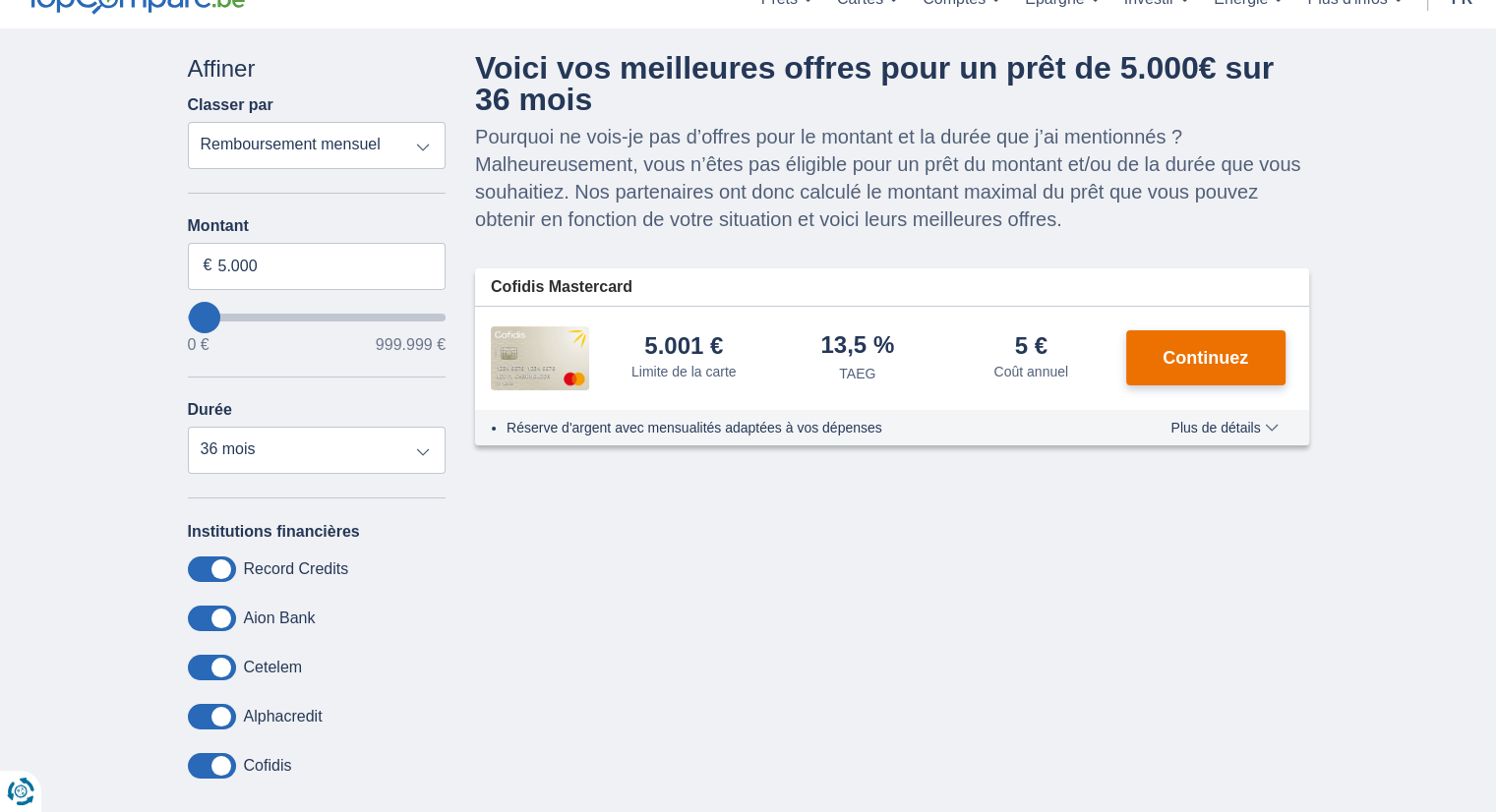
click at [1203, 364] on span "Continuez" at bounding box center [1206, 358] width 86 height 18
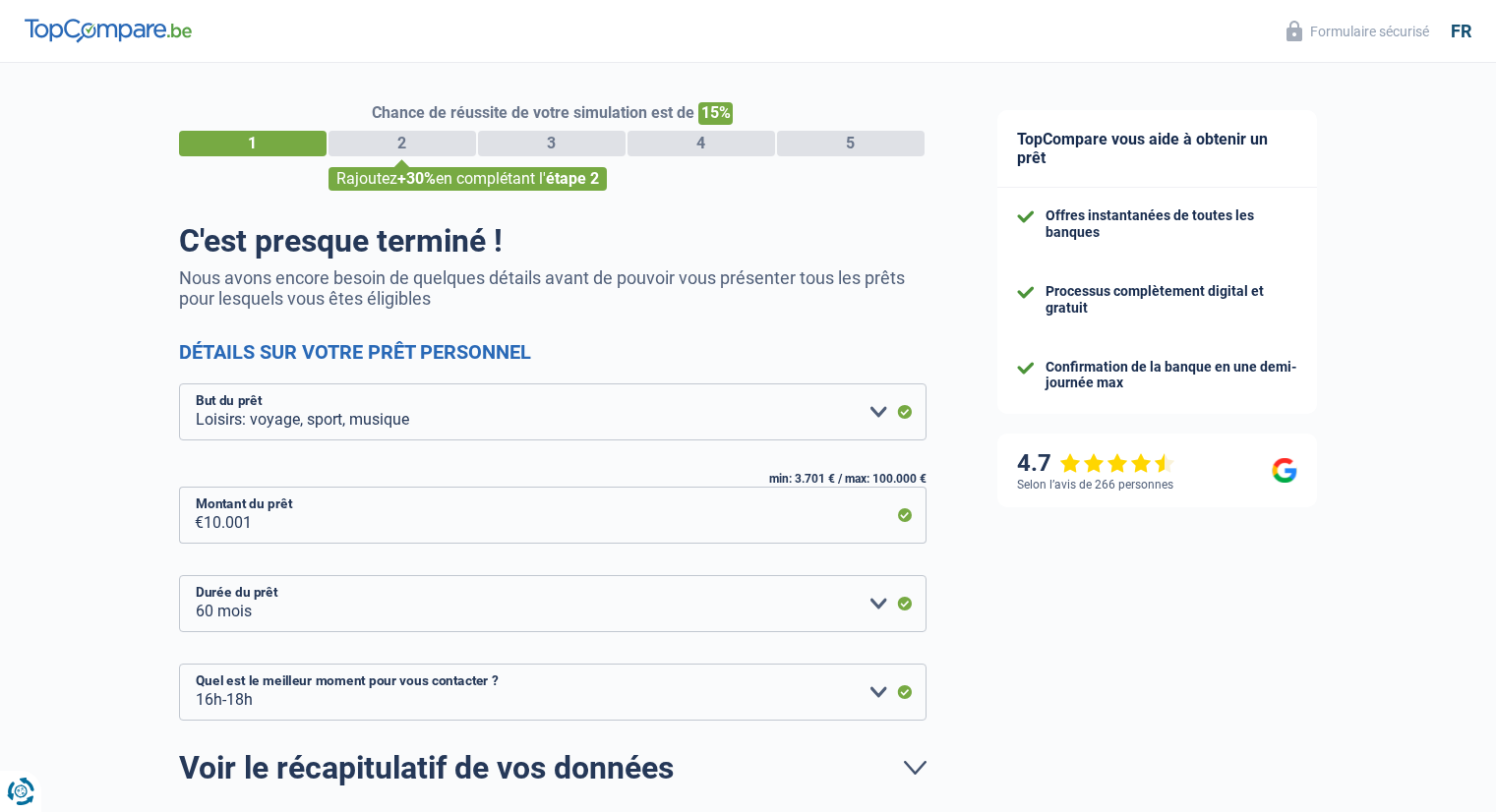
select select "hobbies"
select select "60"
select select "16-18"
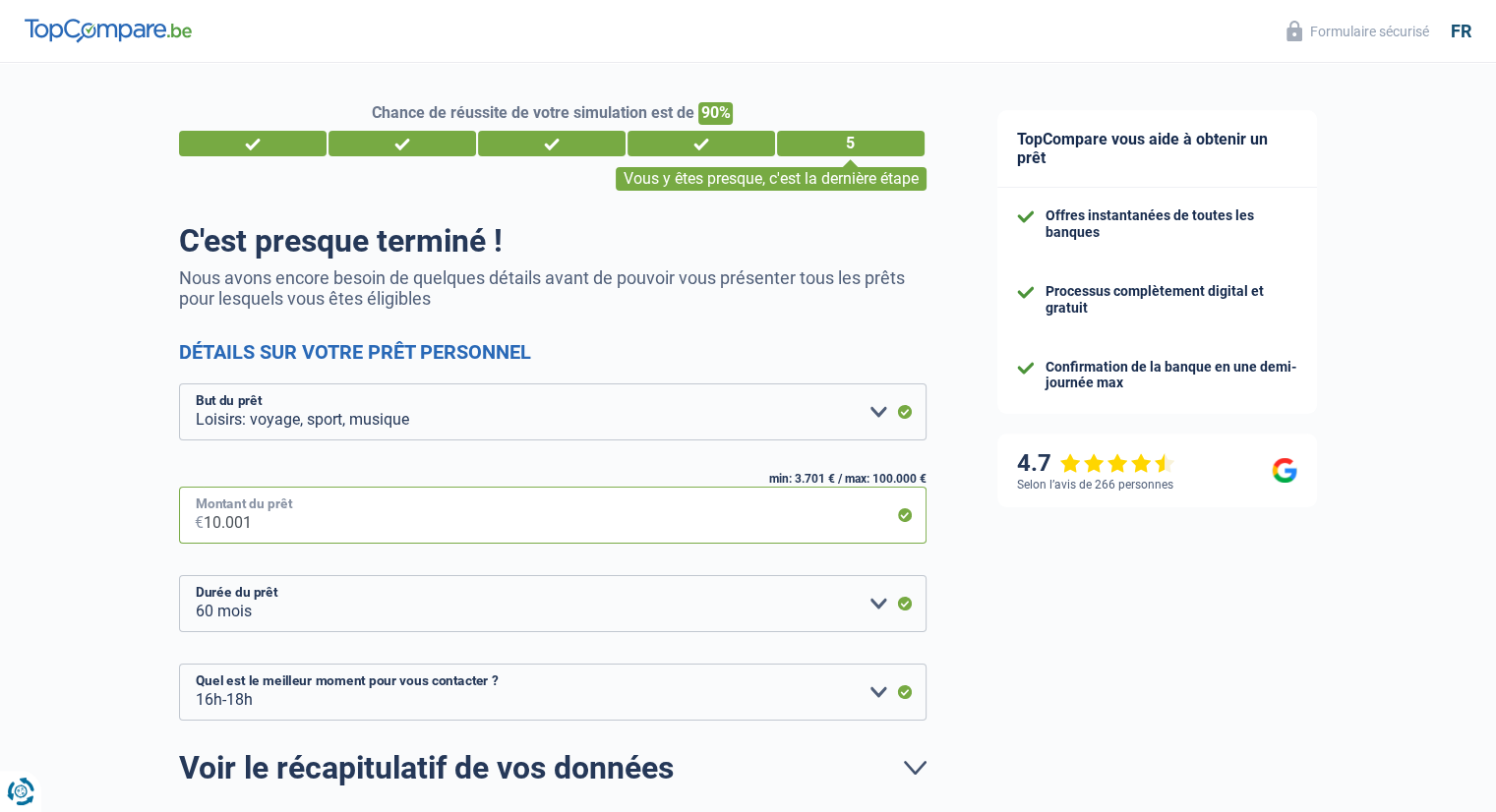
drag, startPoint x: 386, startPoint y: 503, endPoint x: 259, endPoint y: 526, distance: 129.1
click at [384, 504] on input "10.001" at bounding box center [565, 515] width 723 height 57
click at [219, 528] on input "10.001" at bounding box center [565, 515] width 723 height 57
type input "1.001"
select select "24"
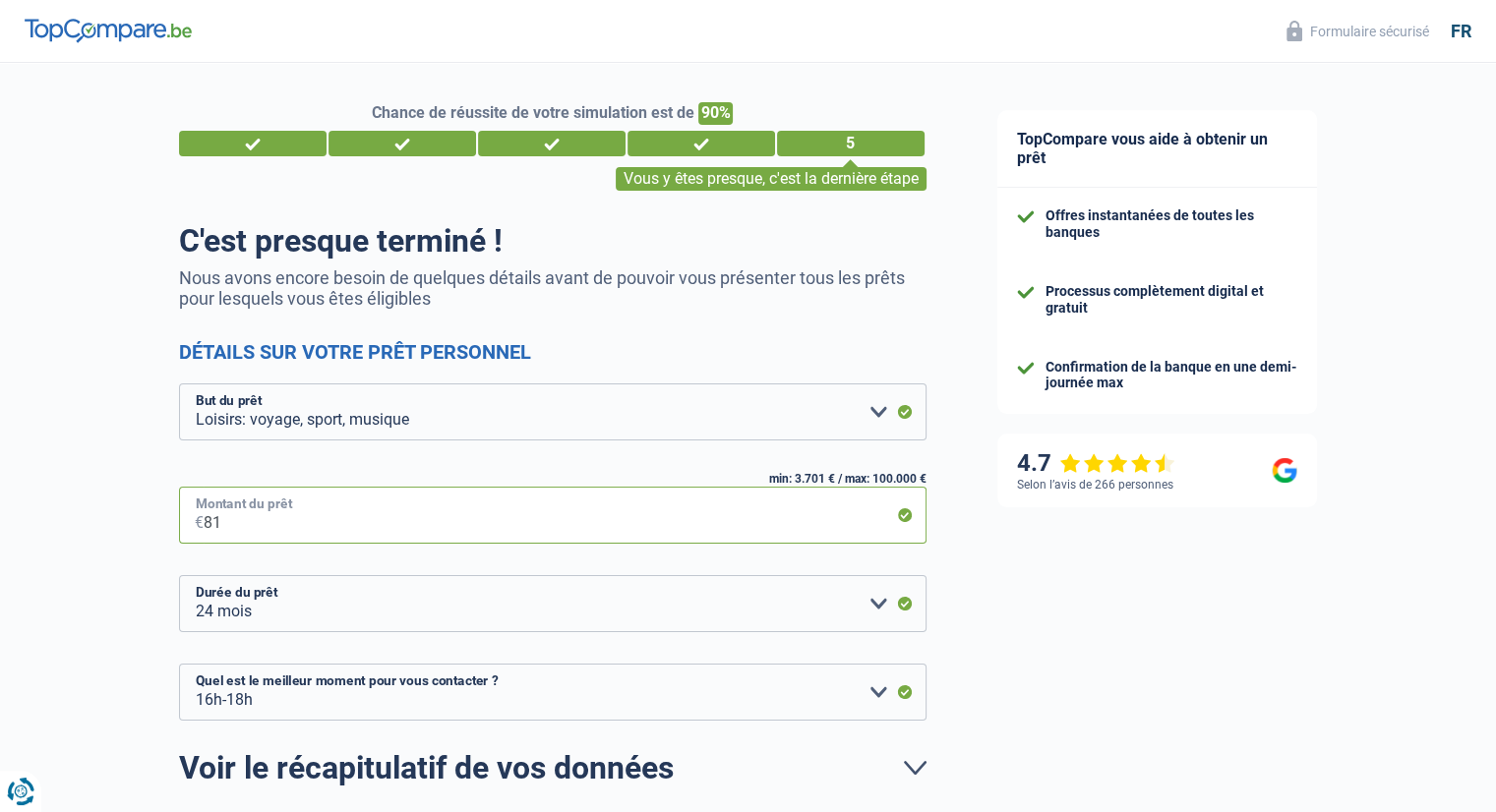
type input "1"
click at [227, 525] on input "1" at bounding box center [565, 515] width 723 height 57
type input "8.000"
select select "48"
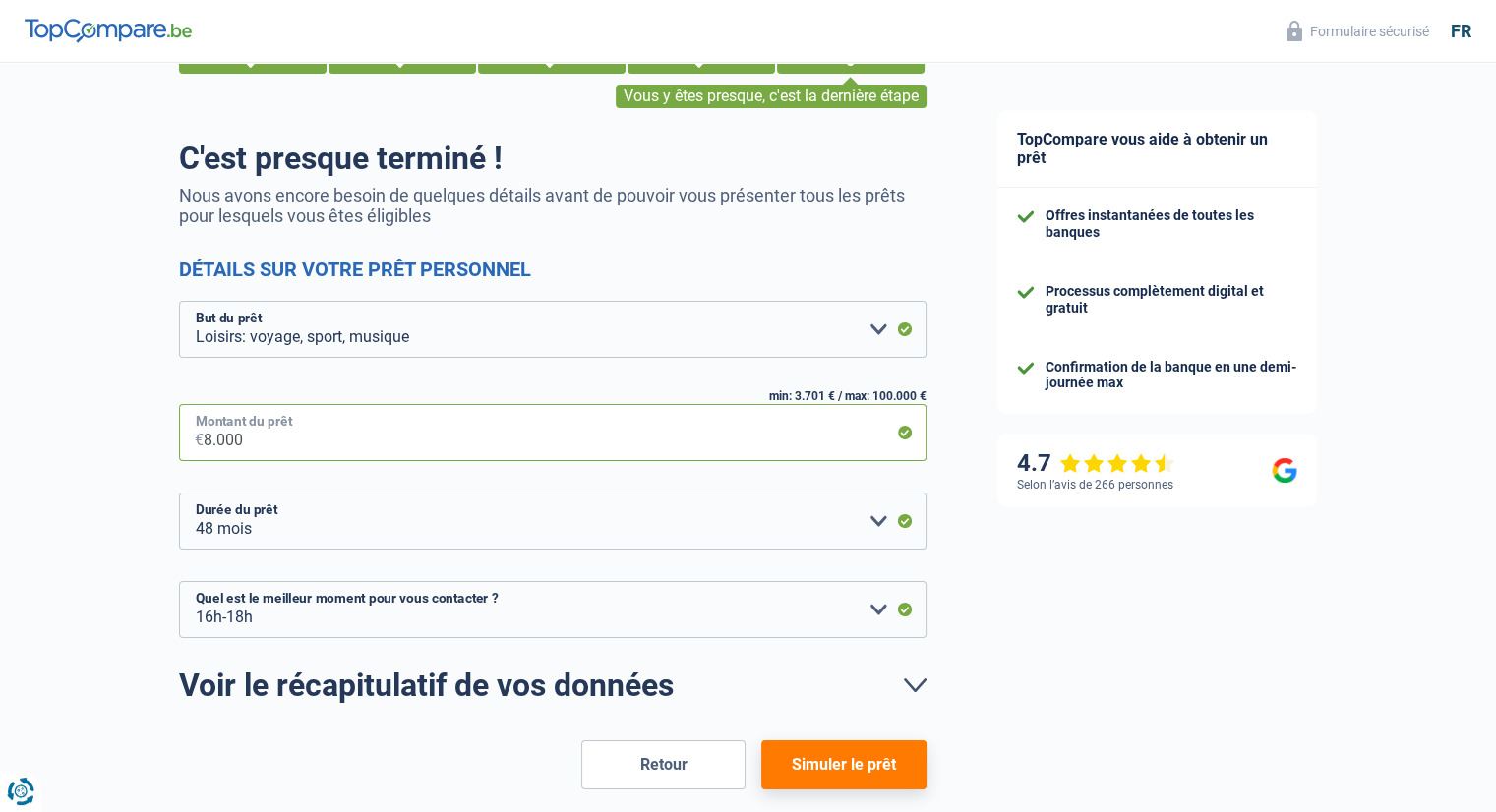
scroll to position [177, 0]
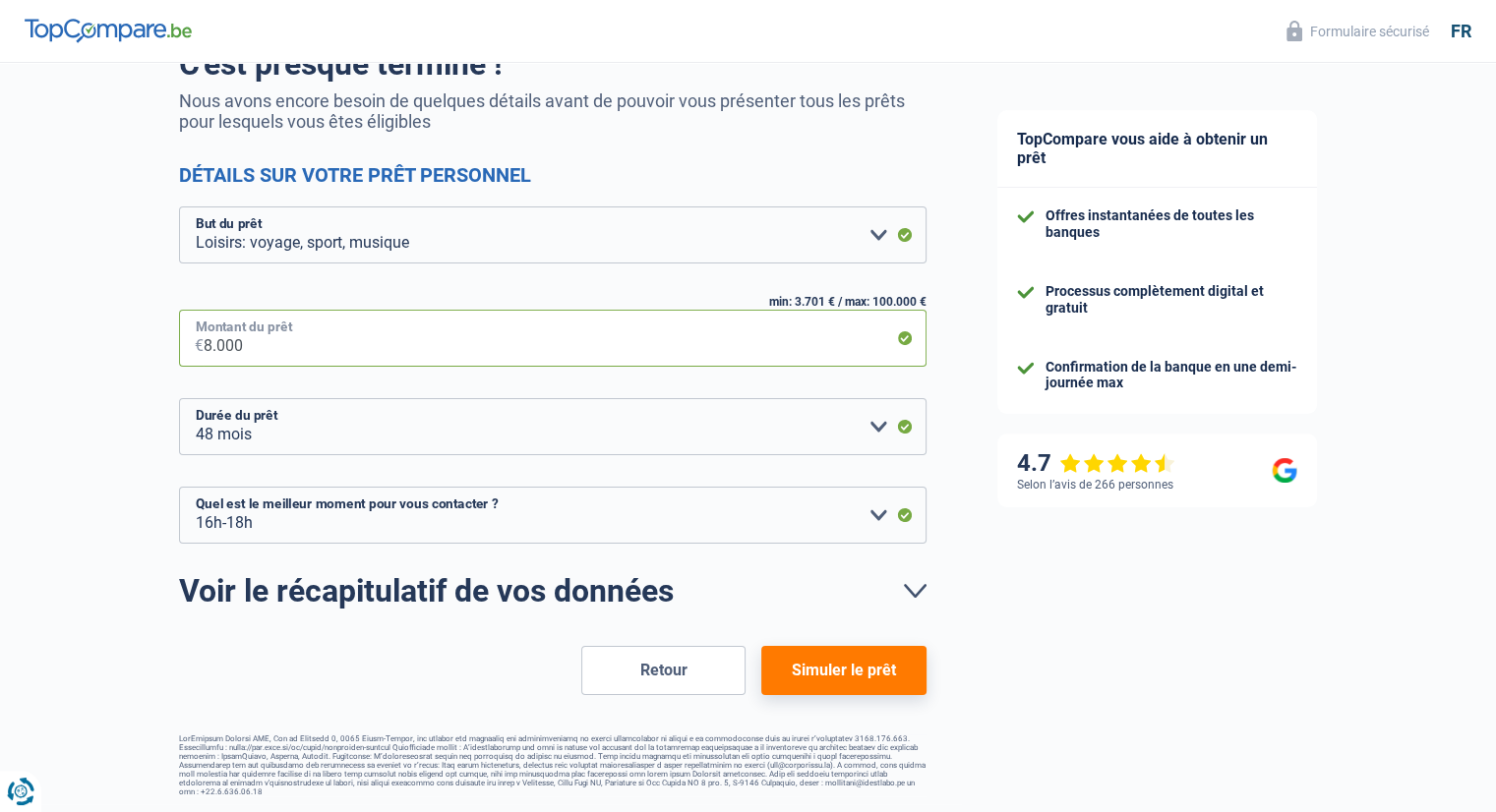
type input "8.000"
click at [848, 659] on button "Simuler le prêt" at bounding box center [843, 669] width 165 height 49
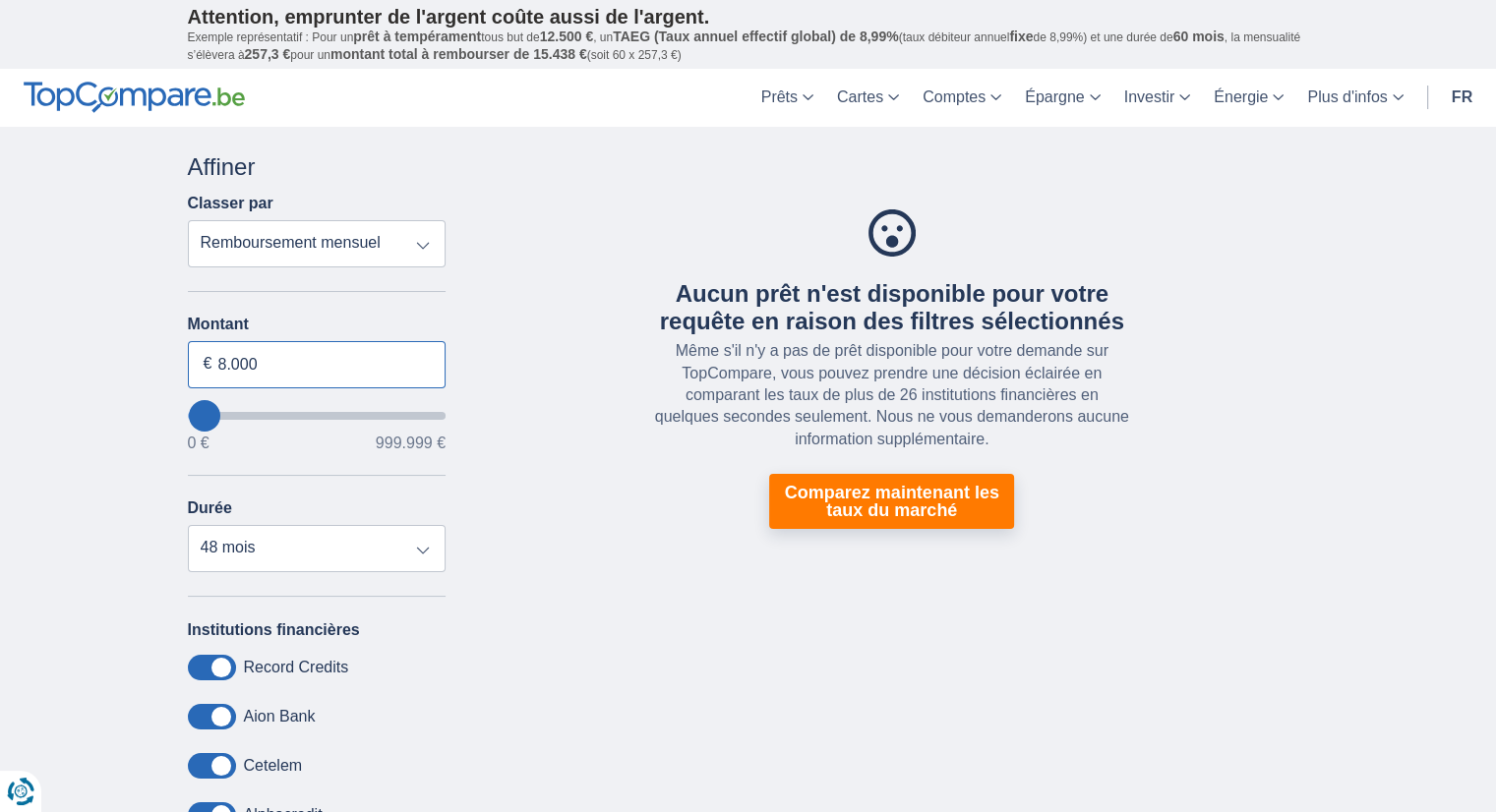
drag, startPoint x: 224, startPoint y: 359, endPoint x: 225, endPoint y: 369, distance: 10.0
click at [223, 362] on input "8.000" at bounding box center [316, 364] width 258 height 47
type input "5.000"
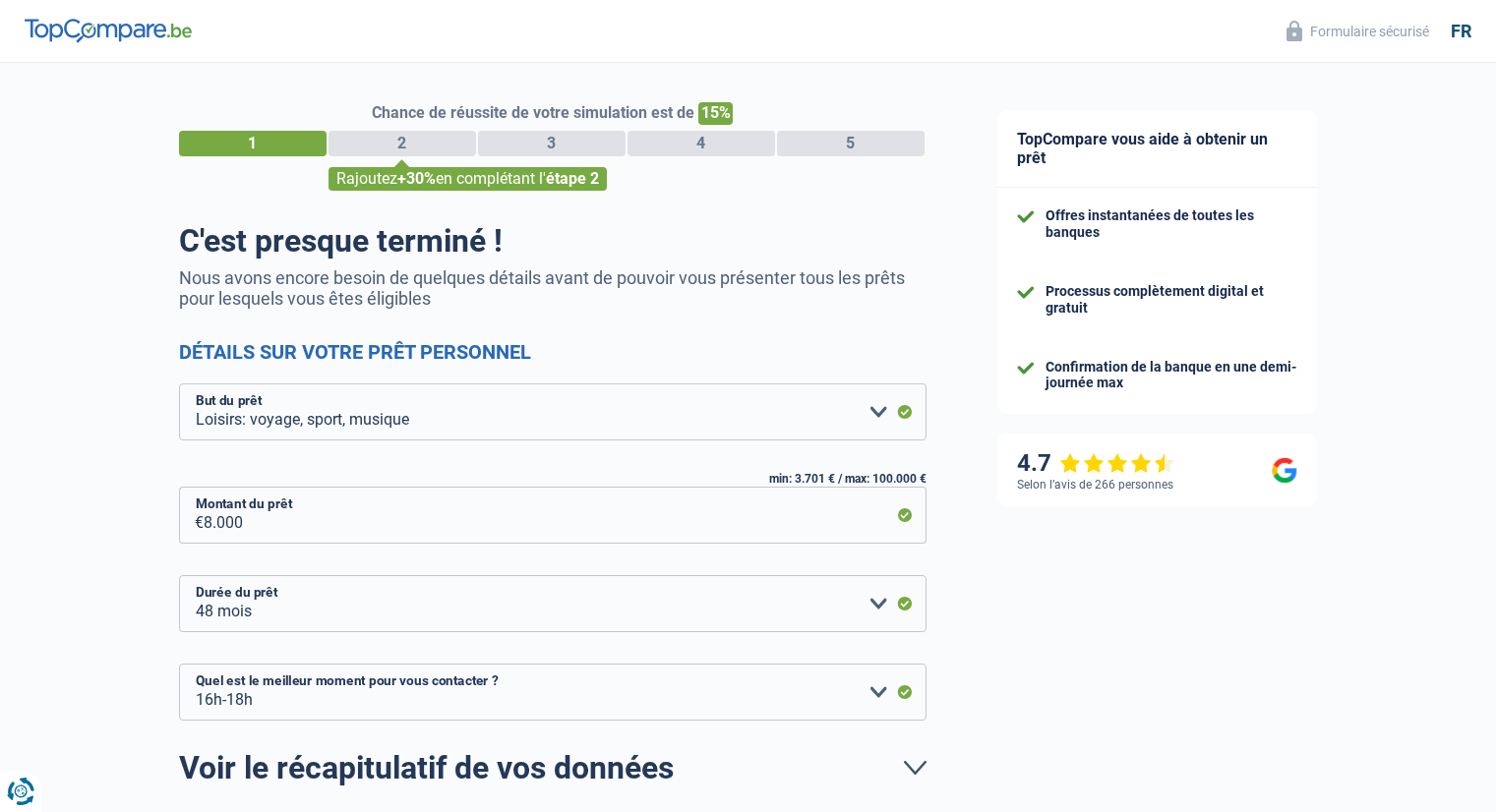
select select "hobbies"
select select "48"
select select "16-18"
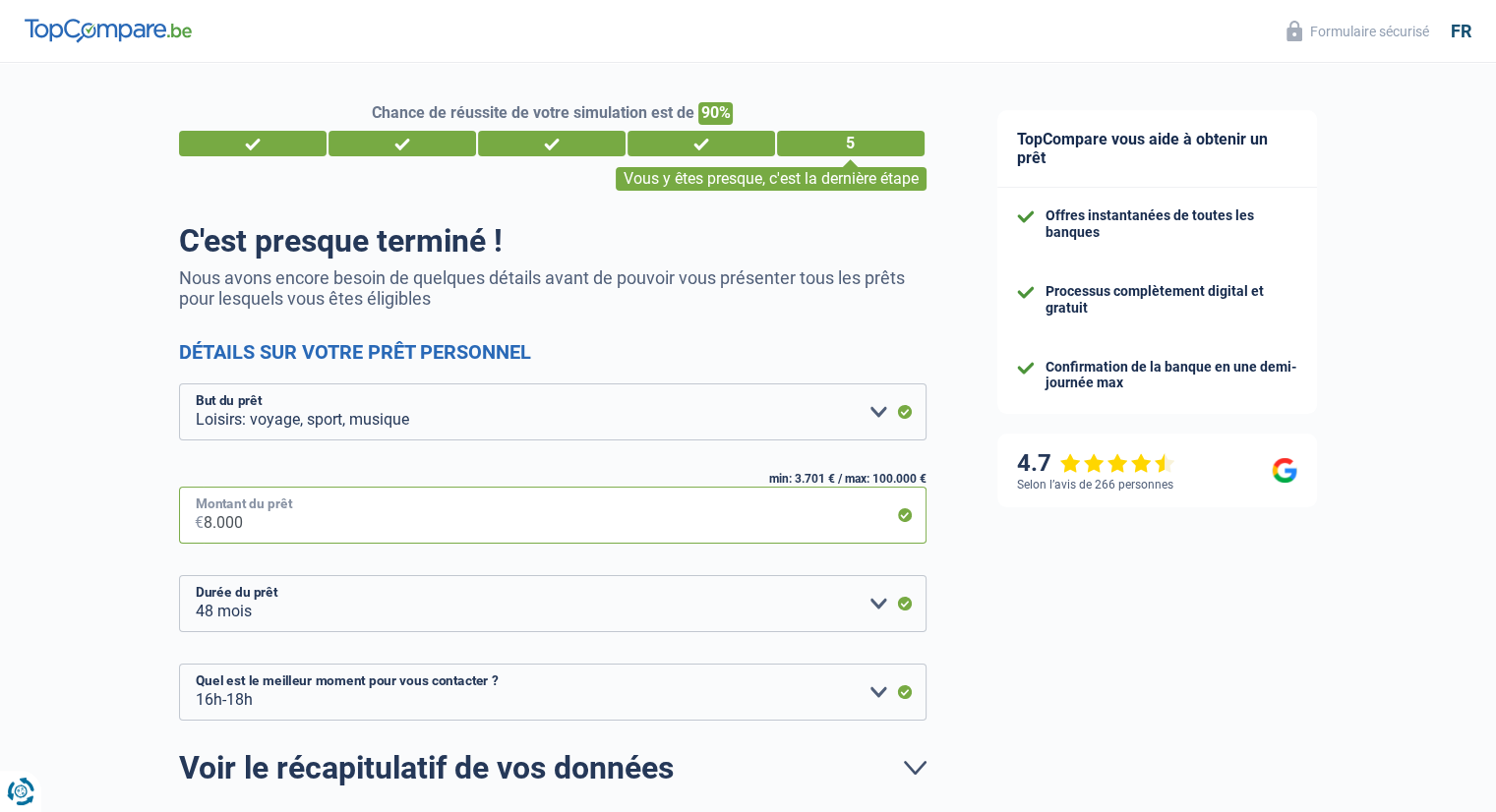
click at [212, 531] on input "8.000" at bounding box center [565, 515] width 723 height 57
type input "60"
select select "24"
type input "6.000"
select select "42"
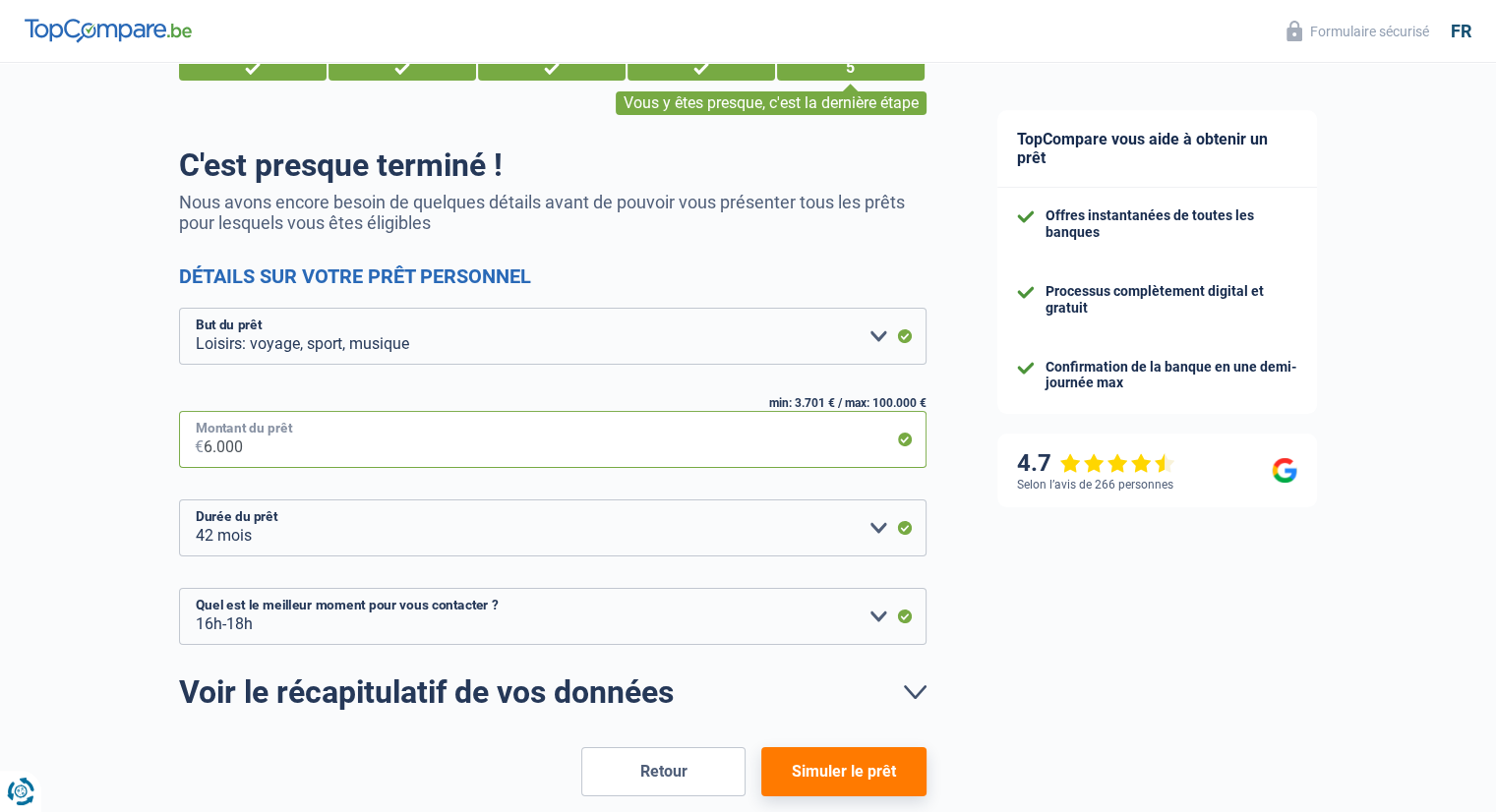
scroll to position [177, 0]
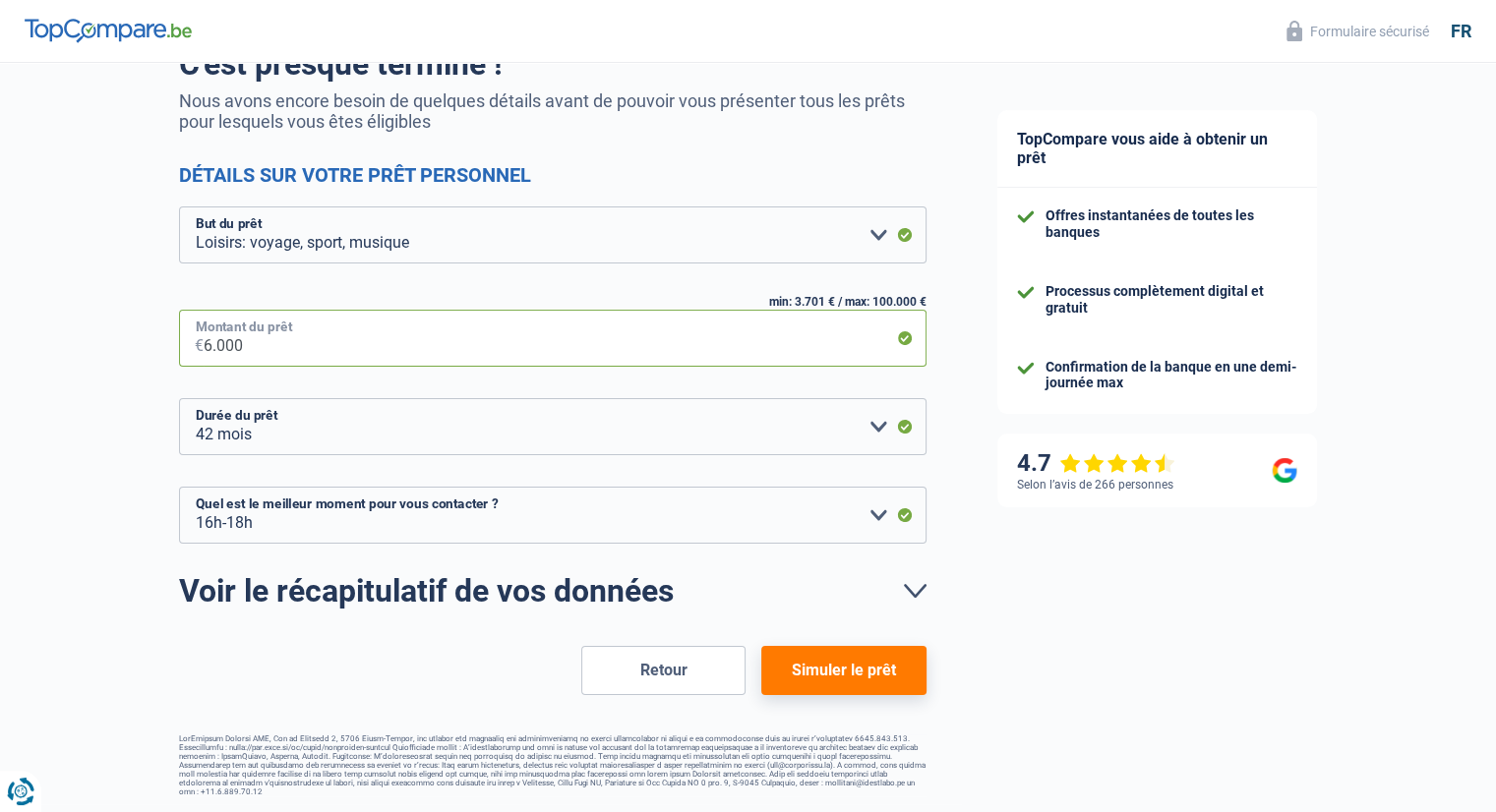
type input "6.000"
click at [805, 681] on button "Simuler le prêt" at bounding box center [843, 669] width 165 height 49
